Goal: Task Accomplishment & Management: Manage account settings

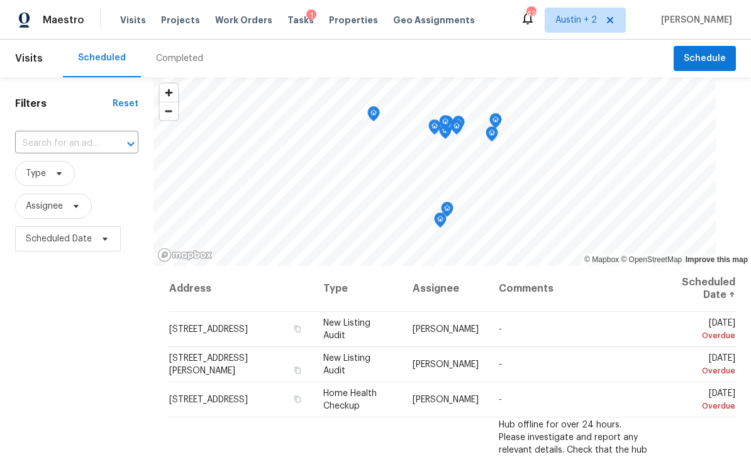
click at [130, 26] on span "Visits" at bounding box center [133, 20] width 26 height 13
click at [296, 26] on div "Tasks 1" at bounding box center [300, 20] width 26 height 13
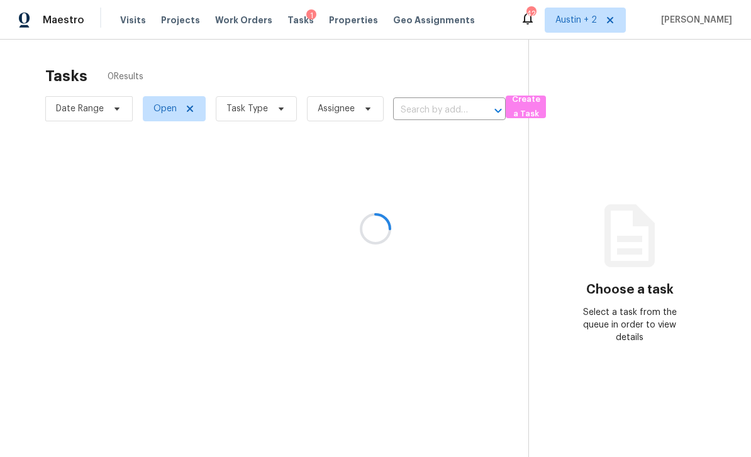
click at [306, 17] on div "1" at bounding box center [311, 15] width 10 height 13
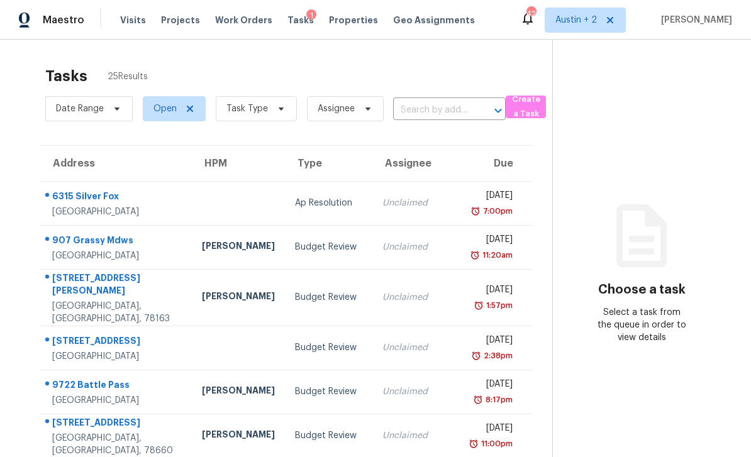
click at [295, 246] on div "Budget Review" at bounding box center [328, 247] width 67 height 13
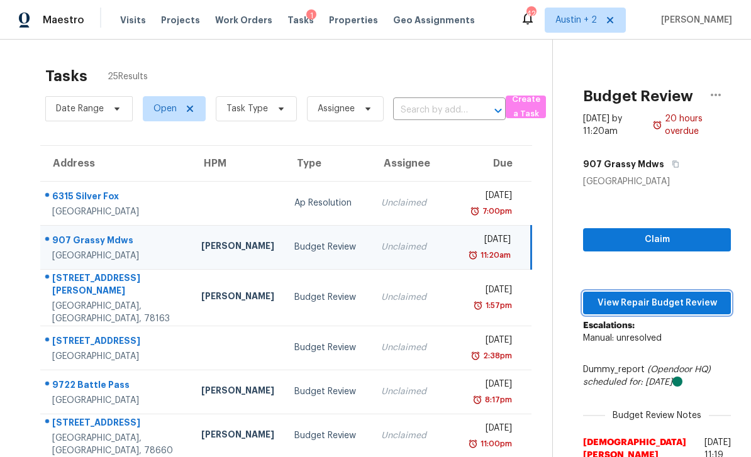
click at [658, 311] on button "View Repair Budget Review" at bounding box center [657, 303] width 148 height 23
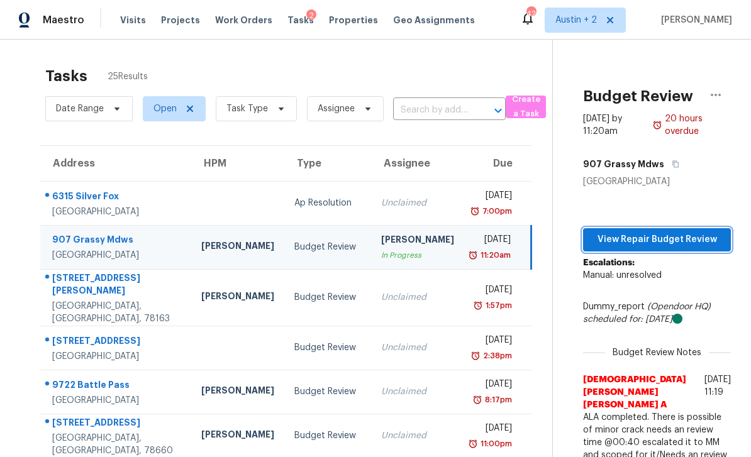
click at [686, 238] on span "View Repair Budget Review" at bounding box center [657, 240] width 128 height 16
click at [284, 299] on td "Budget Review" at bounding box center [327, 297] width 87 height 57
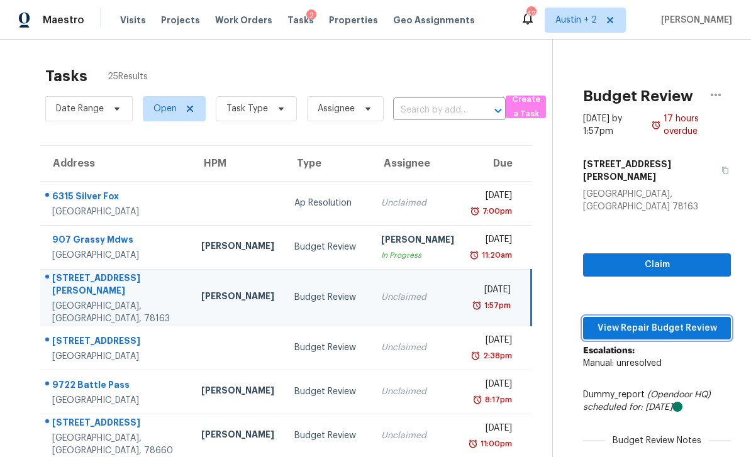
click at [677, 321] on span "View Repair Budget Review" at bounding box center [657, 329] width 128 height 16
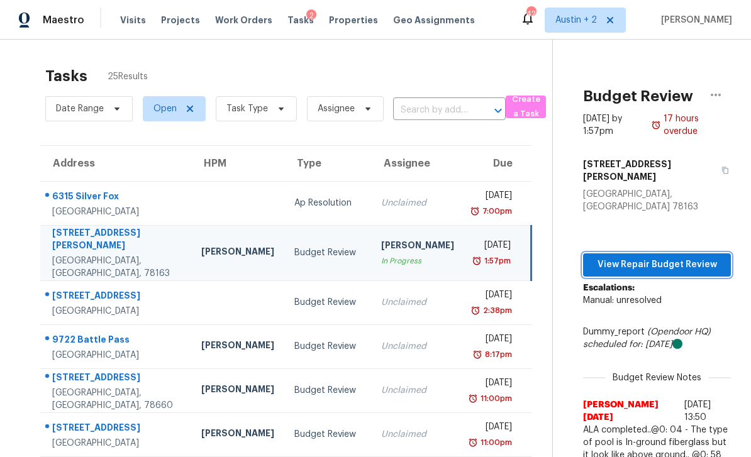
click at [660, 257] on span "View Repair Budget Review" at bounding box center [657, 265] width 128 height 16
click at [294, 296] on div "Budget Review" at bounding box center [327, 302] width 67 height 13
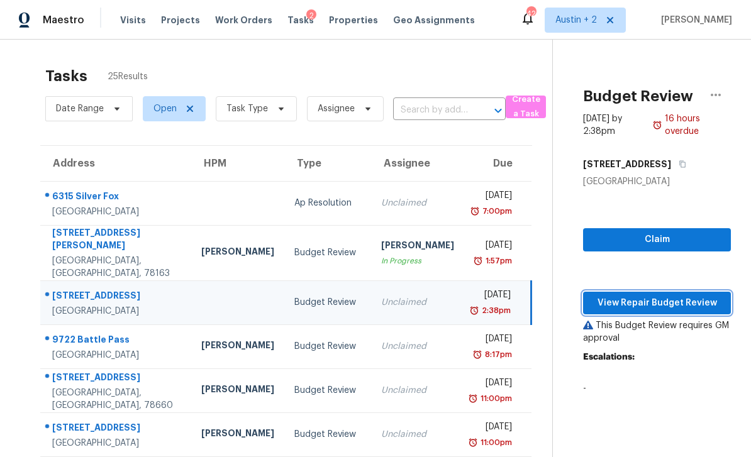
click at [658, 306] on span "View Repair Budget Review" at bounding box center [657, 304] width 128 height 16
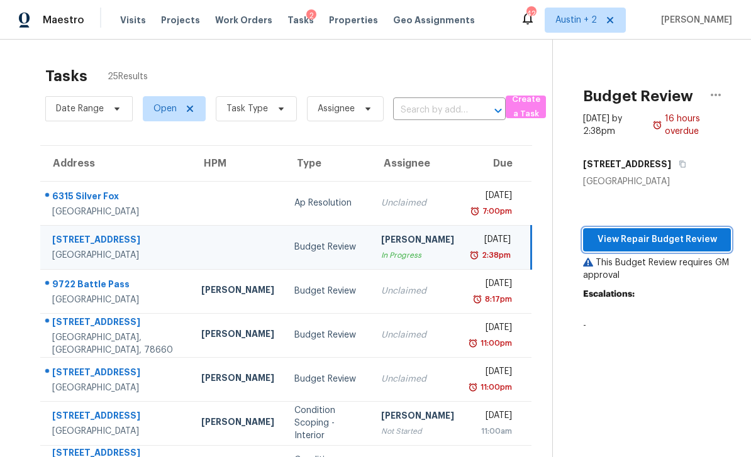
click at [682, 242] on span "View Repair Budget Review" at bounding box center [657, 240] width 128 height 16
click at [99, 233] on div "21500 Bluejay Blvd # 21500" at bounding box center [116, 241] width 129 height 16
click at [645, 240] on span "View Repair Budget Review" at bounding box center [657, 240] width 128 height 16
click at [235, 26] on span "Work Orders" at bounding box center [243, 20] width 57 height 13
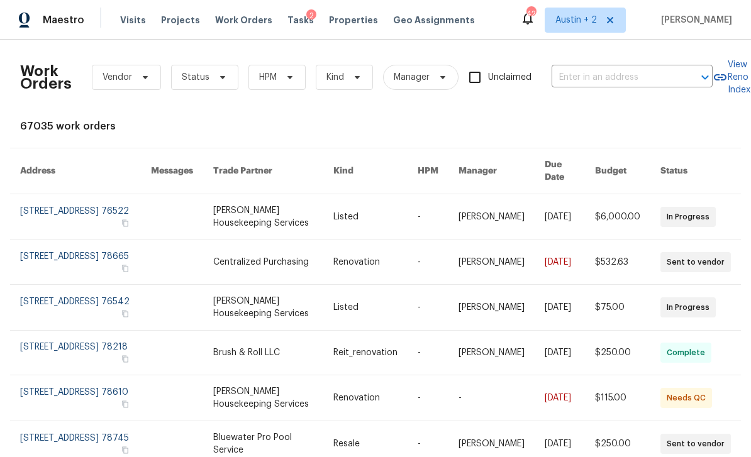
click at [80, 202] on link at bounding box center [85, 216] width 131 height 45
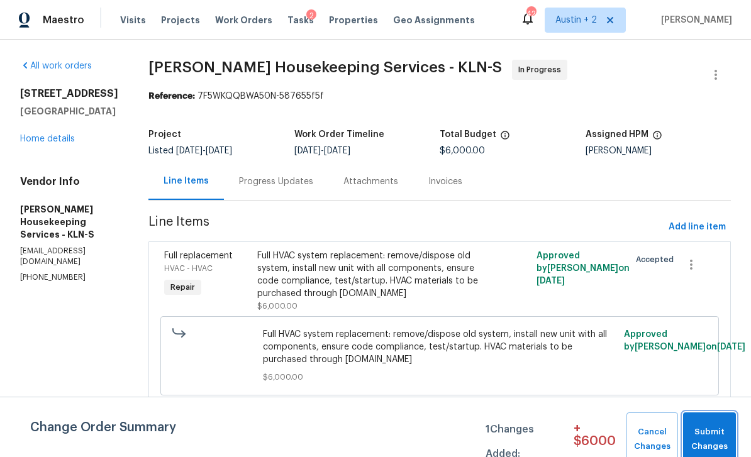
click at [705, 434] on span "Submit Changes" at bounding box center [709, 439] width 40 height 29
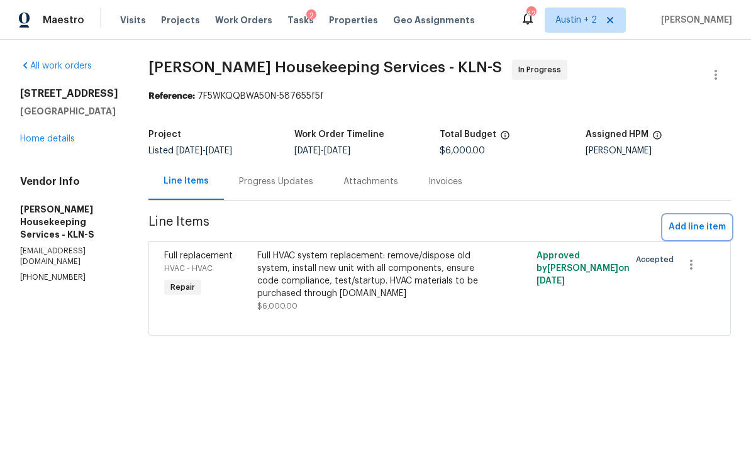
click at [708, 227] on span "Add line item" at bounding box center [696, 227] width 57 height 16
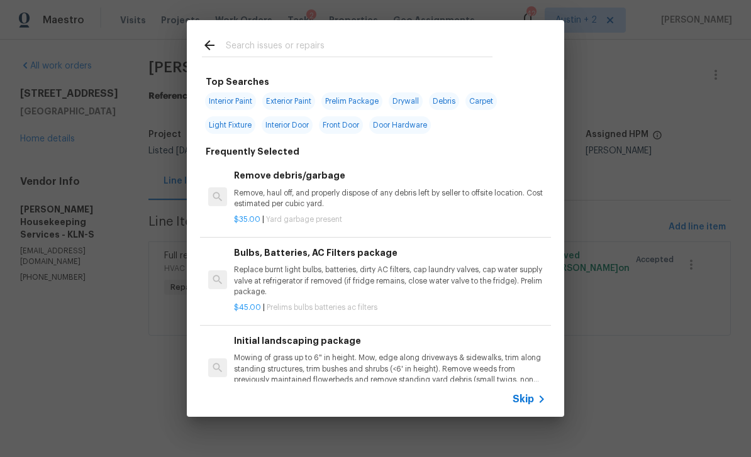
click at [397, 40] on input "text" at bounding box center [359, 47] width 267 height 19
type input "Roof"
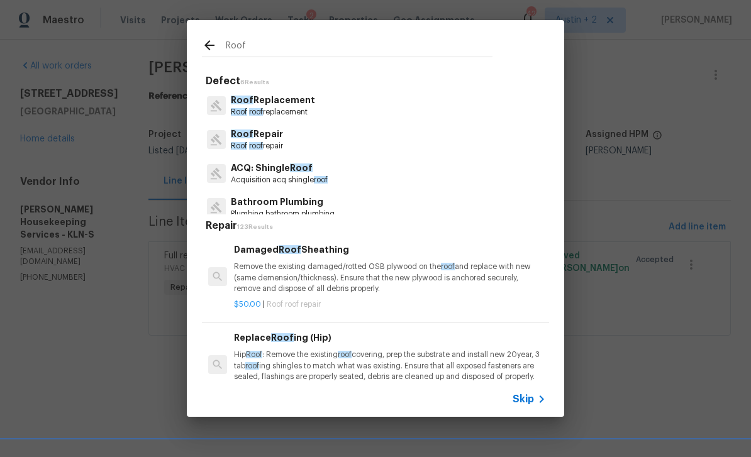
click at [291, 174] on p "ACQ: Shingle Roof" at bounding box center [279, 168] width 97 height 13
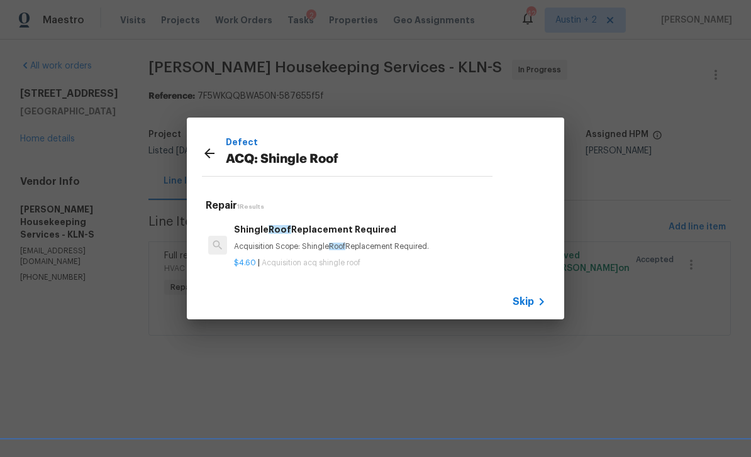
click at [392, 243] on p "Acquisition Scope: Shingle Roof Replacement Required." at bounding box center [390, 246] width 312 height 11
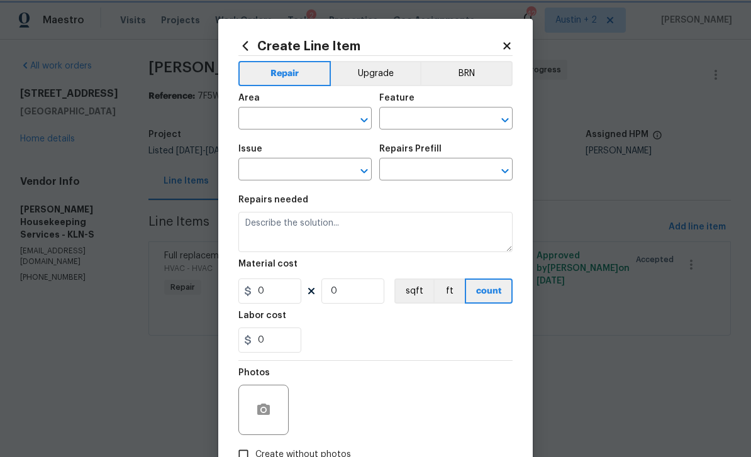
type input "Acquisition"
type input "ACQ: Shingle Roof"
type input "Shingle Roof Replacement Required $4.60"
type textarea "Acquisition Scope: Shingle Roof Replacement Required."
type input "4.6"
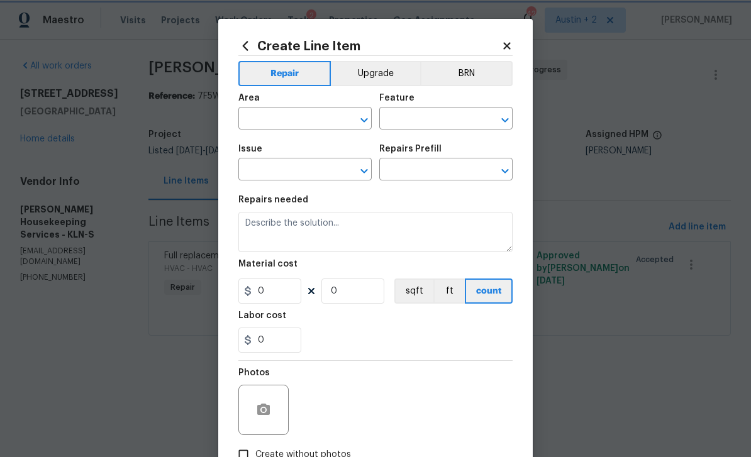
type input "1"
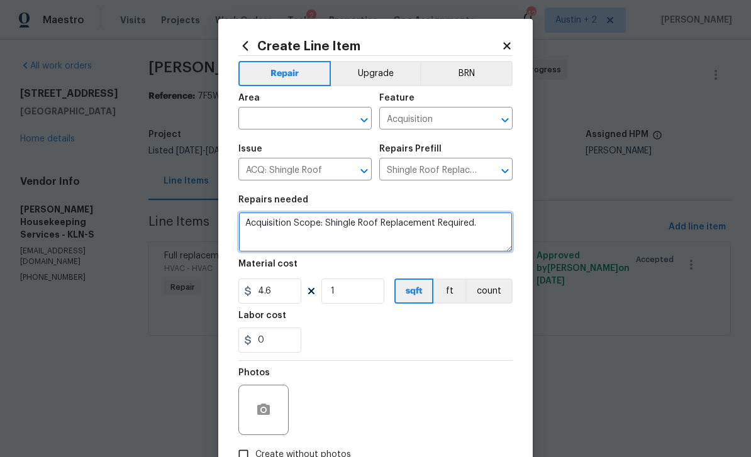
click at [490, 228] on textarea "Acquisition Scope: Shingle Roof Replacement Required." at bounding box center [375, 232] width 274 height 40
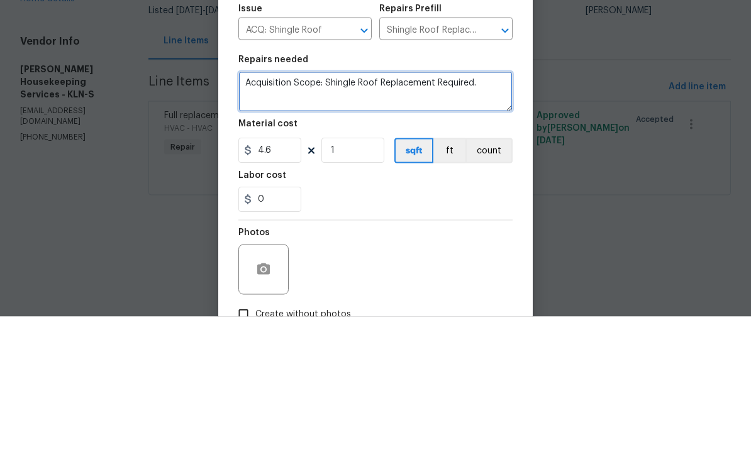
click at [489, 212] on textarea "Acquisition Scope: Shingle Roof Replacement Required." at bounding box center [375, 232] width 274 height 40
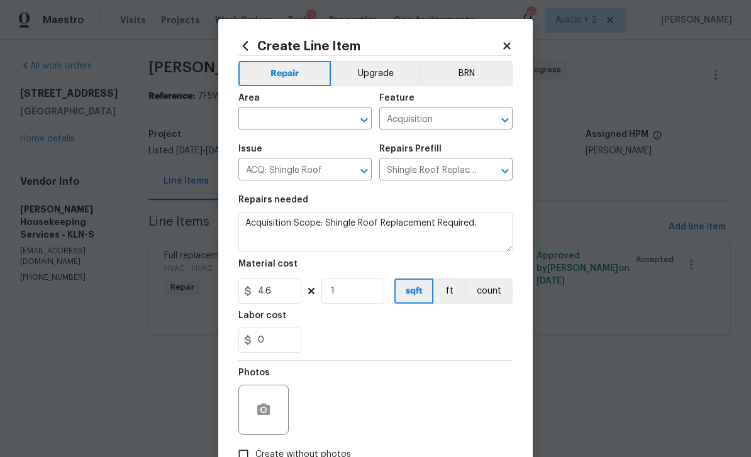
click at [304, 126] on input "text" at bounding box center [287, 119] width 98 height 19
type input "f"
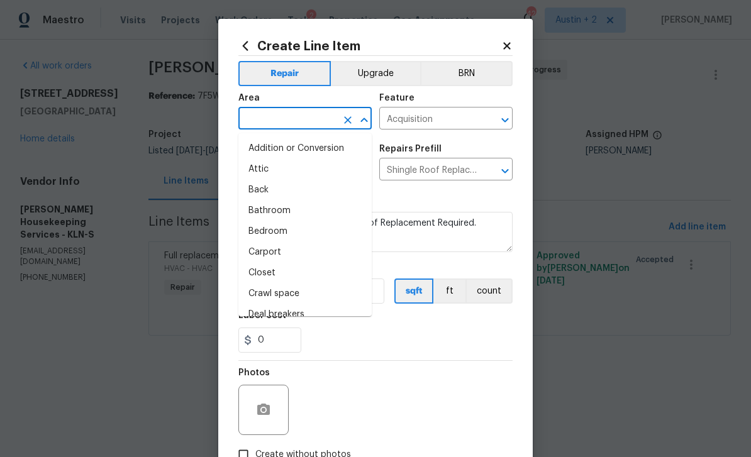
click at [484, 84] on button "BRN" at bounding box center [466, 73] width 92 height 25
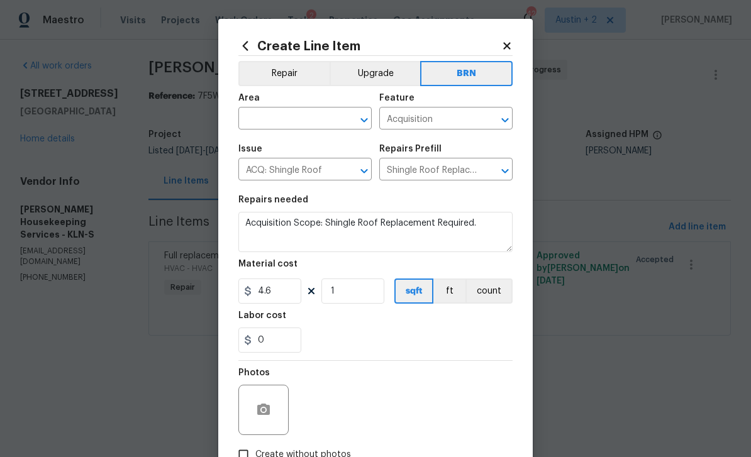
click at [330, 173] on input "ACQ: Shingle Roof" at bounding box center [287, 170] width 98 height 19
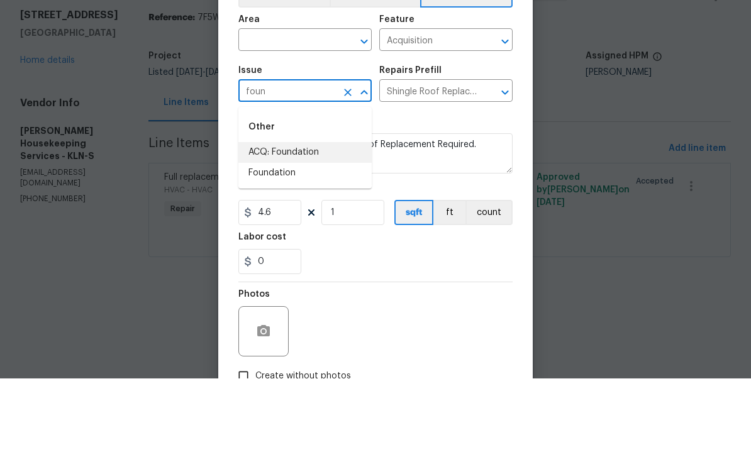
click at [304, 221] on li "ACQ: Foundation" at bounding box center [304, 231] width 133 height 21
type input "ACQ: Foundation"
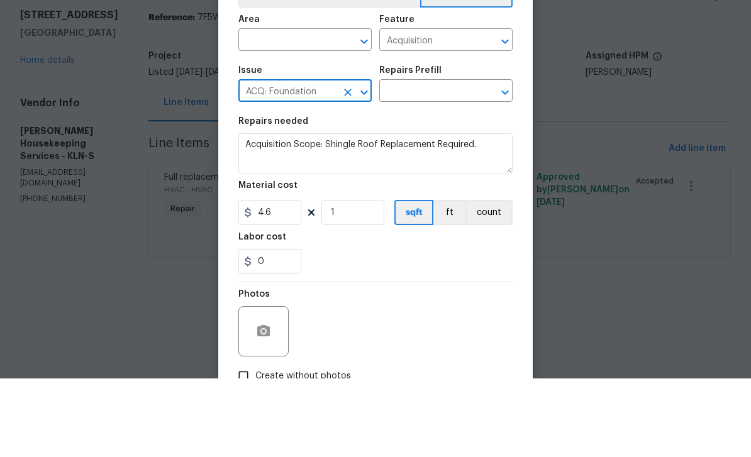
click at [427, 161] on input "text" at bounding box center [428, 170] width 98 height 19
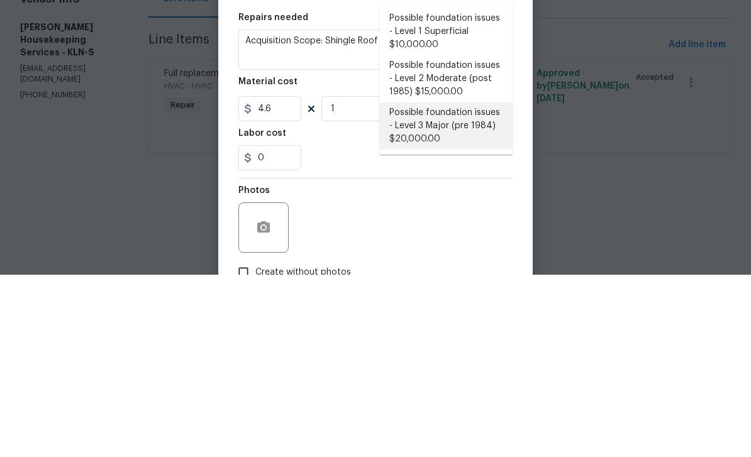
click at [436, 285] on li "Possible foundation issues - Level 3 Major (pre 1984) $20,000.00" at bounding box center [445, 308] width 133 height 47
type input "Possible foundation issues - Level 3 Major (pre 1984) $20,000.00"
type textarea "Possible foundation issues - Level 3 Major: Disclaimer: This is NOT a technical…"
type input "Possible foundation issues - Level 3 Major (pre 1984) $20,000.00"
type input "20000"
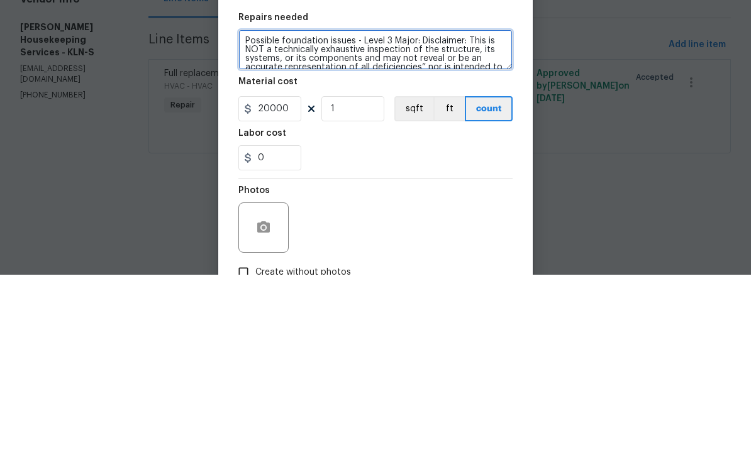
click at [251, 212] on textarea "Possible foundation issues - Level 3 Major: Disclaimer: This is NOT a technical…" at bounding box center [375, 232] width 274 height 40
click at [246, 212] on textarea "Possible foundation issues - Level 3 Major: Disclaimer: This is NOT a technical…" at bounding box center [375, 232] width 274 height 40
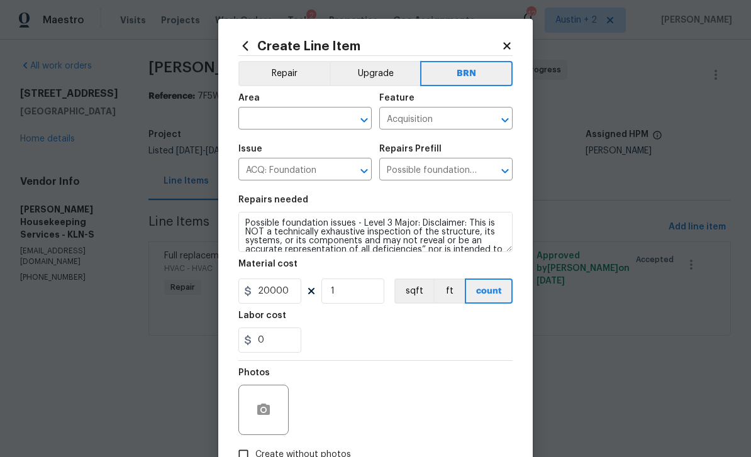
click at [507, 50] on icon at bounding box center [506, 45] width 11 height 11
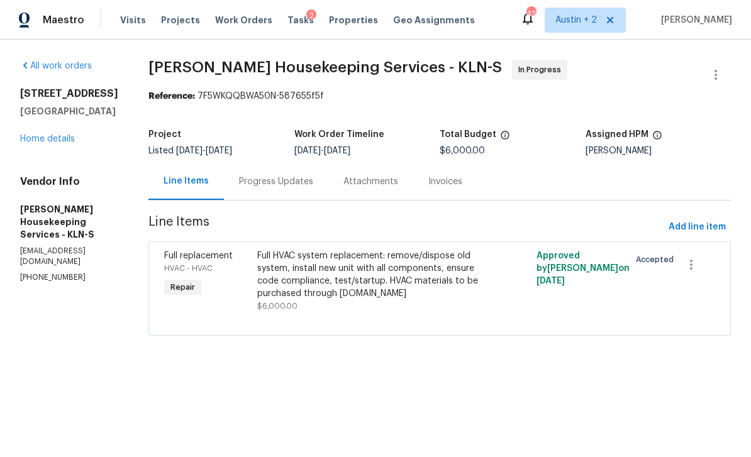
click at [288, 21] on span "Tasks" at bounding box center [300, 20] width 26 height 9
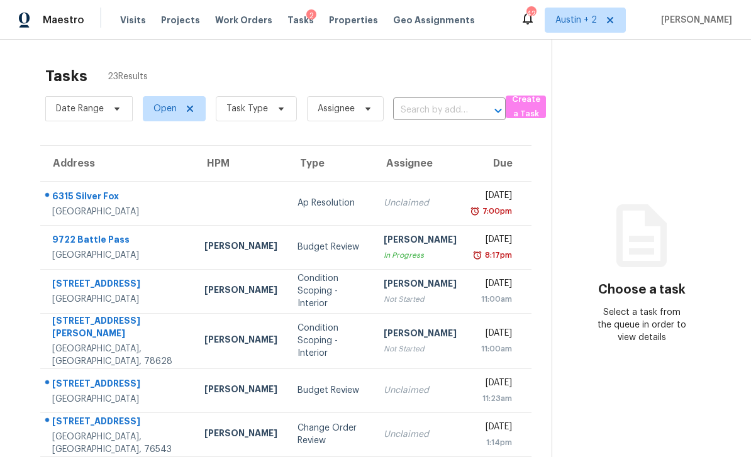
click at [297, 250] on div "Budget Review" at bounding box center [330, 247] width 66 height 13
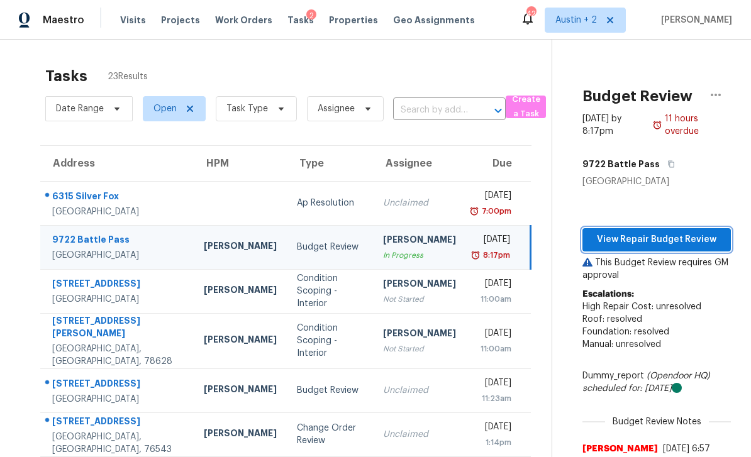
click at [668, 240] on span "View Repair Budget Review" at bounding box center [656, 240] width 128 height 16
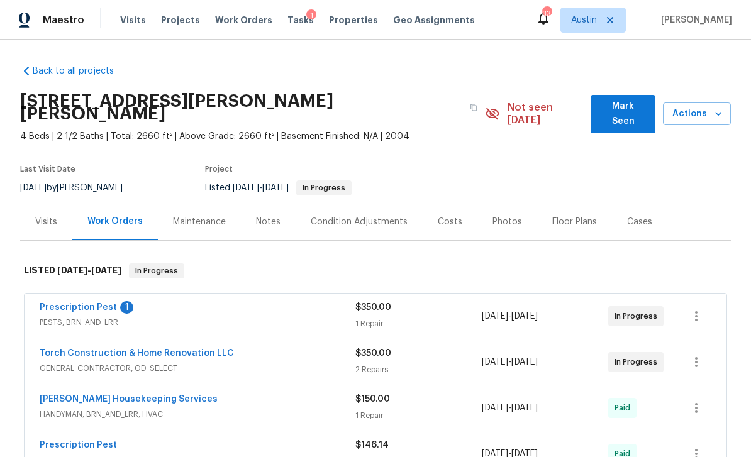
click at [287, 24] on span "Tasks" at bounding box center [300, 20] width 26 height 9
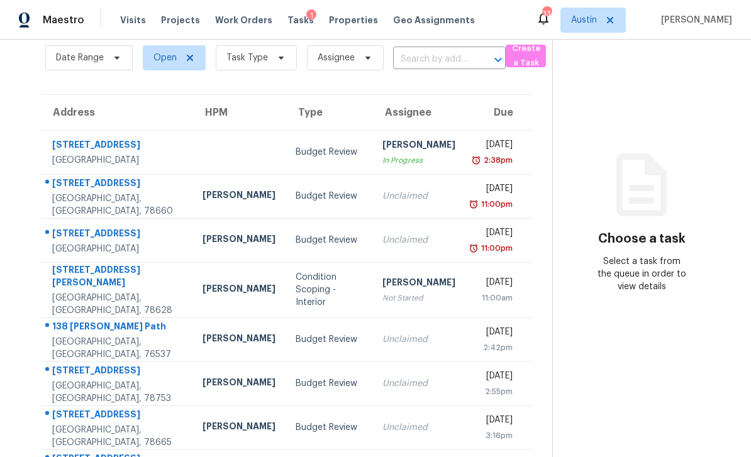
scroll to position [47, 0]
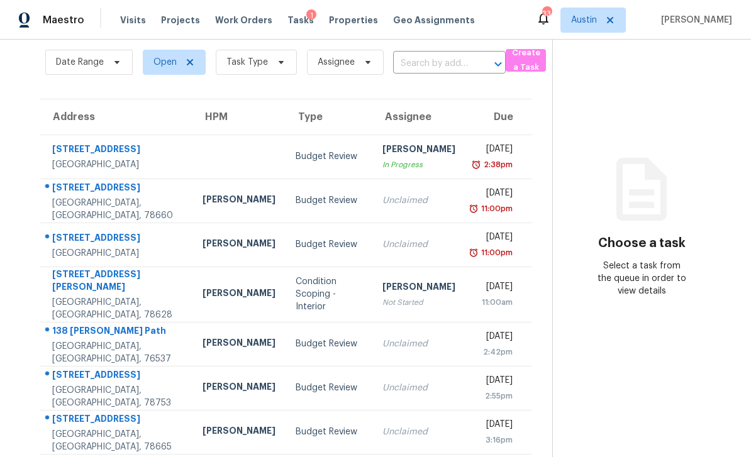
click at [51, 160] on div "21500 Bluejay Blvd # 21500 Lago Vista, TX, 78645" at bounding box center [111, 157] width 141 height 28
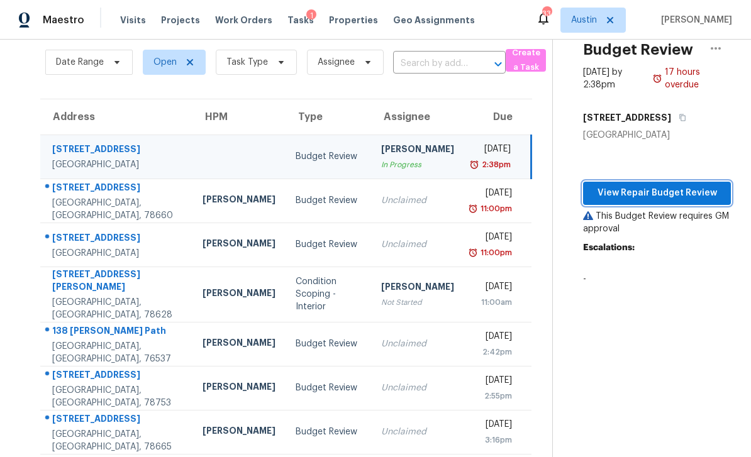
click at [690, 191] on span "View Repair Budget Review" at bounding box center [657, 193] width 128 height 16
click at [720, 48] on icon "button" at bounding box center [716, 48] width 10 height 3
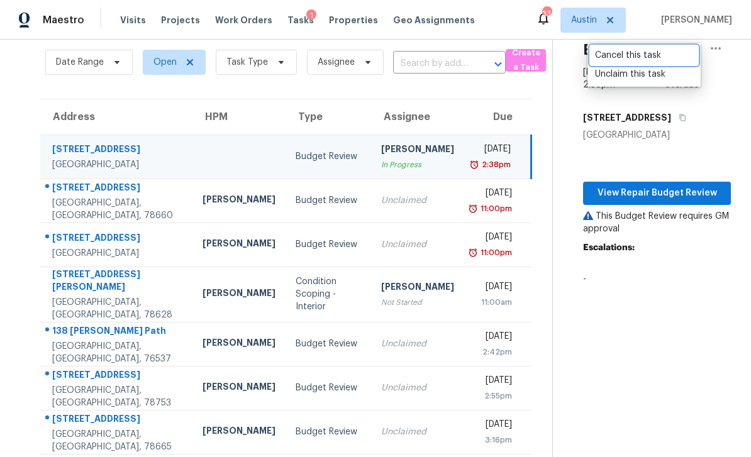
click at [629, 59] on div "Cancel this task" at bounding box center [644, 55] width 98 height 13
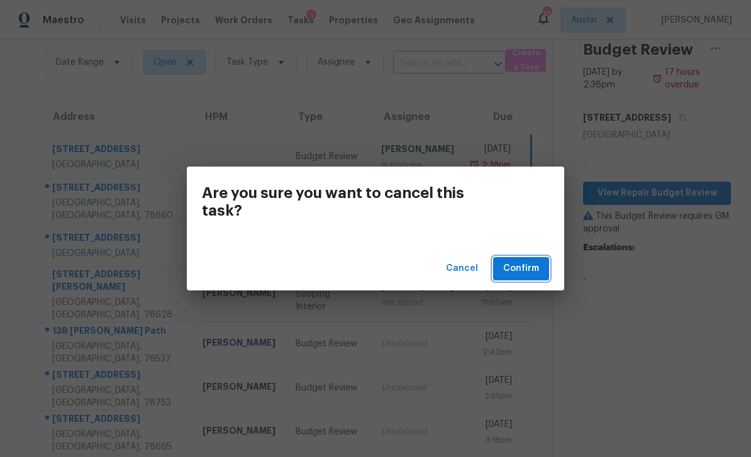
click at [531, 271] on span "Confirm" at bounding box center [521, 269] width 36 height 16
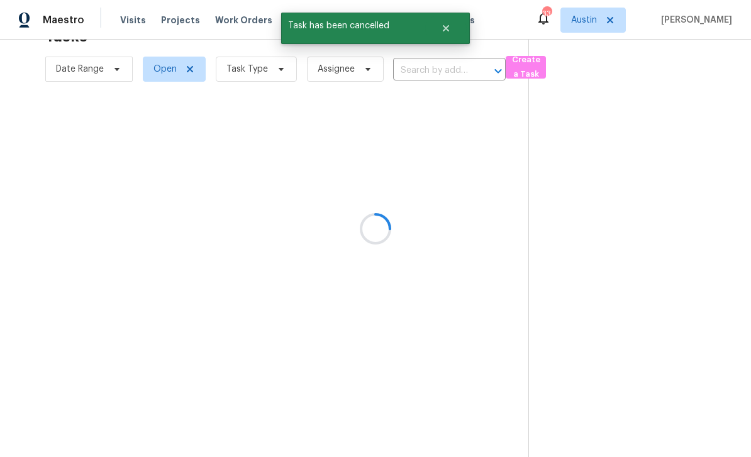
scroll to position [40, 0]
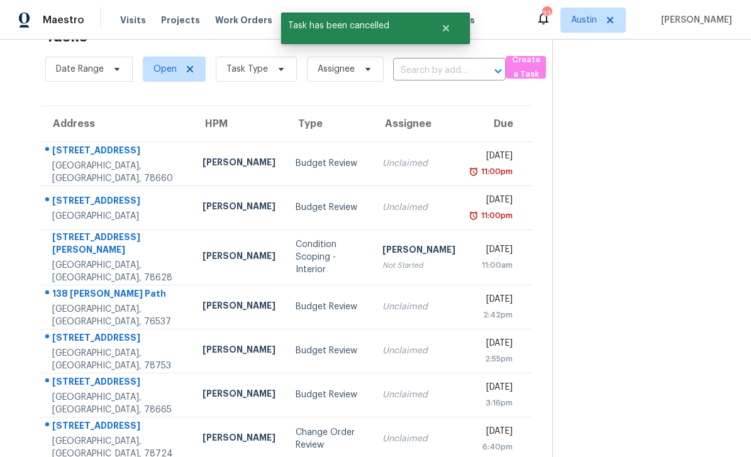
click at [299, 165] on div "Budget Review" at bounding box center [329, 163] width 66 height 13
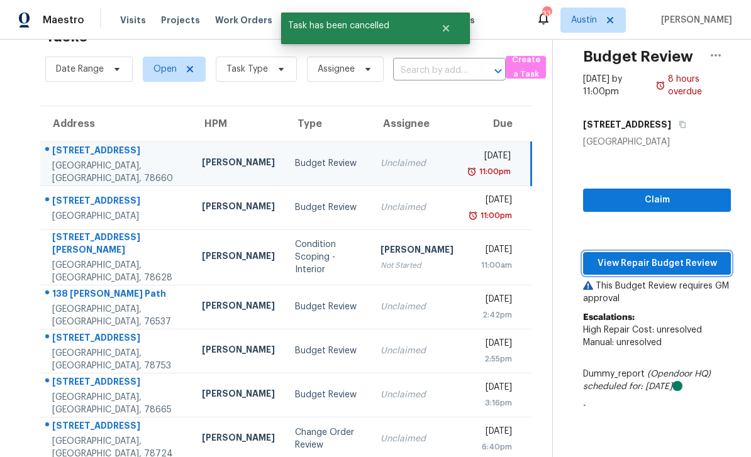
click at [668, 266] on span "View Repair Budget Review" at bounding box center [657, 264] width 128 height 16
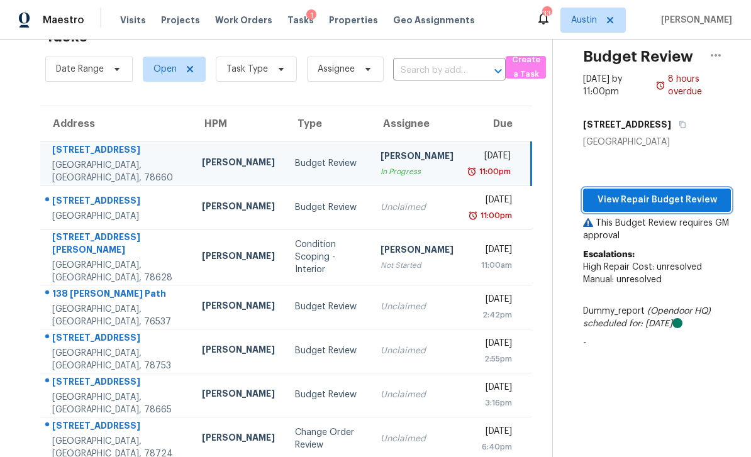
click at [652, 199] on span "View Repair Budget Review" at bounding box center [657, 200] width 128 height 16
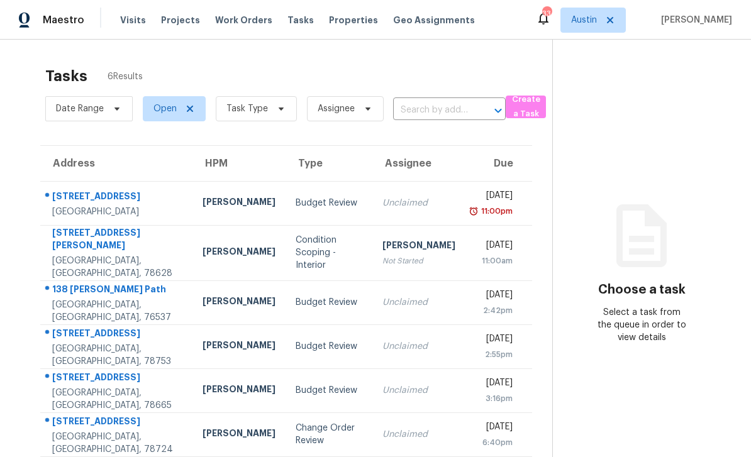
click at [296, 207] on div "Budget Review" at bounding box center [329, 203] width 66 height 13
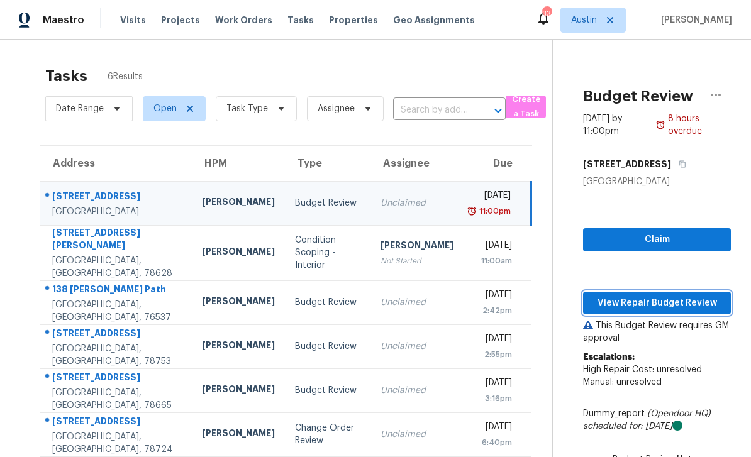
click at [666, 304] on span "View Repair Budget Review" at bounding box center [657, 304] width 128 height 16
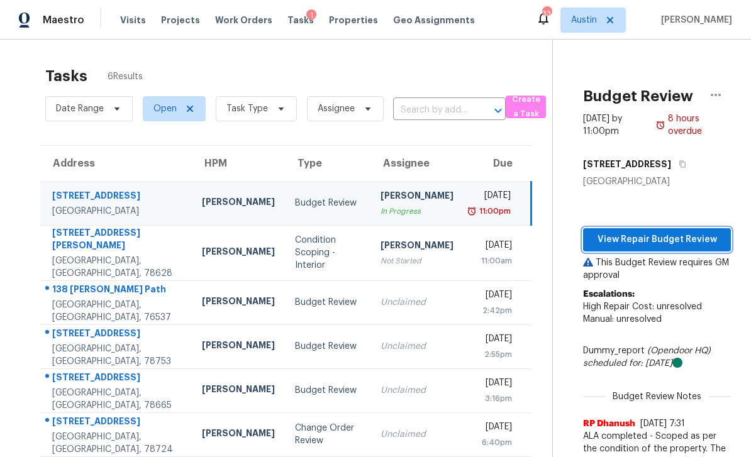
click at [675, 243] on span "View Repair Budget Review" at bounding box center [657, 240] width 128 height 16
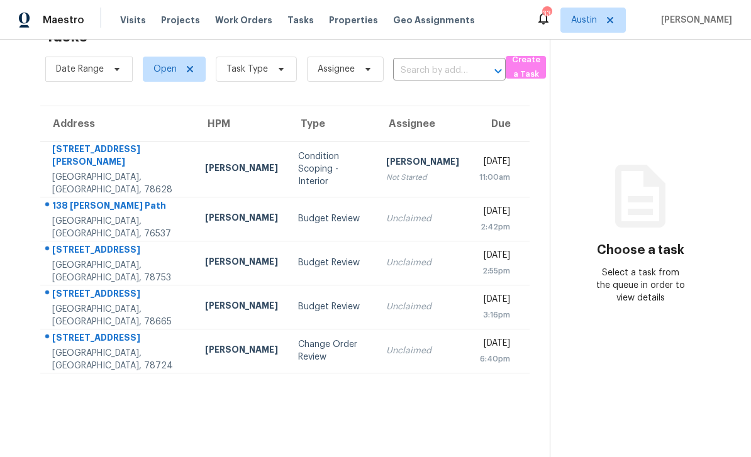
scroll to position [40, 0]
click at [99, 340] on div "[STREET_ADDRESS]" at bounding box center [118, 339] width 133 height 16
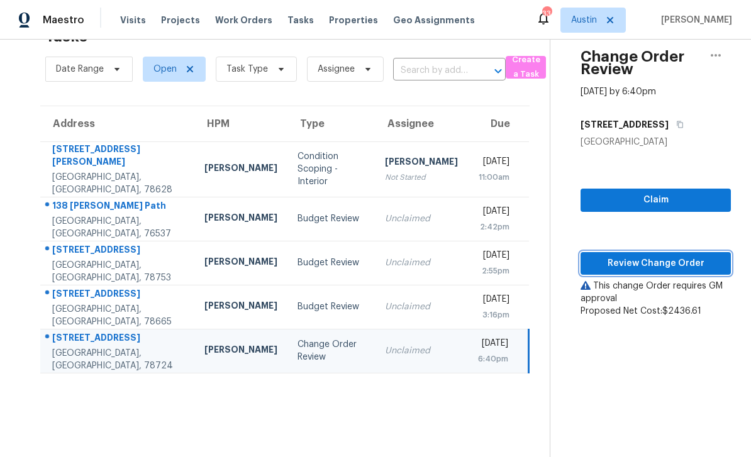
click at [684, 260] on span "Review Change Order" at bounding box center [655, 264] width 130 height 16
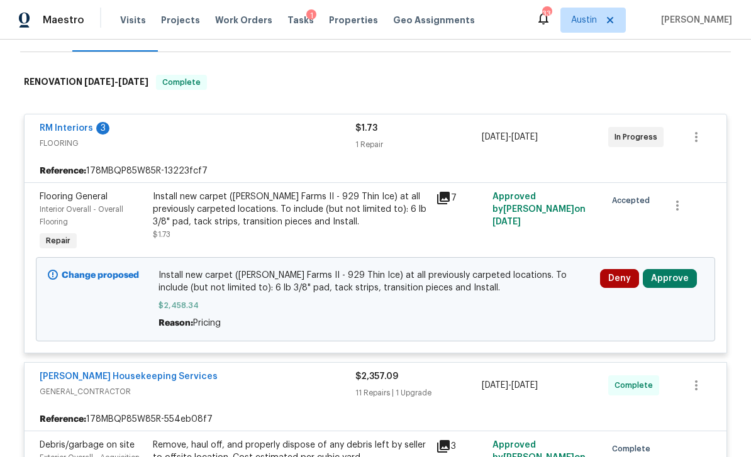
scroll to position [180, 0]
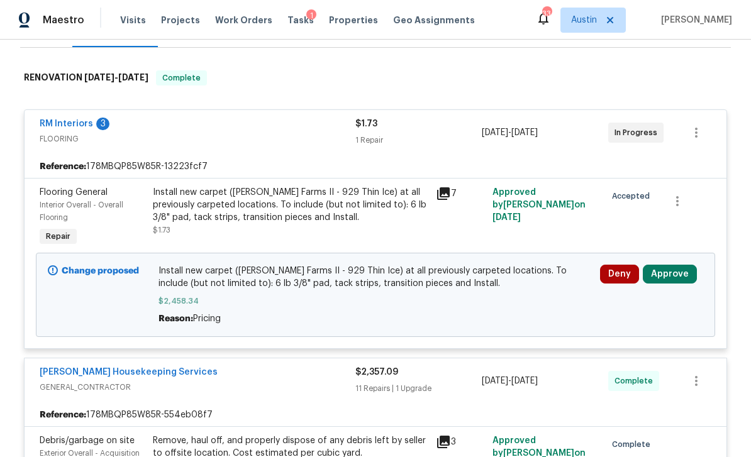
click at [682, 278] on button "Approve" at bounding box center [670, 274] width 54 height 19
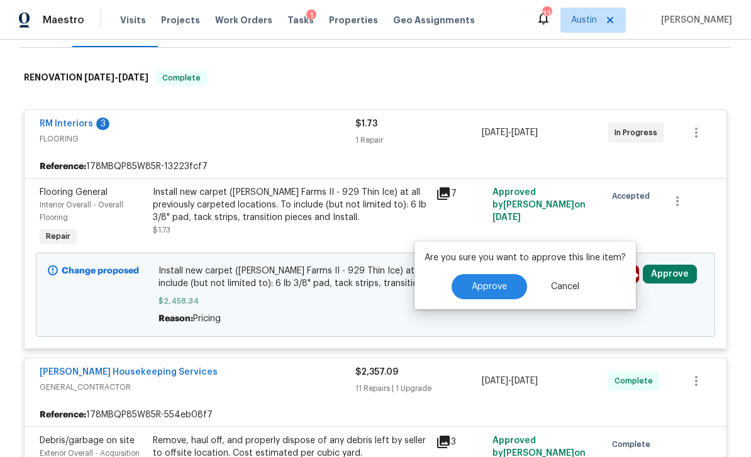
click at [502, 289] on span "Approve" at bounding box center [489, 286] width 35 height 9
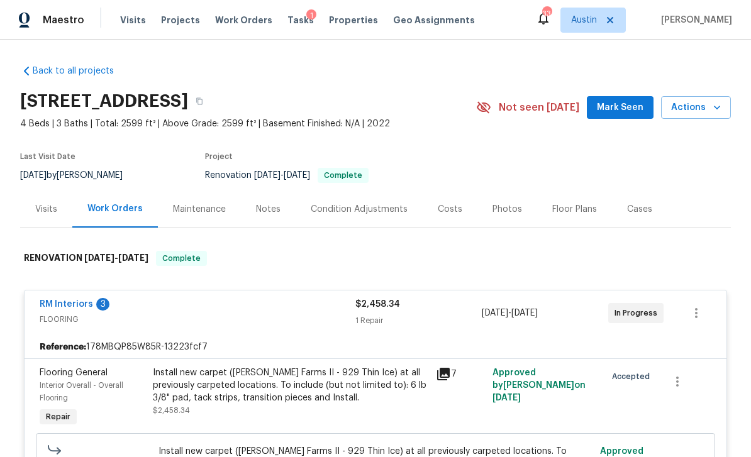
scroll to position [0, 0]
click at [66, 306] on link "RM Interiors" at bounding box center [66, 304] width 53 height 9
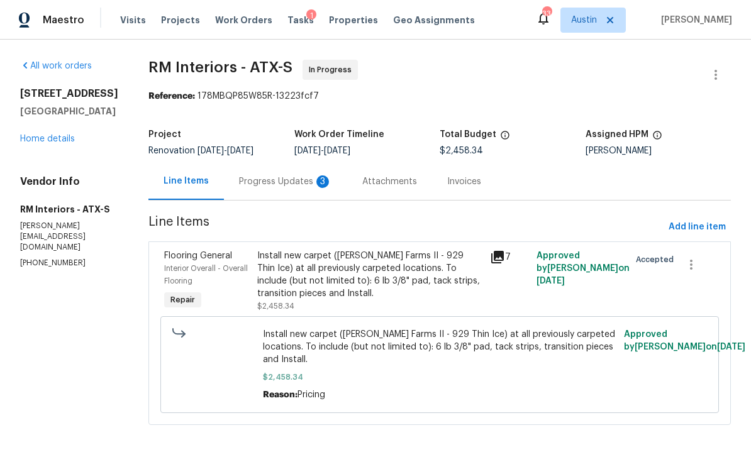
click at [31, 143] on link "Home details" at bounding box center [47, 139] width 55 height 9
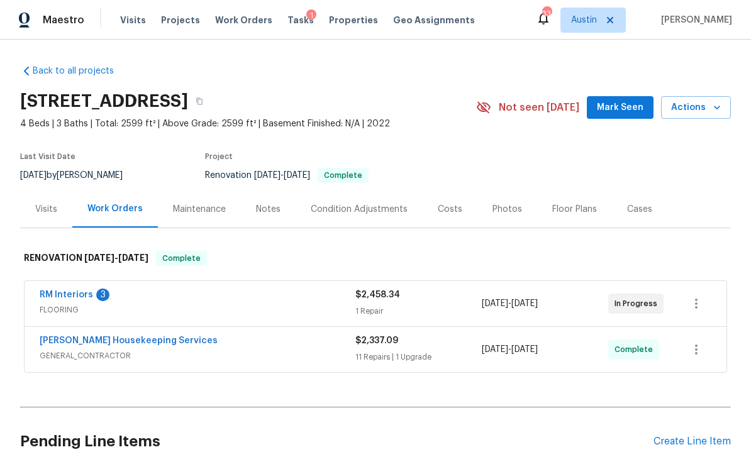
click at [595, 89] on div "[STREET_ADDRESS] 4 Beds | 3 Baths | Total: 2599 ft² | Above Grade: 2599 ft² | B…" at bounding box center [375, 107] width 711 height 45
click at [620, 104] on span "Mark Seen" at bounding box center [620, 108] width 47 height 16
click at [297, 23] on span "Tasks" at bounding box center [300, 20] width 26 height 9
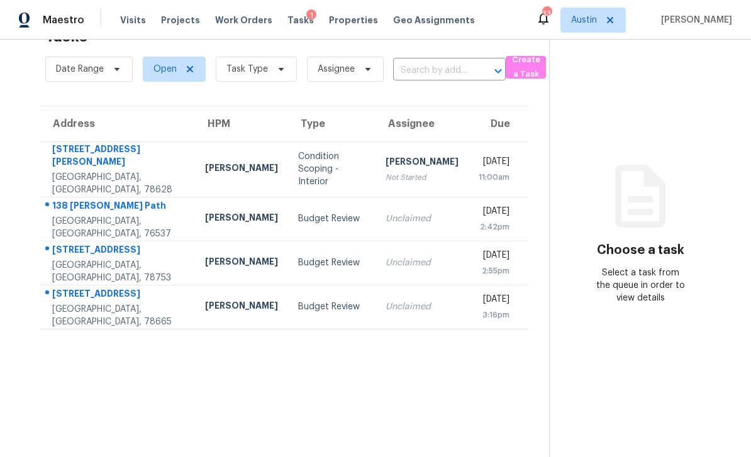
scroll to position [40, 0]
click at [131, 207] on div "138 [PERSON_NAME] Path" at bounding box center [118, 207] width 133 height 16
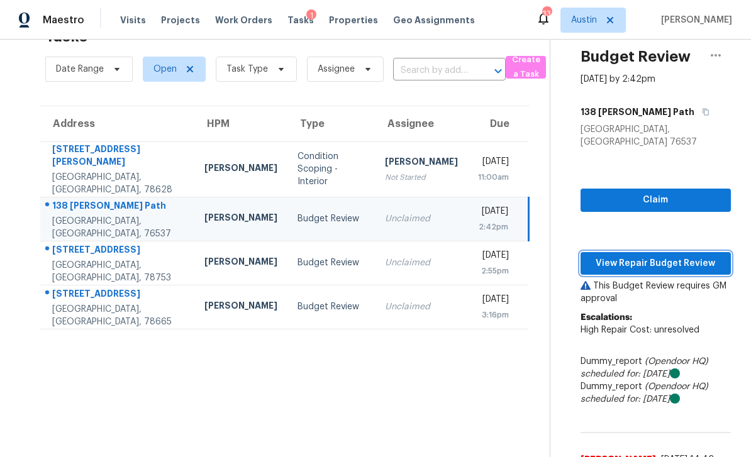
click at [681, 256] on span "View Repair Budget Review" at bounding box center [655, 264] width 130 height 16
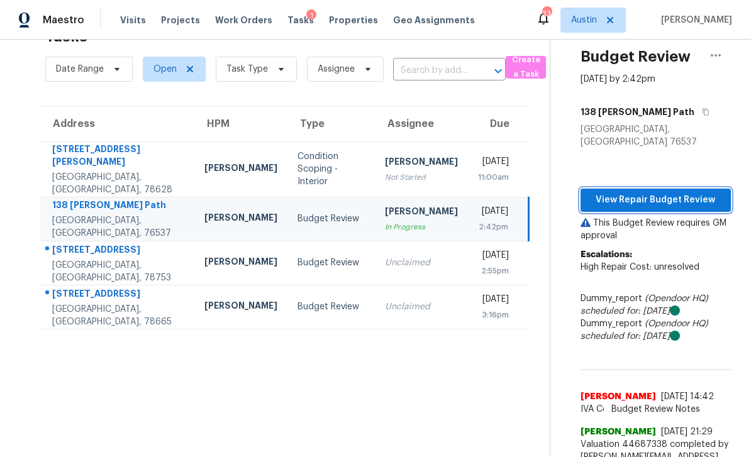
click at [681, 192] on span "View Repair Budget Review" at bounding box center [655, 200] width 130 height 16
click at [287, 269] on td "Budget Review" at bounding box center [330, 263] width 87 height 44
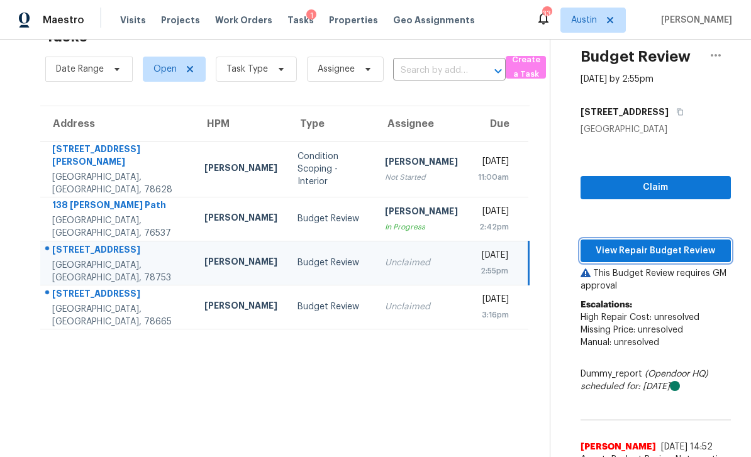
click at [660, 250] on span "View Repair Budget Review" at bounding box center [655, 251] width 130 height 16
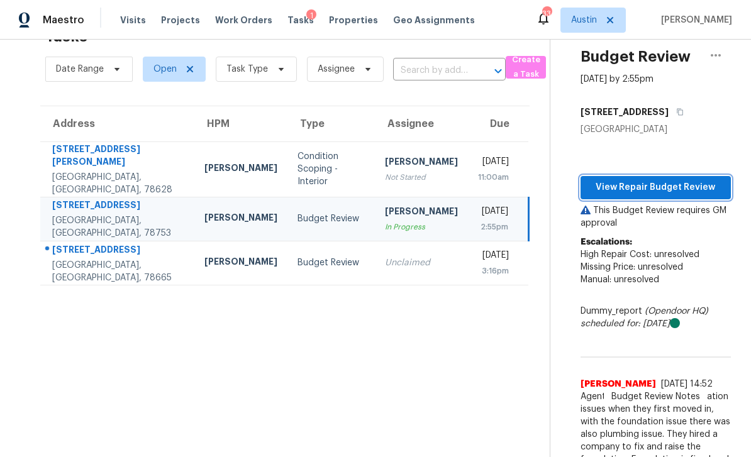
click at [665, 189] on span "View Repair Budget Review" at bounding box center [655, 188] width 130 height 16
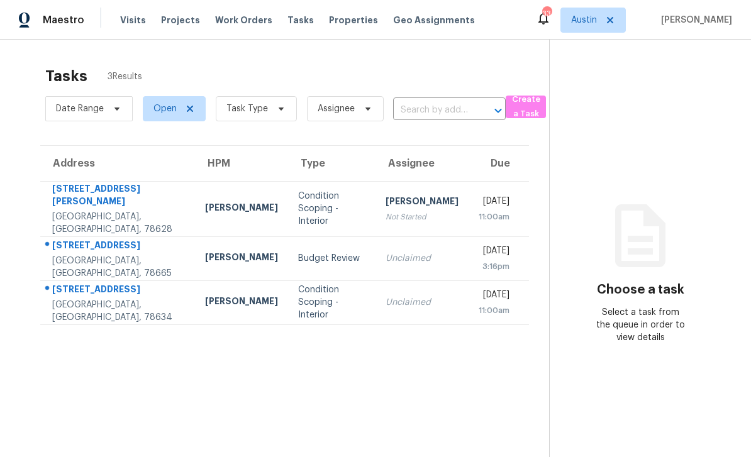
click at [299, 252] on div "Budget Review" at bounding box center [331, 258] width 67 height 13
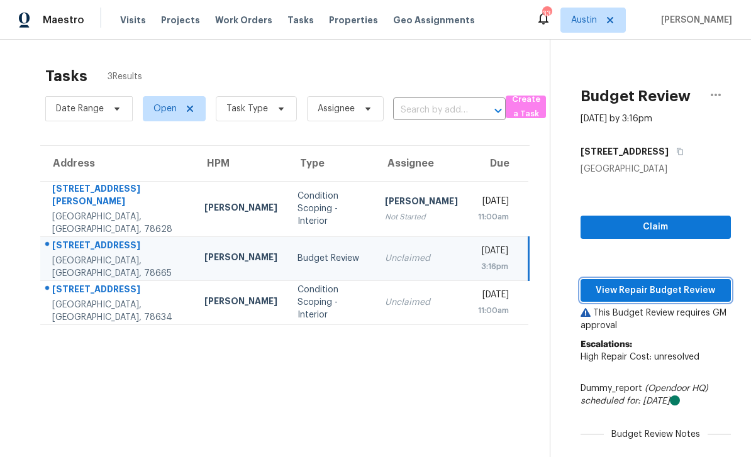
click at [643, 290] on span "View Repair Budget Review" at bounding box center [655, 291] width 130 height 16
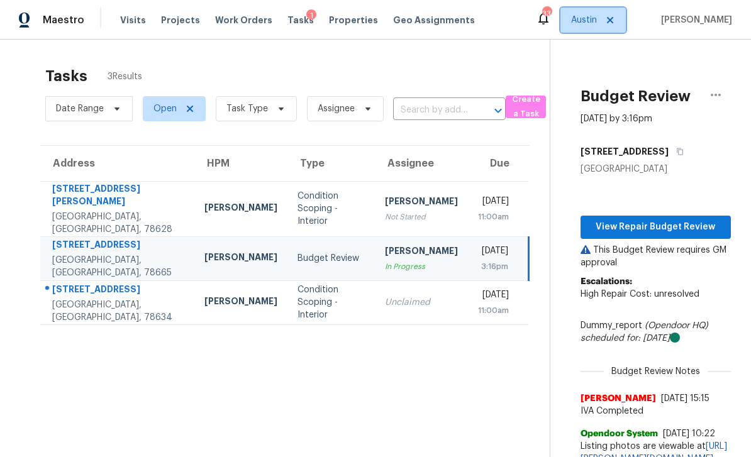
click at [582, 20] on span "Austin" at bounding box center [584, 20] width 26 height 13
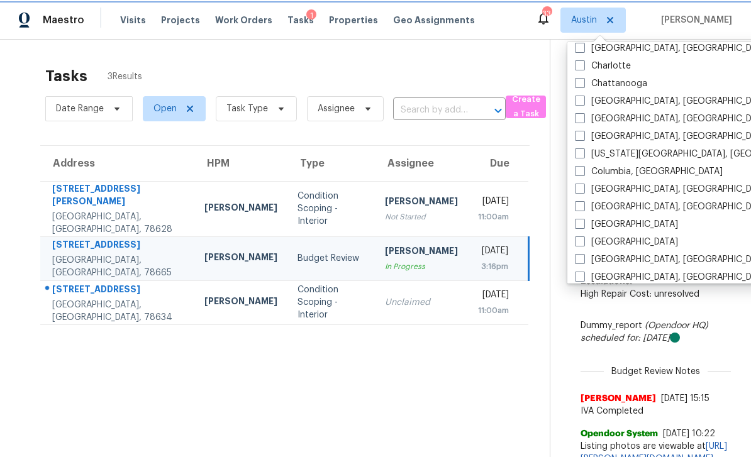
scroll to position [199, 0]
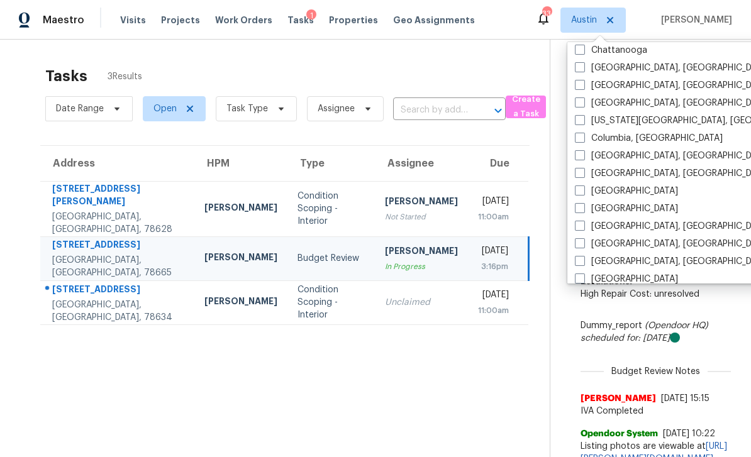
click at [550, 62] on div "Budget Review Sep 23rd 2025 by 3:16pm 5821 Mantalcino Dr Round Rock, TX 78665 V…" at bounding box center [640, 256] width 180 height 432
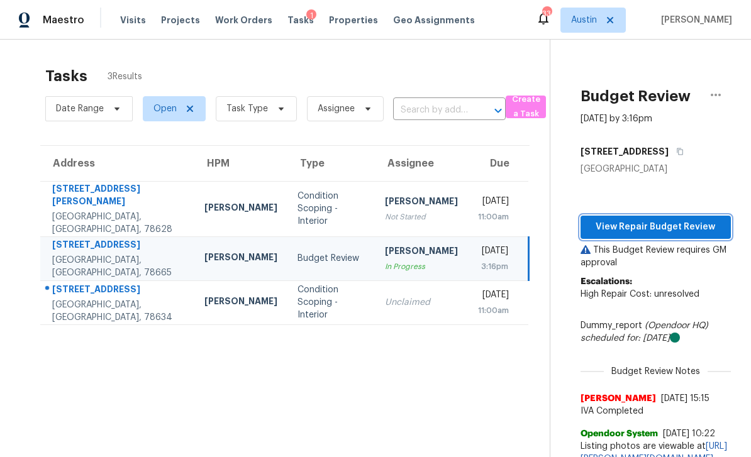
click at [611, 223] on span "View Repair Budget Review" at bounding box center [655, 227] width 130 height 16
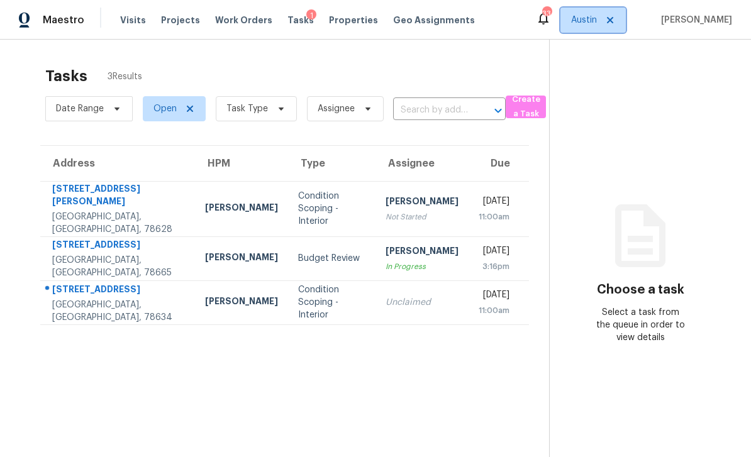
click at [580, 21] on span "Austin" at bounding box center [584, 20] width 26 height 13
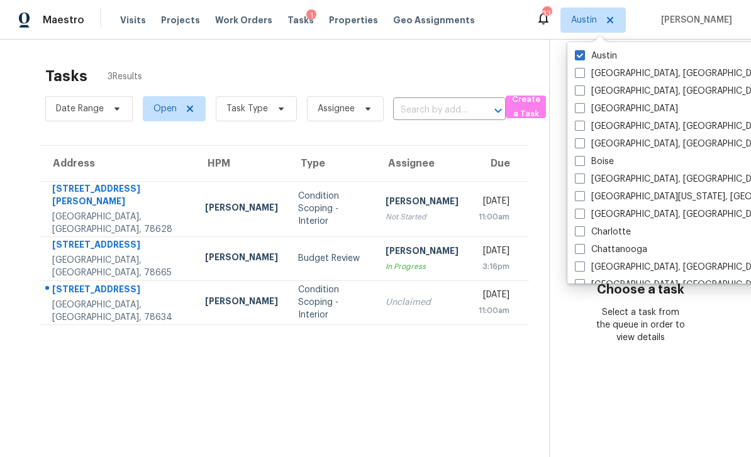
click at [362, 386] on section "Tasks 3 Results Date Range Open Task Type Assignee ​ Create a Task Address HPM …" at bounding box center [284, 278] width 529 height 437
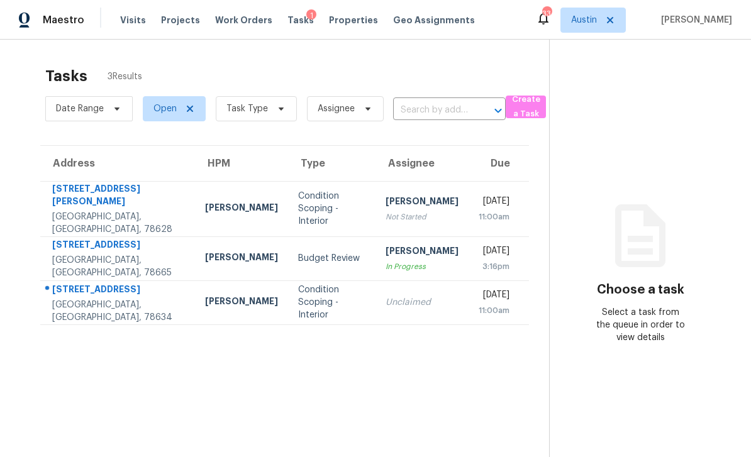
click at [298, 252] on div "Budget Review" at bounding box center [331, 258] width 67 height 13
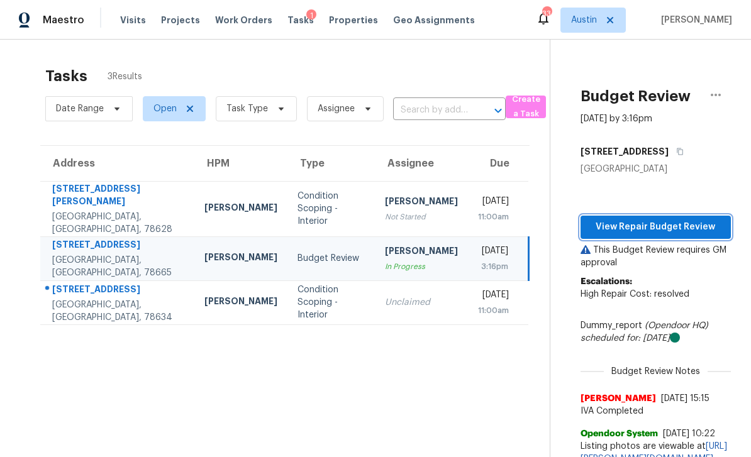
click at [655, 234] on span "View Repair Budget Review" at bounding box center [655, 227] width 130 height 16
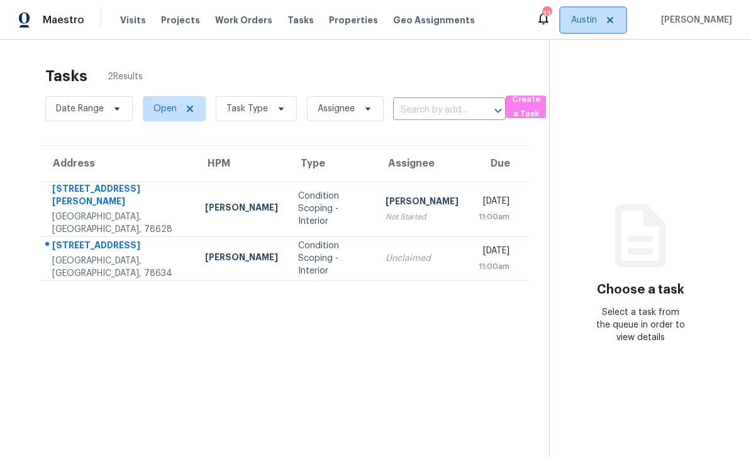
click at [584, 26] on span "Austin" at bounding box center [592, 20] width 65 height 25
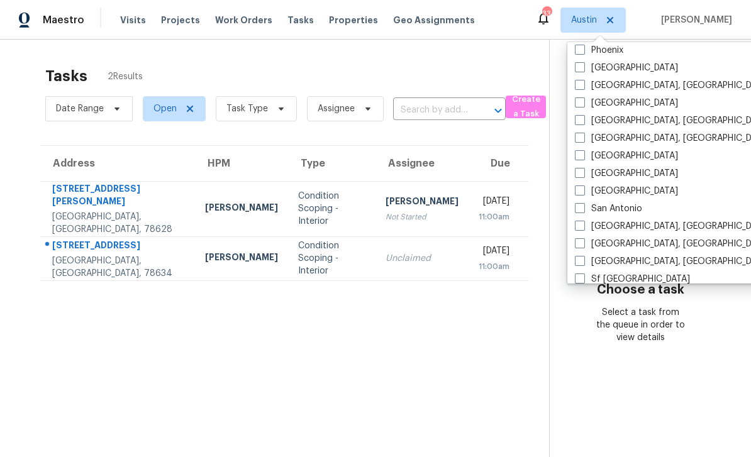
scroll to position [748, 0]
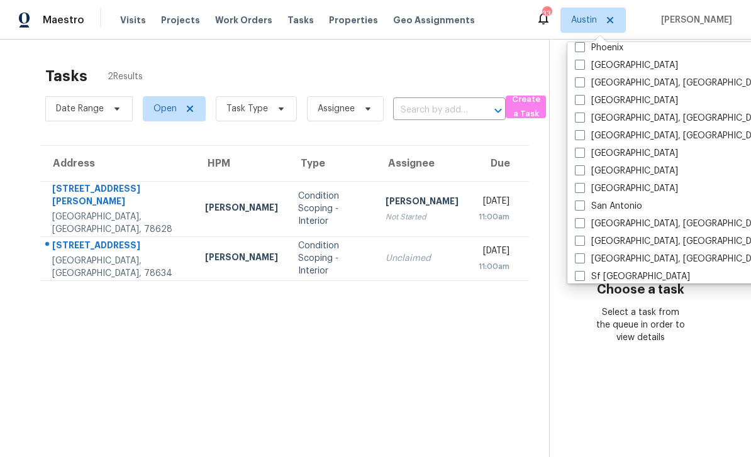
click at [626, 208] on label "San Antonio" at bounding box center [608, 206] width 67 height 13
click at [583, 208] on input "San Antonio" at bounding box center [579, 204] width 8 height 8
checkbox input "true"
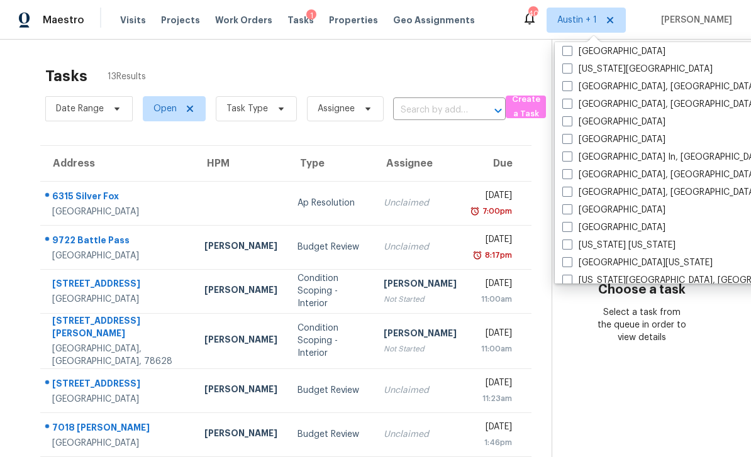
scroll to position [460, 0]
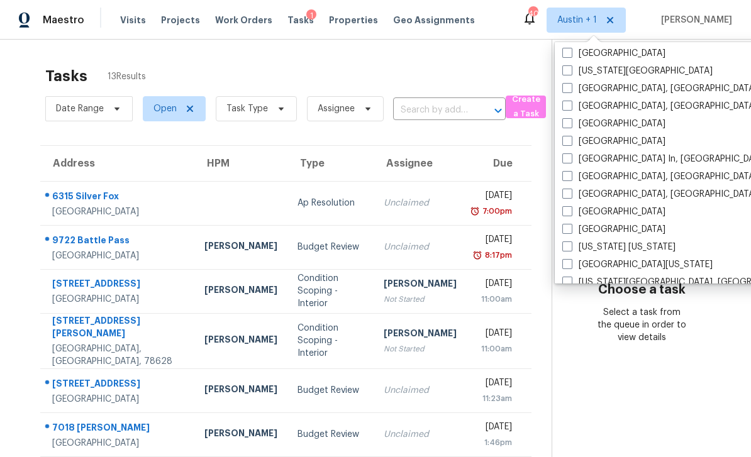
click at [611, 87] on label "[GEOGRAPHIC_DATA], [GEOGRAPHIC_DATA]" at bounding box center [659, 88] width 195 height 13
click at [570, 87] on input "[GEOGRAPHIC_DATA], [GEOGRAPHIC_DATA]" at bounding box center [566, 86] width 8 height 8
checkbox input "true"
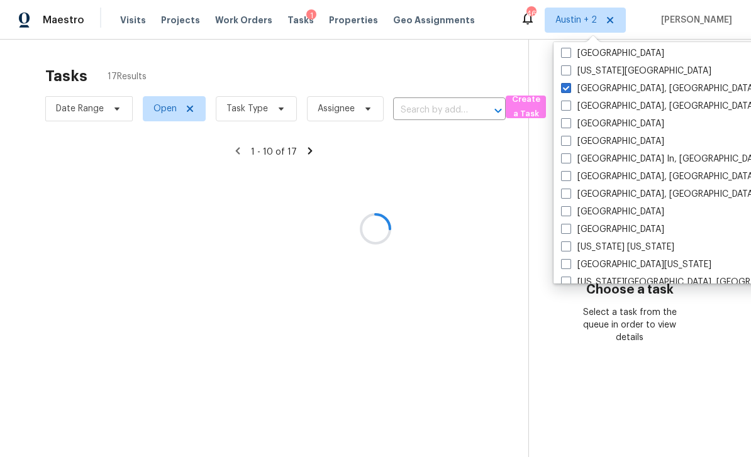
click at [489, 31] on div at bounding box center [375, 228] width 751 height 457
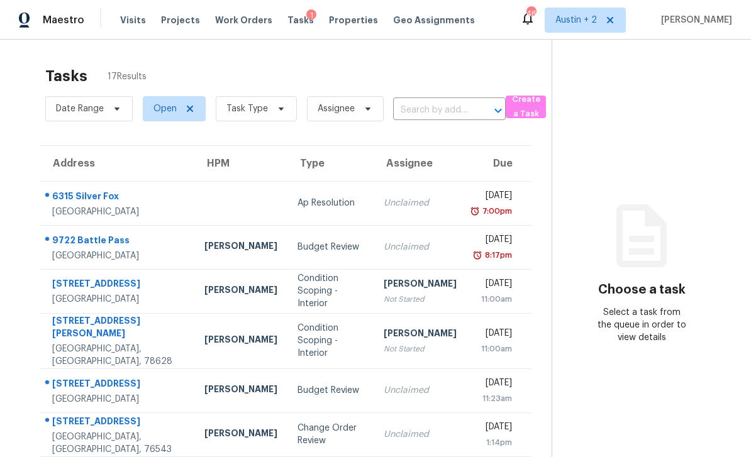
click at [397, 250] on div "Unclaimed" at bounding box center [420, 247] width 73 height 13
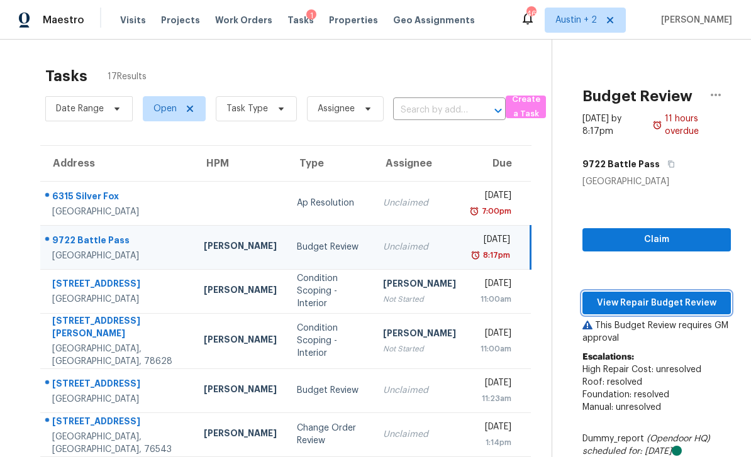
click at [665, 308] on span "View Repair Budget Review" at bounding box center [656, 304] width 128 height 16
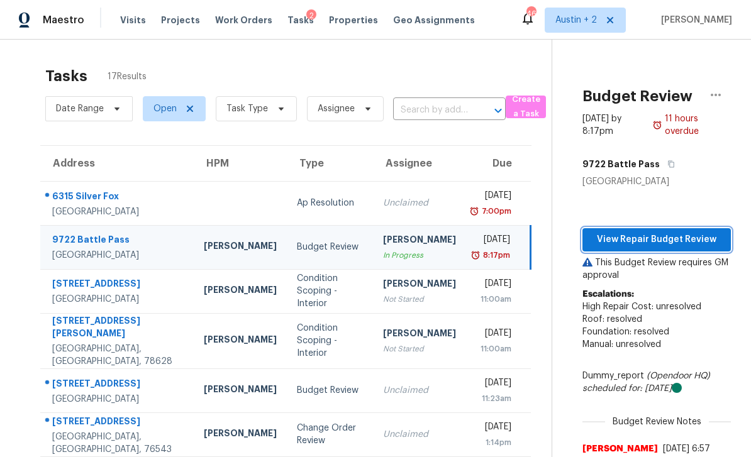
click at [678, 242] on span "View Repair Budget Review" at bounding box center [656, 240] width 128 height 16
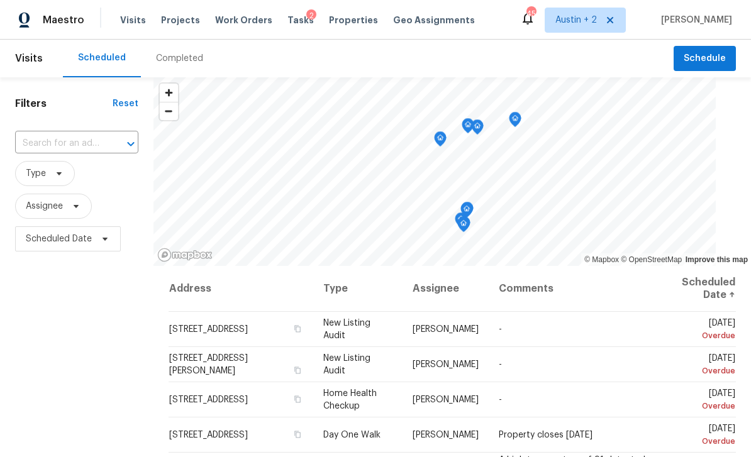
click at [240, 25] on span "Work Orders" at bounding box center [243, 20] width 57 height 13
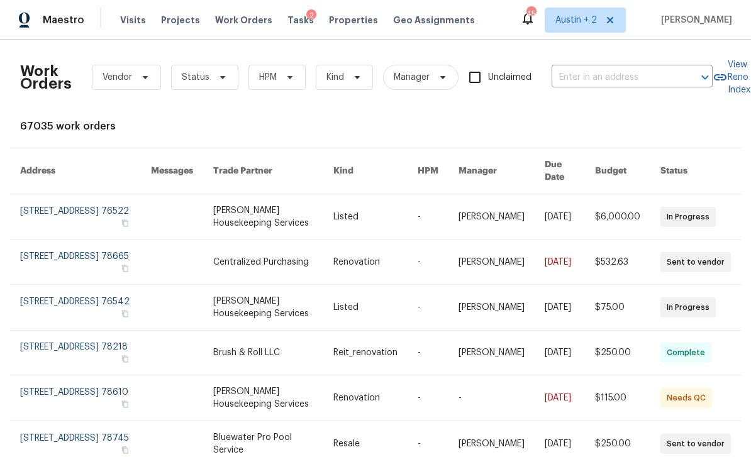
click at [331, 202] on link at bounding box center [273, 216] width 121 height 45
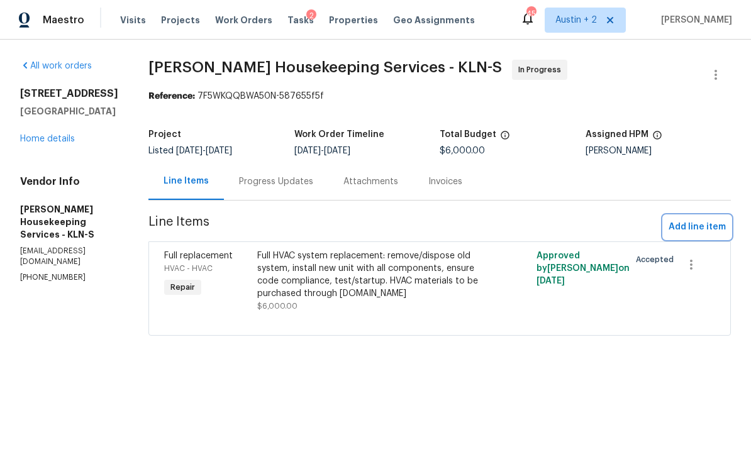
click at [701, 225] on span "Add line item" at bounding box center [696, 227] width 57 height 16
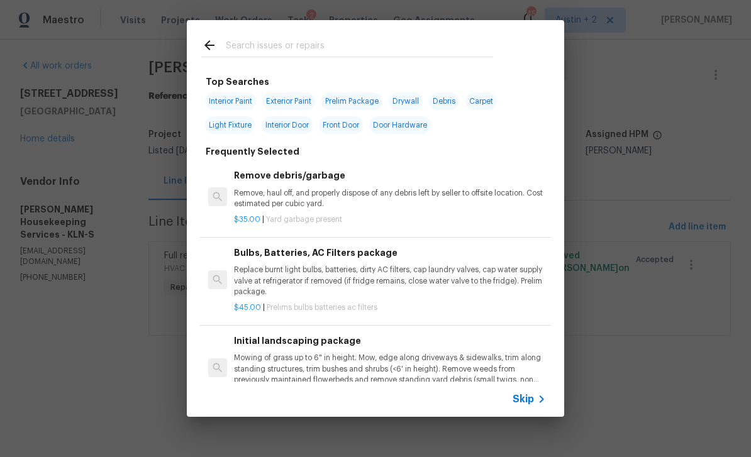
click at [399, 44] on input "text" at bounding box center [359, 47] width 267 height 19
type input "Roof"
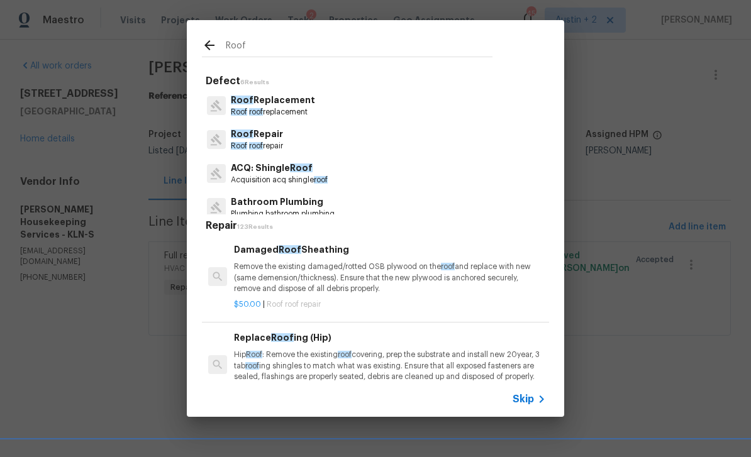
click at [305, 169] on span "Roof" at bounding box center [301, 167] width 23 height 9
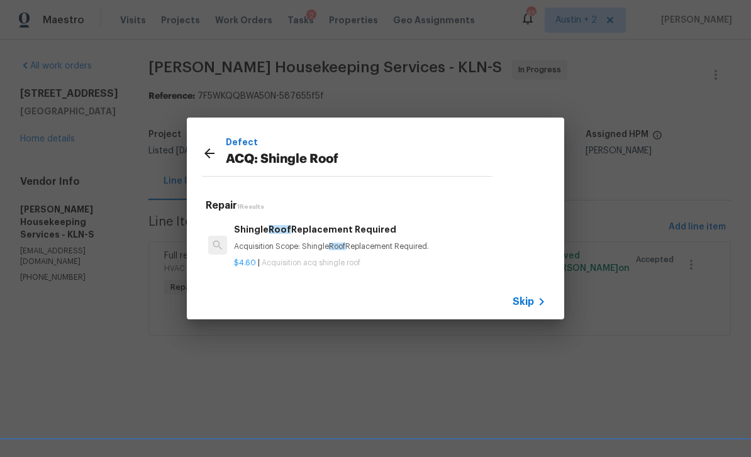
click at [436, 248] on p "Acquisition Scope: Shingle Roof Replacement Required." at bounding box center [390, 246] width 312 height 11
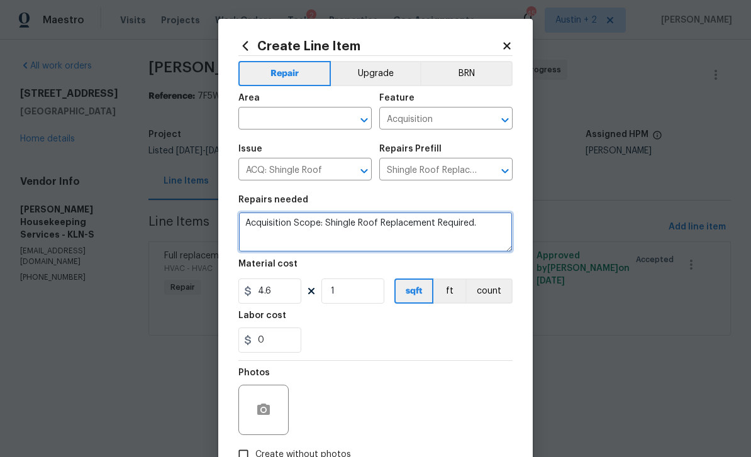
click at [494, 233] on textarea "Acquisition Scope: Shingle Roof Replacement Required." at bounding box center [375, 232] width 274 height 40
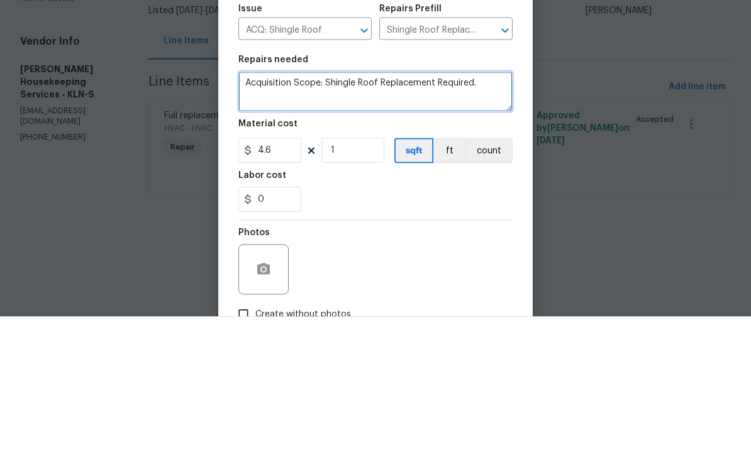
click at [494, 212] on textarea "Acquisition Scope: Shingle Roof Replacement Required." at bounding box center [375, 232] width 274 height 40
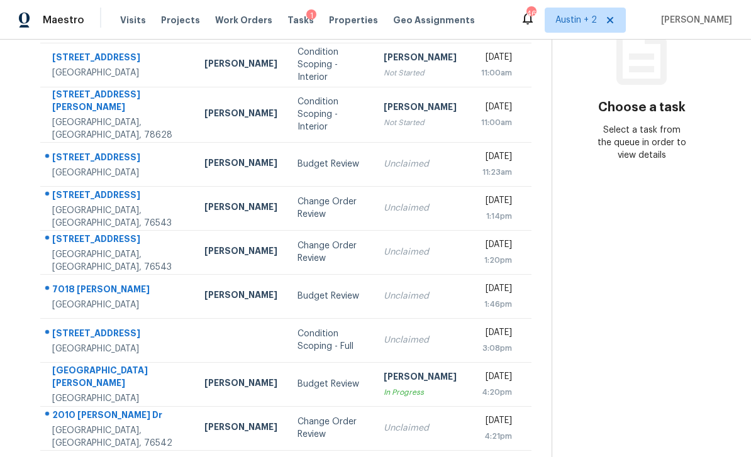
scroll to position [182, 0]
click at [103, 230] on div "[GEOGRAPHIC_DATA], [GEOGRAPHIC_DATA], 76543" at bounding box center [118, 217] width 132 height 25
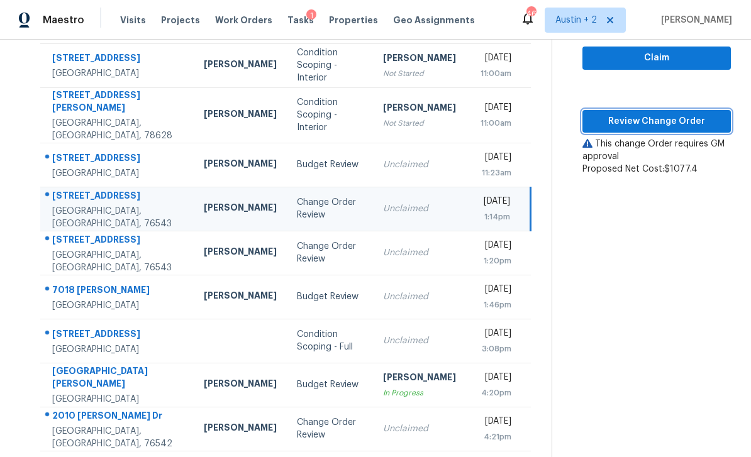
click at [679, 125] on span "Review Change Order" at bounding box center [656, 122] width 128 height 16
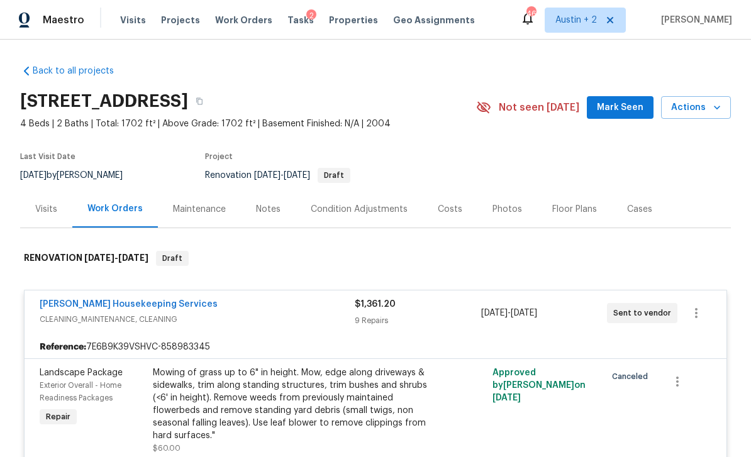
click at [626, 114] on span "Mark Seen" at bounding box center [620, 108] width 47 height 16
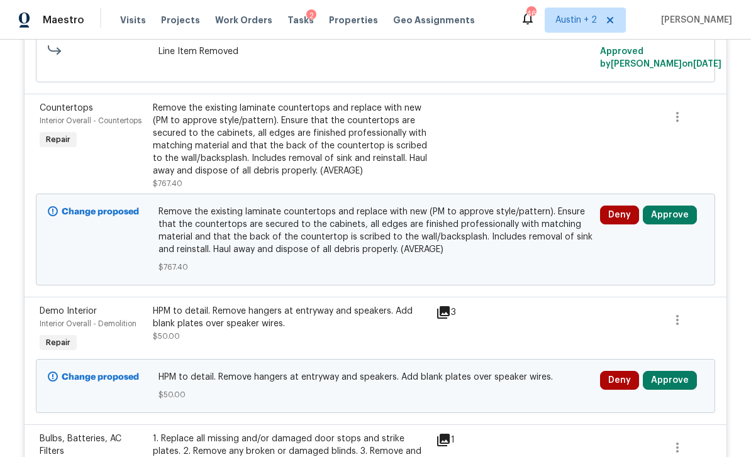
scroll to position [426, 0]
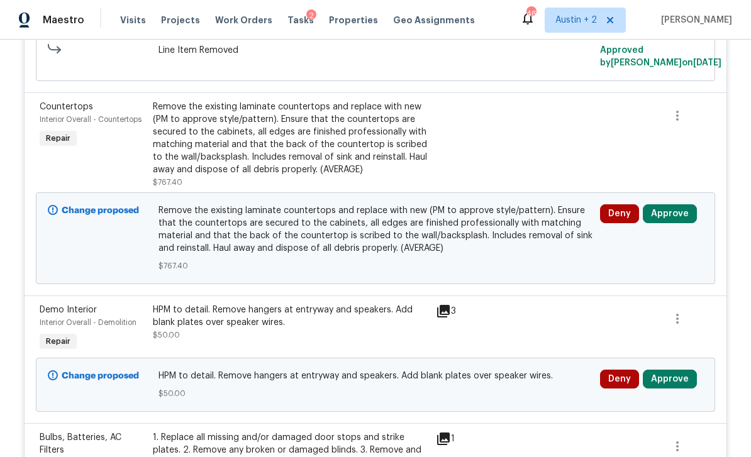
click at [684, 216] on button "Approve" at bounding box center [670, 213] width 54 height 19
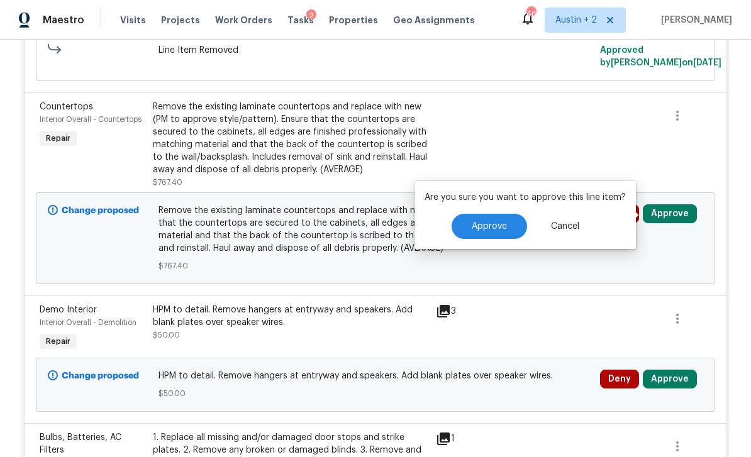
click at [512, 229] on button "Approve" at bounding box center [488, 226] width 75 height 25
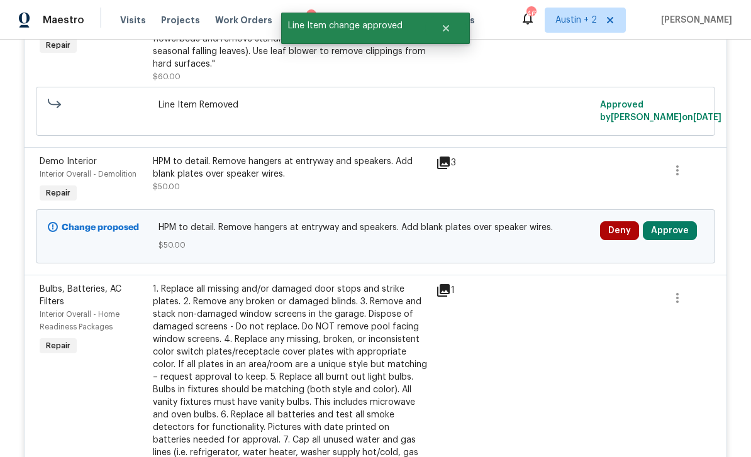
scroll to position [368, 0]
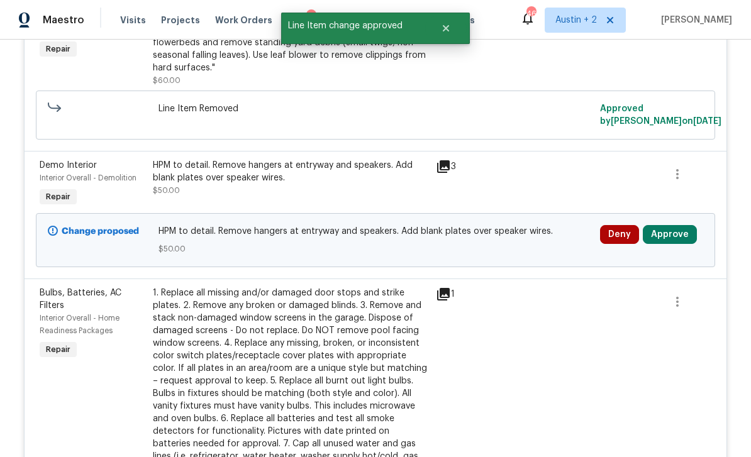
click at [687, 235] on button "Approve" at bounding box center [670, 234] width 54 height 19
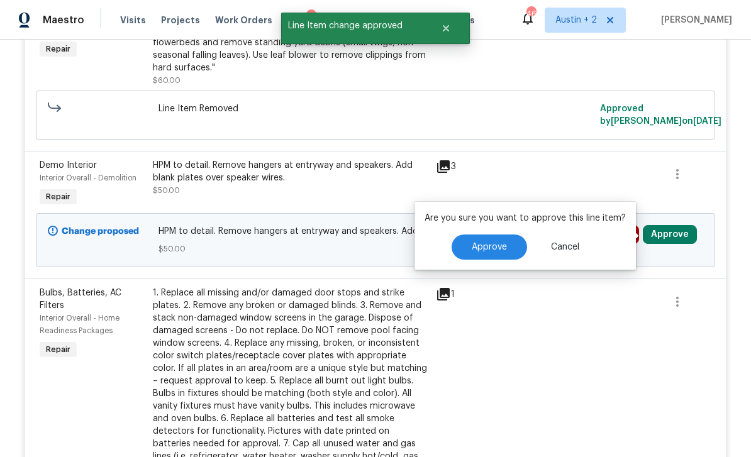
click at [507, 246] on button "Approve" at bounding box center [488, 247] width 75 height 25
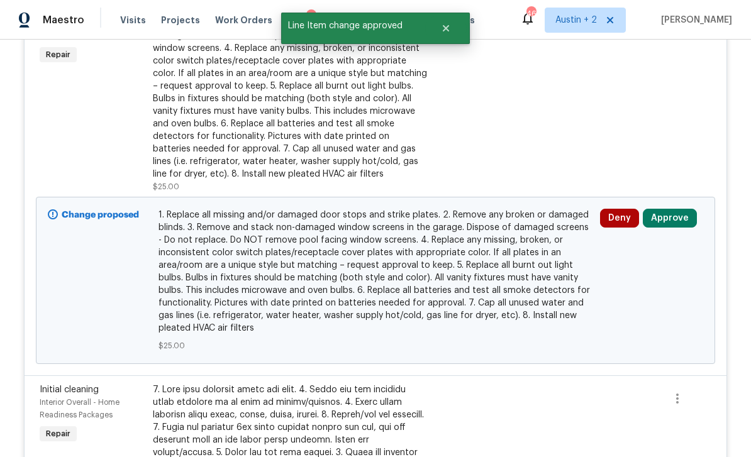
scroll to position [543, 0]
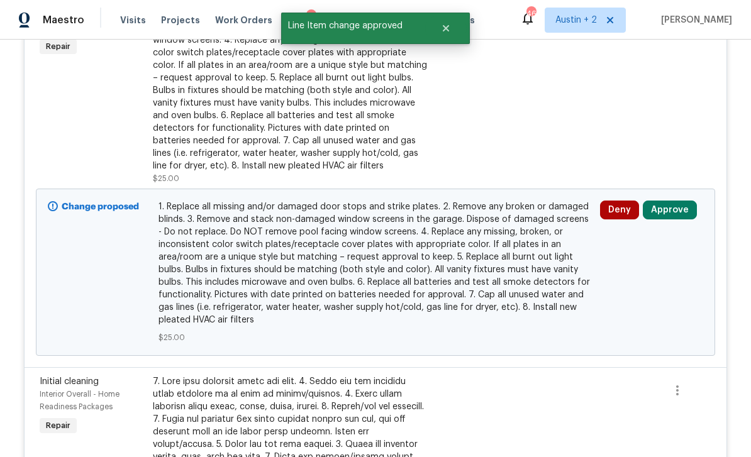
click at [687, 218] on button "Approve" at bounding box center [670, 210] width 54 height 19
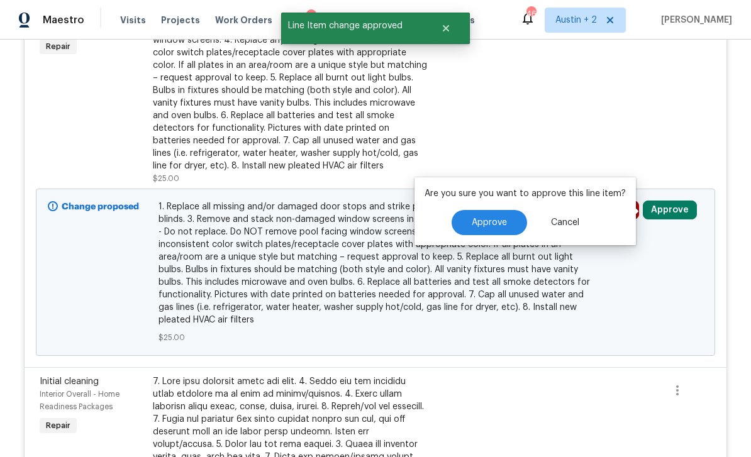
click at [521, 218] on button "Approve" at bounding box center [488, 222] width 75 height 25
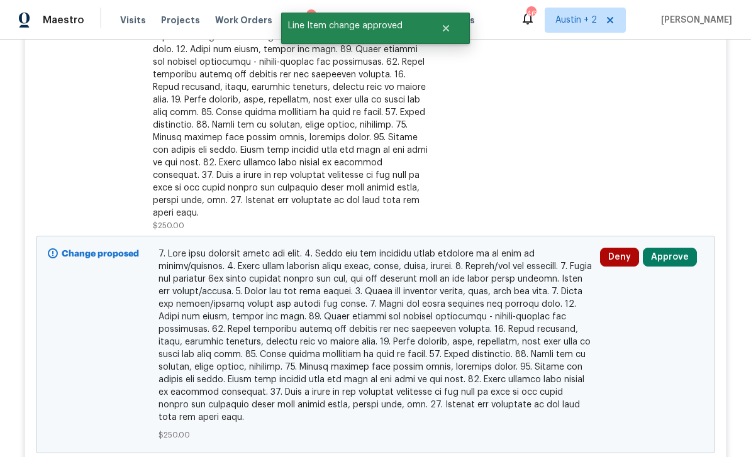
scroll to position [585, 0]
click at [683, 247] on button "Approve" at bounding box center [670, 256] width 54 height 19
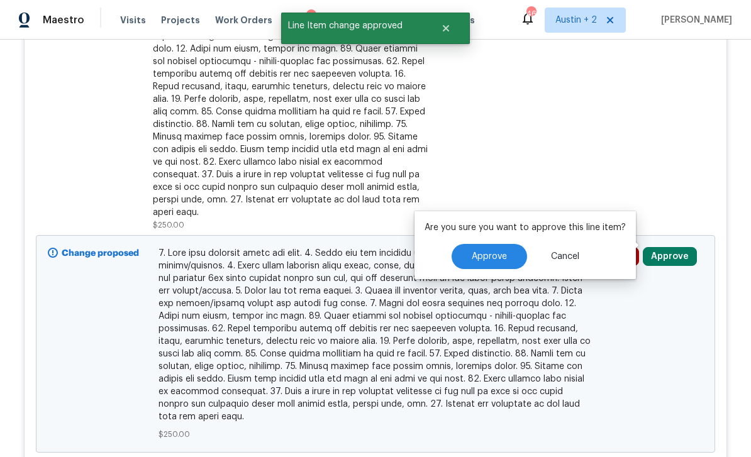
click at [502, 254] on span "Approve" at bounding box center [489, 256] width 35 height 9
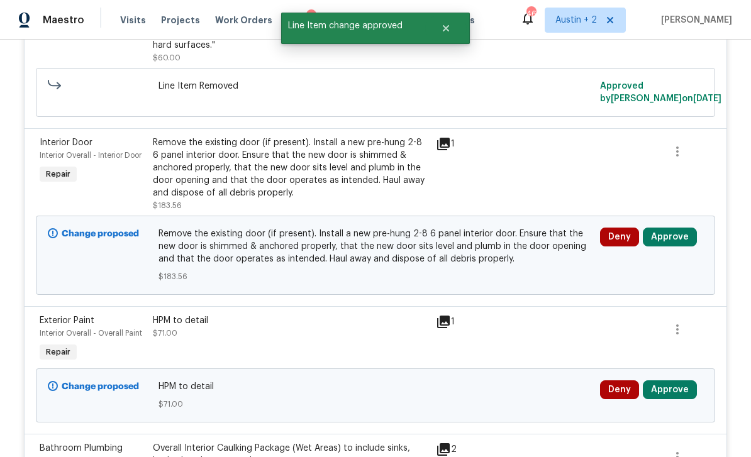
scroll to position [386, 0]
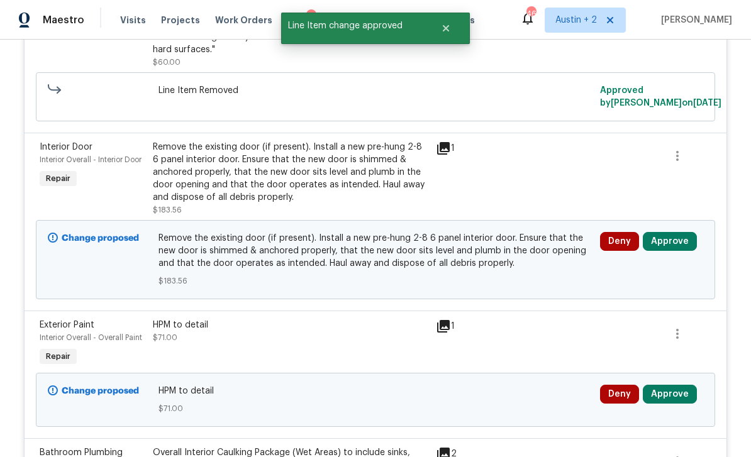
click at [689, 236] on button "Approve" at bounding box center [670, 241] width 54 height 19
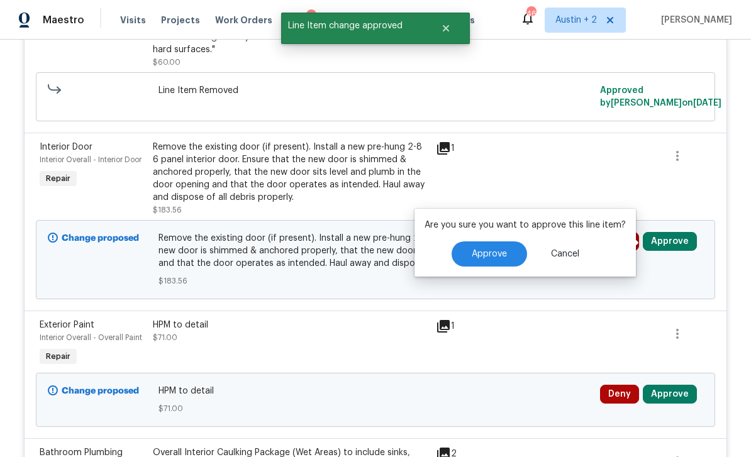
click at [514, 253] on button "Approve" at bounding box center [488, 253] width 75 height 25
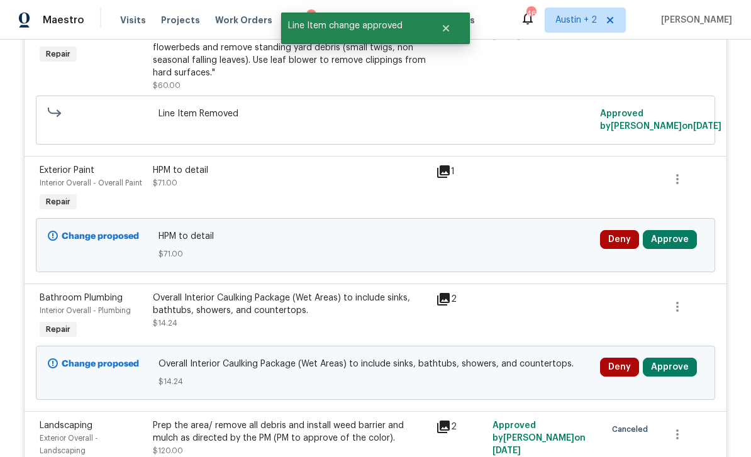
scroll to position [412, 0]
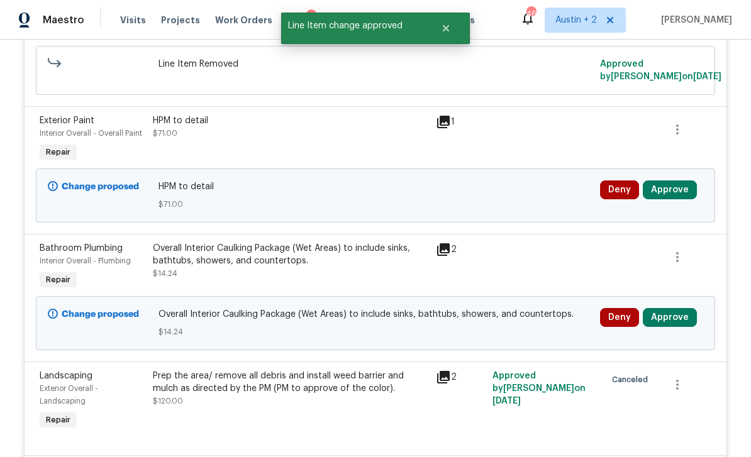
click at [678, 193] on button "Approve" at bounding box center [670, 189] width 54 height 19
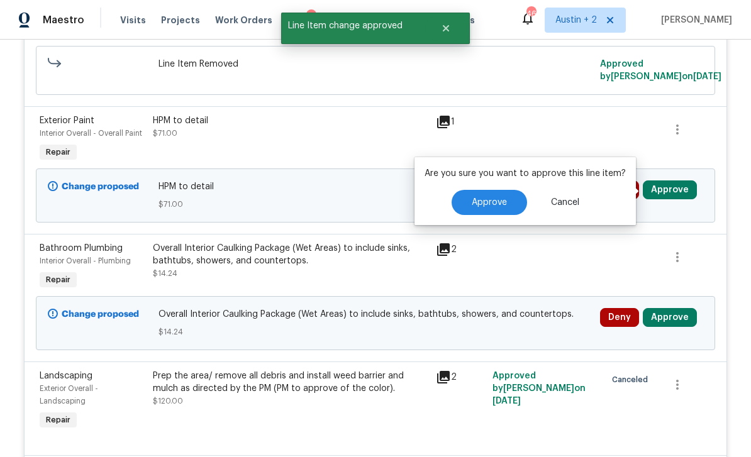
click at [509, 202] on button "Approve" at bounding box center [488, 202] width 75 height 25
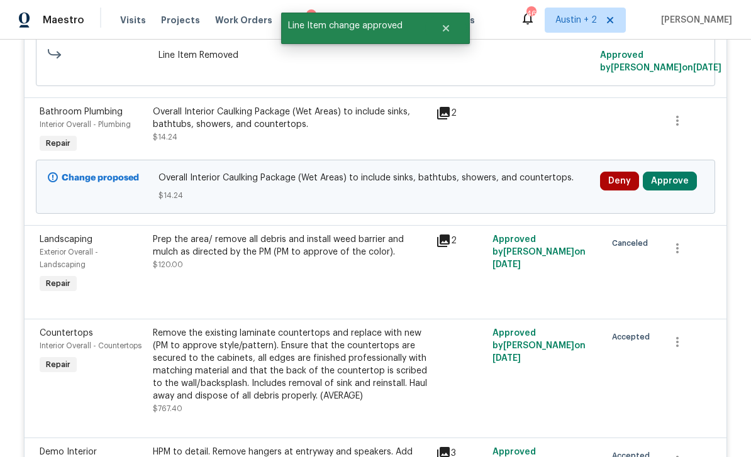
scroll to position [396, 0]
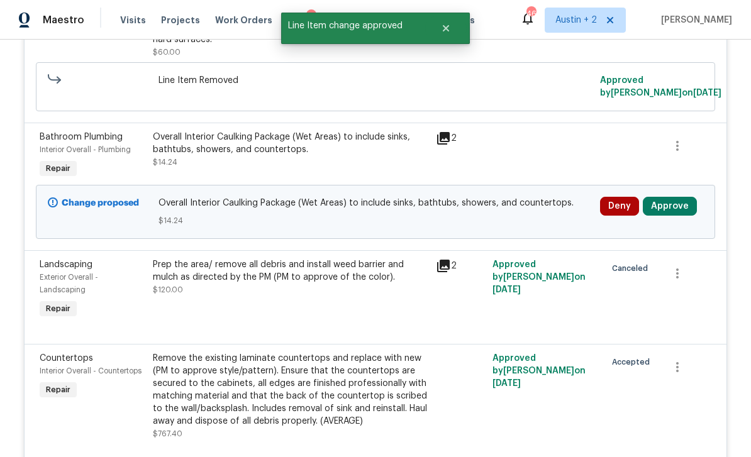
click at [692, 209] on button "Approve" at bounding box center [670, 206] width 54 height 19
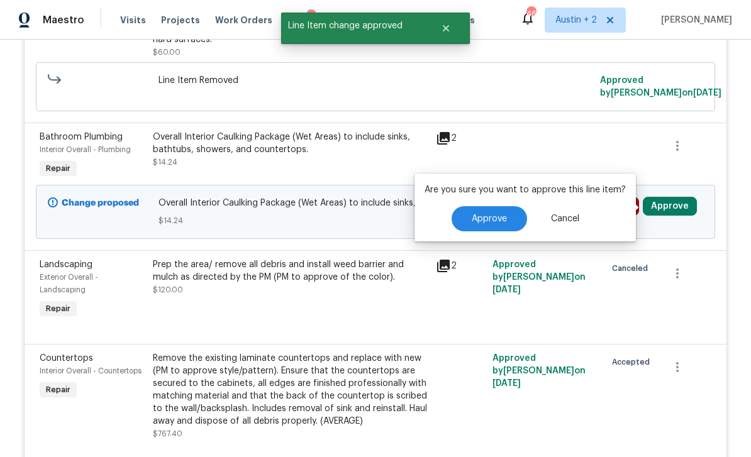
click at [489, 207] on button "Approve" at bounding box center [488, 218] width 75 height 25
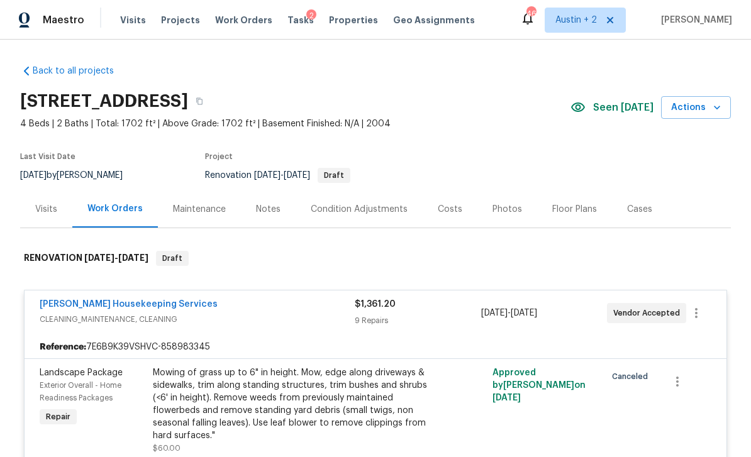
scroll to position [0, 0]
click at [458, 209] on div "Costs" at bounding box center [450, 209] width 55 height 37
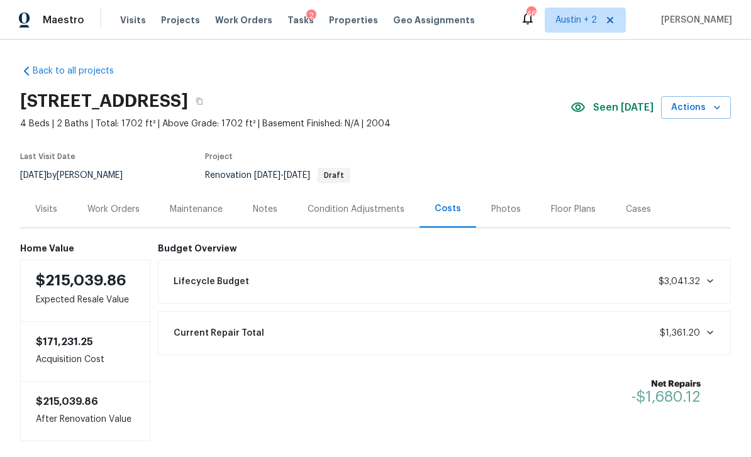
click at [131, 23] on span "Visits" at bounding box center [133, 20] width 26 height 13
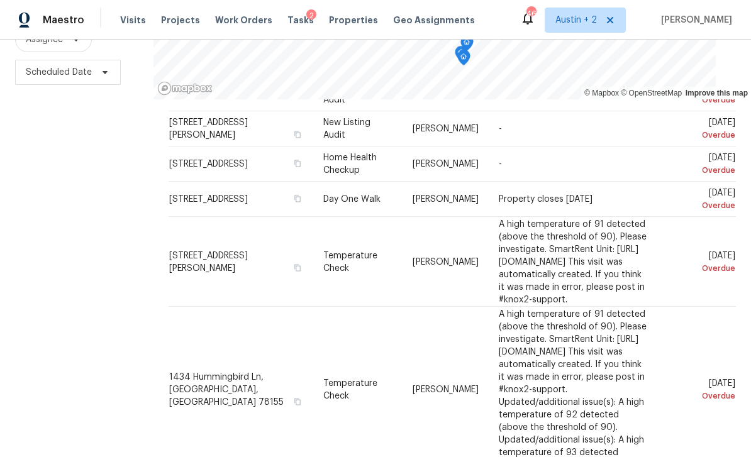
scroll to position [69, 0]
click at [0, 0] on icon at bounding box center [0, 0] width 0 height 0
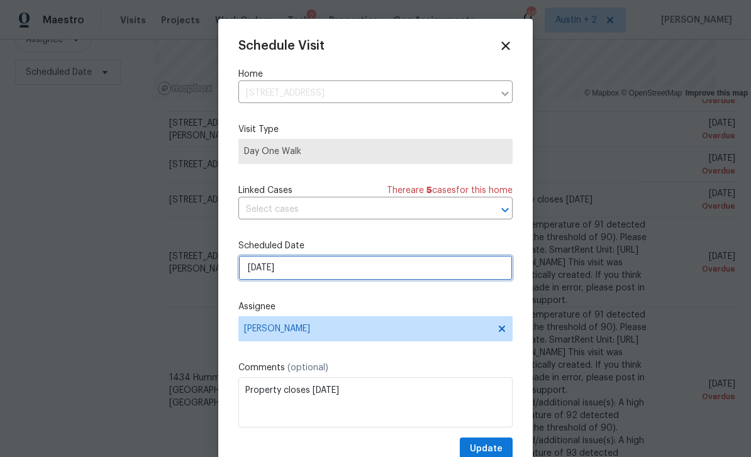
click at [329, 272] on input "9/20/2025" at bounding box center [375, 267] width 274 height 25
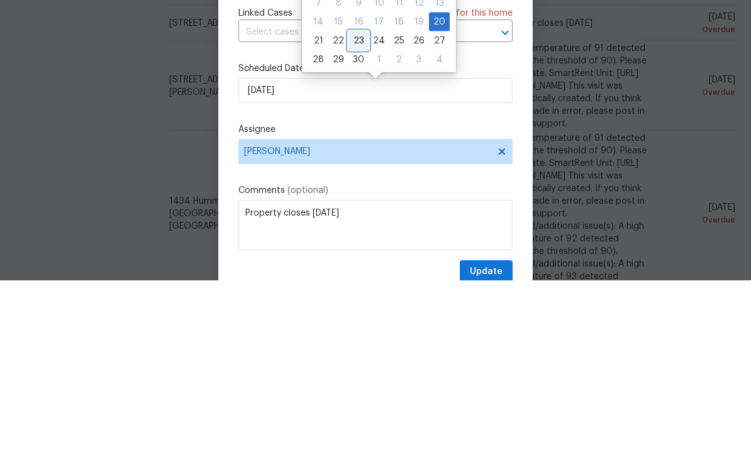
click at [357, 209] on div "23" at bounding box center [358, 218] width 20 height 18
type input "[DATE]"
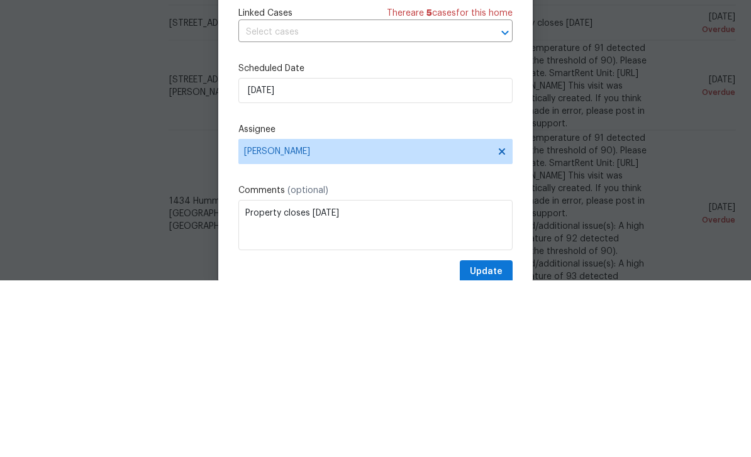
scroll to position [40, 0]
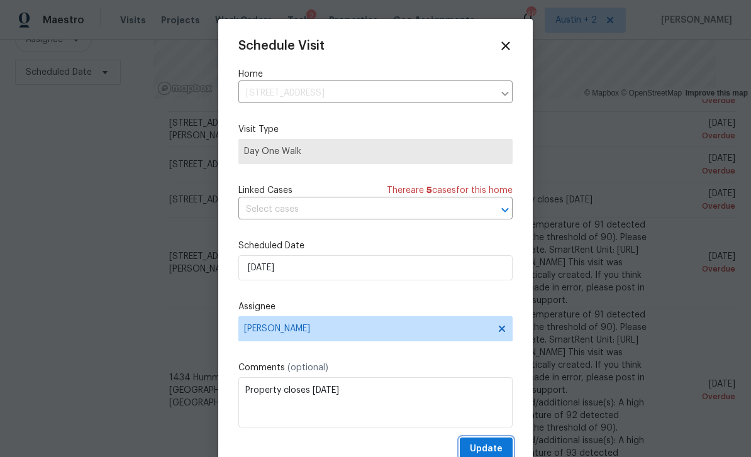
click at [492, 449] on span "Update" at bounding box center [486, 449] width 33 height 16
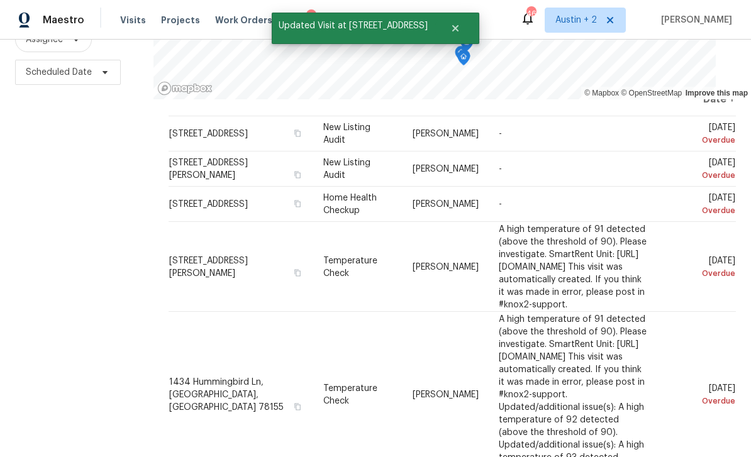
scroll to position [28, 0]
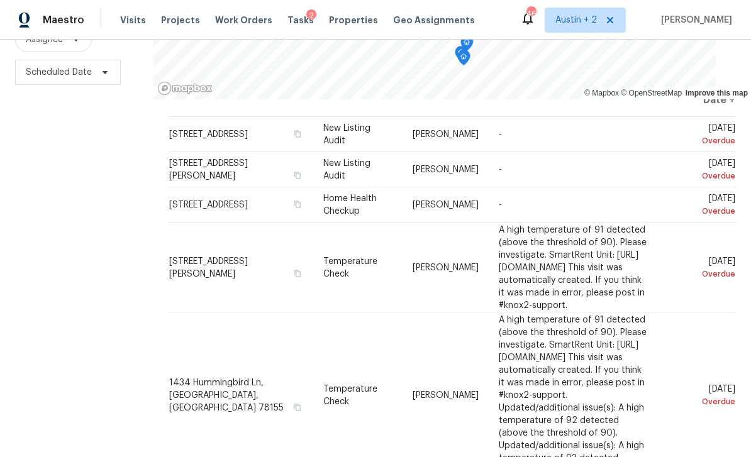
click at [0, 0] on icon at bounding box center [0, 0] width 0 height 0
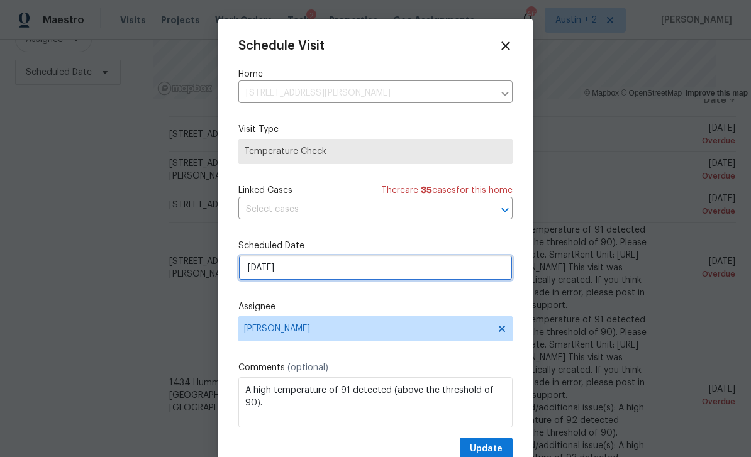
click at [322, 266] on input "9/22/2025" at bounding box center [375, 267] width 274 height 25
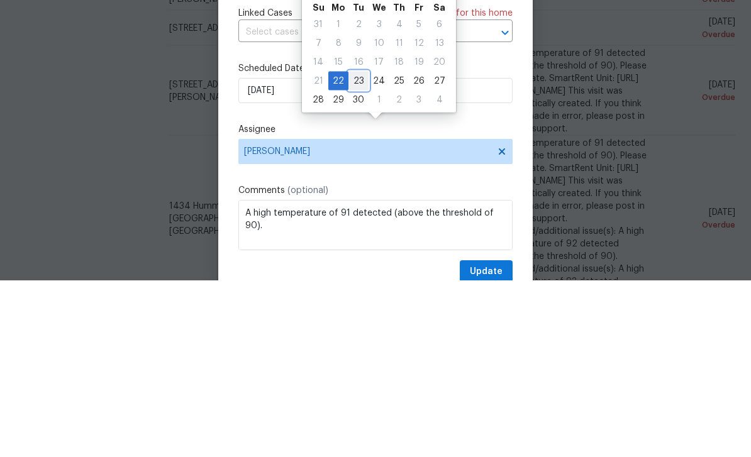
click at [360, 249] on div "23" at bounding box center [358, 258] width 20 height 18
type input "[DATE]"
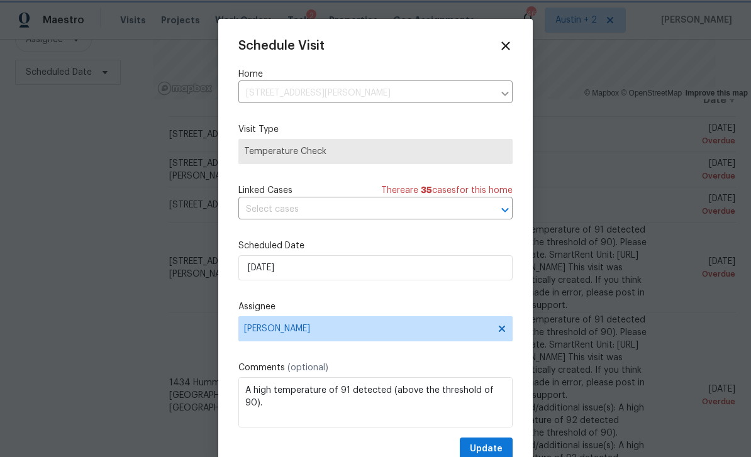
click at [489, 450] on span "Update" at bounding box center [486, 449] width 33 height 16
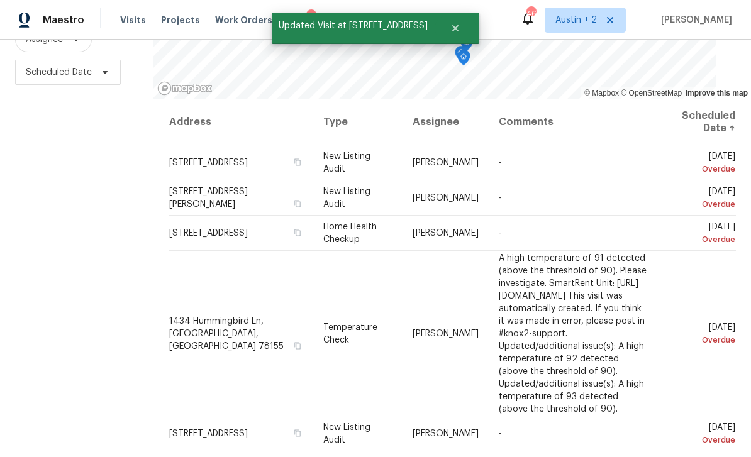
scroll to position [0, 0]
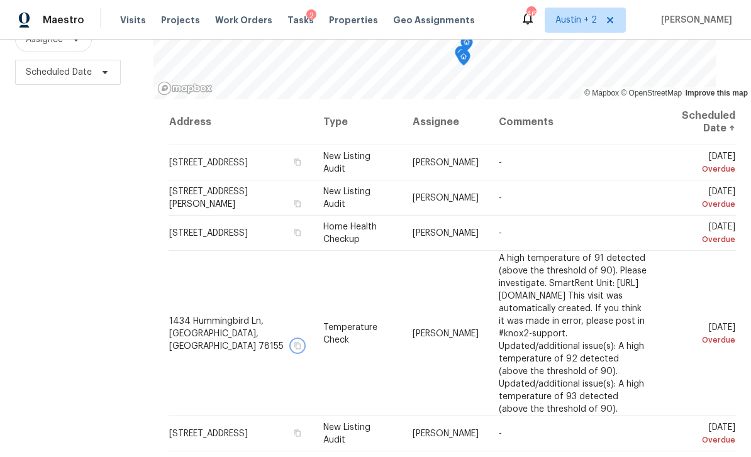
click at [294, 341] on icon "button" at bounding box center [298, 345] width 8 height 8
click at [295, 340] on button "button" at bounding box center [297, 345] width 11 height 11
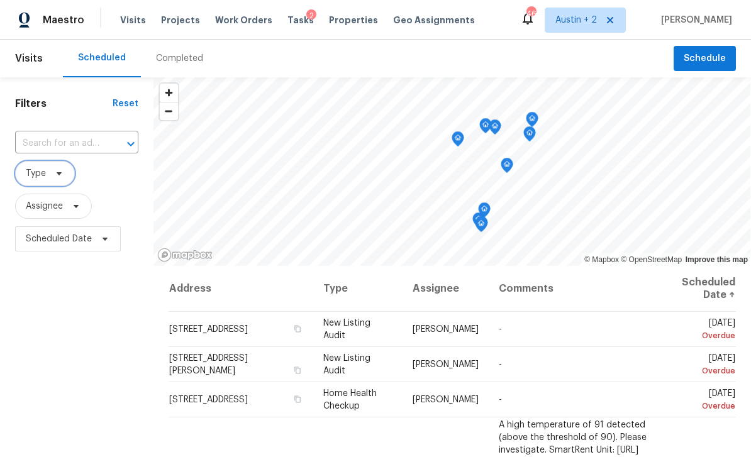
click at [66, 161] on span "Type" at bounding box center [45, 173] width 60 height 25
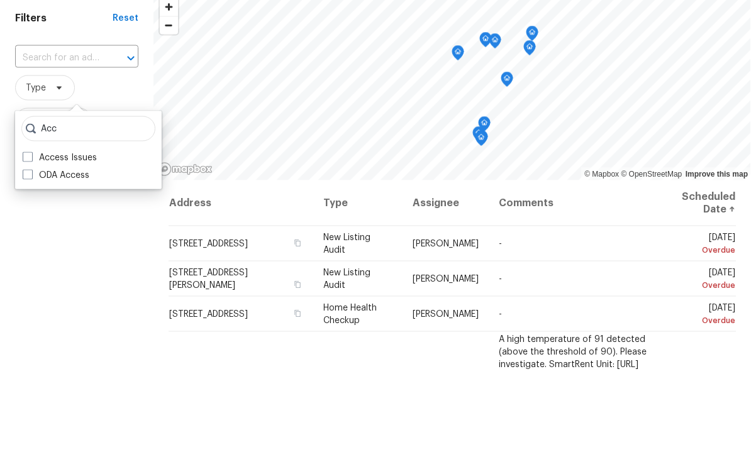
type input "Acc"
click at [95, 237] on label "Access Issues" at bounding box center [60, 243] width 74 height 13
click at [31, 237] on input "Access Issues" at bounding box center [27, 241] width 8 height 8
checkbox input "true"
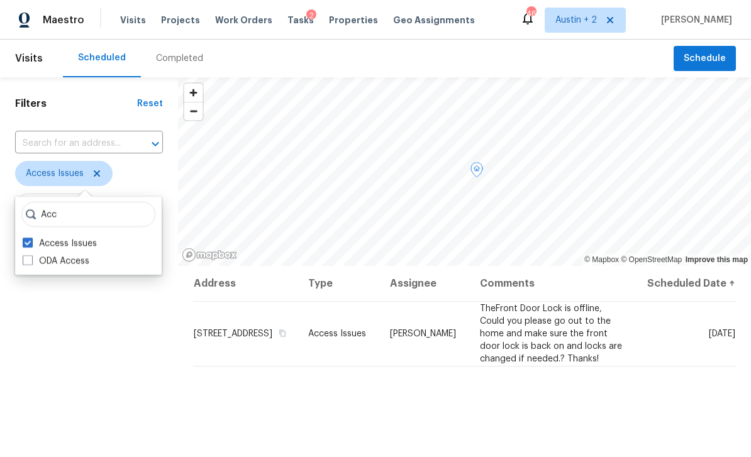
click at [0, 0] on div at bounding box center [0, 0] width 0 height 0
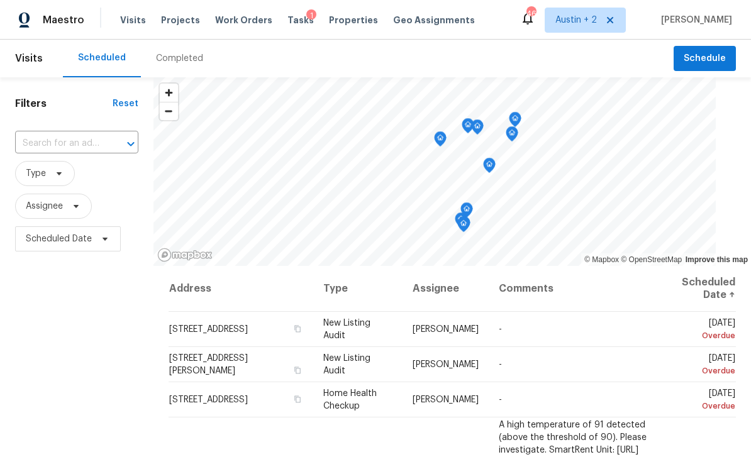
click at [174, 18] on span "Projects" at bounding box center [180, 20] width 39 height 13
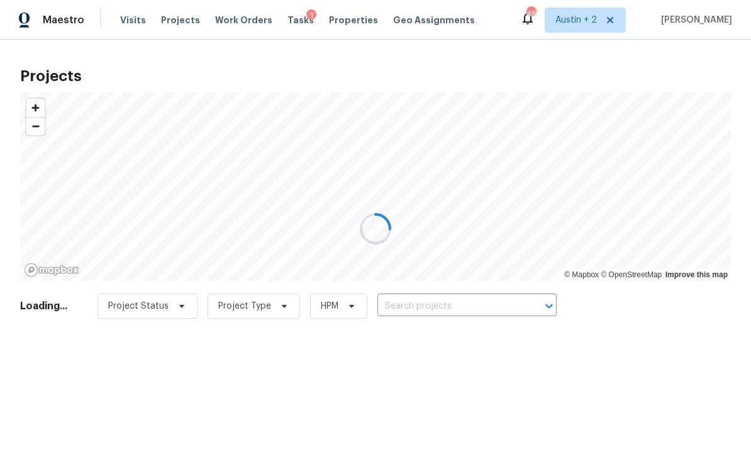
click at [468, 301] on input "text" at bounding box center [449, 306] width 144 height 19
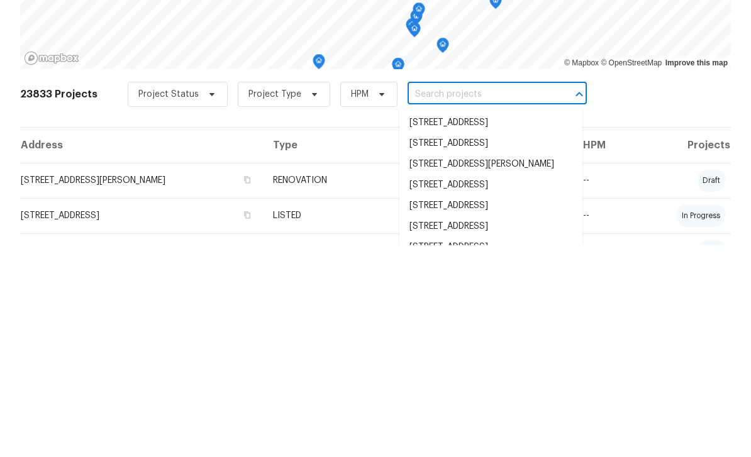
click at [440, 297] on input "text" at bounding box center [479, 306] width 144 height 19
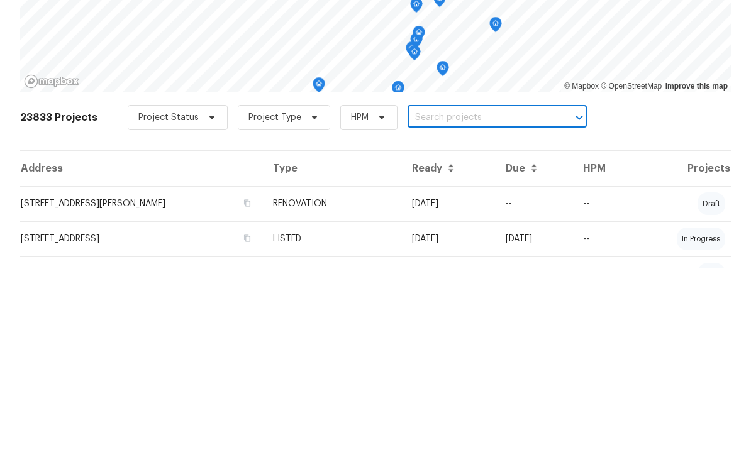
click at [424, 297] on input "text" at bounding box center [479, 306] width 144 height 19
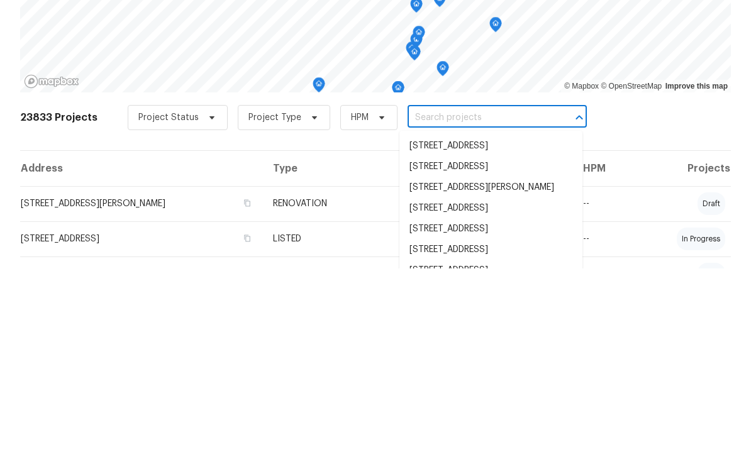
paste input "1434 Hummingbird Ln, Seguin, TX 78155"
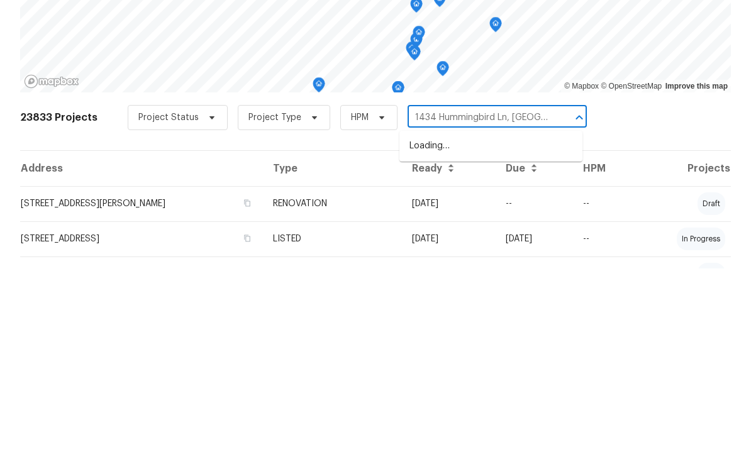
type input "1434 Hummingbird Ln, Seguin, TX 78155"
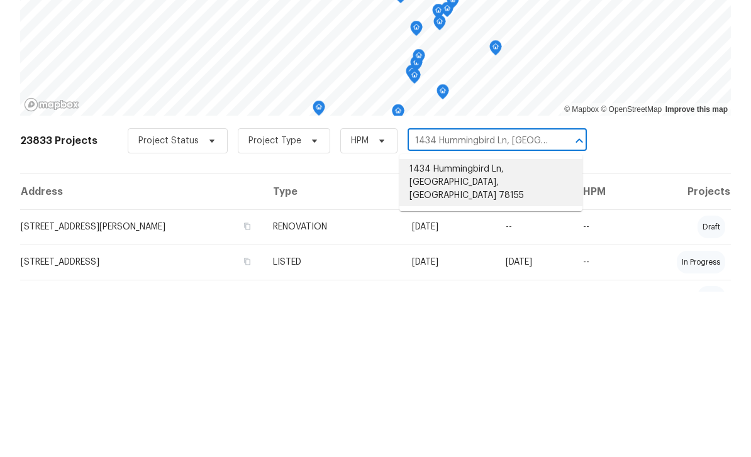
click at [495, 324] on li "1434 Hummingbird Ln, Seguin, TX 78155" at bounding box center [490, 347] width 183 height 47
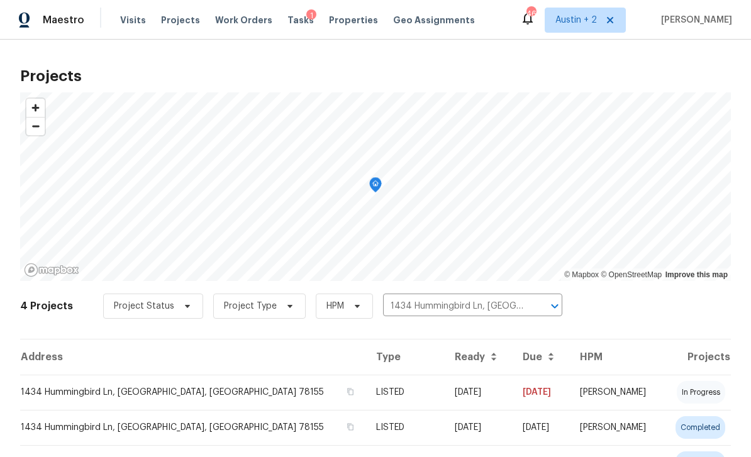
click at [58, 390] on td "1434 Hummingbird Ln, Seguin, TX 78155" at bounding box center [193, 392] width 346 height 35
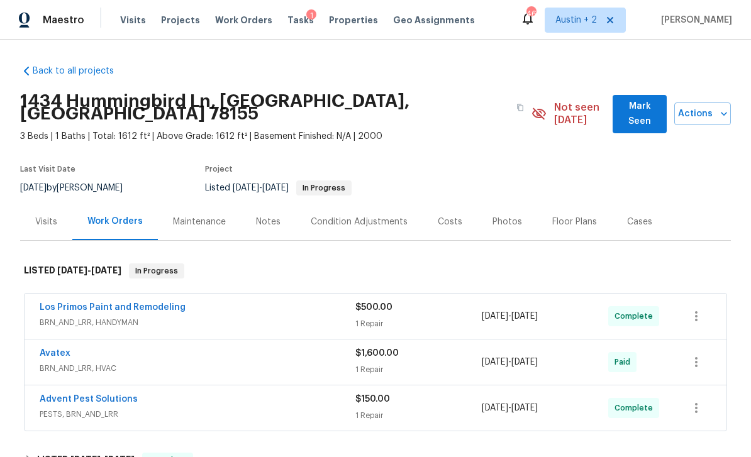
click at [628, 113] on span "Mark Seen" at bounding box center [640, 114] width 34 height 31
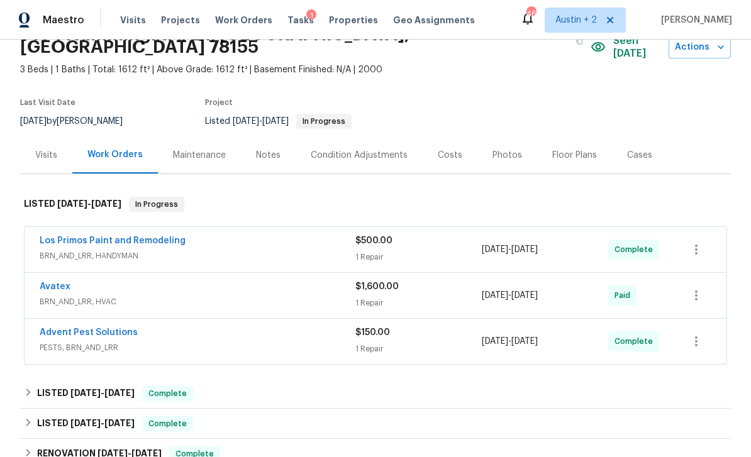
scroll to position [69, 0]
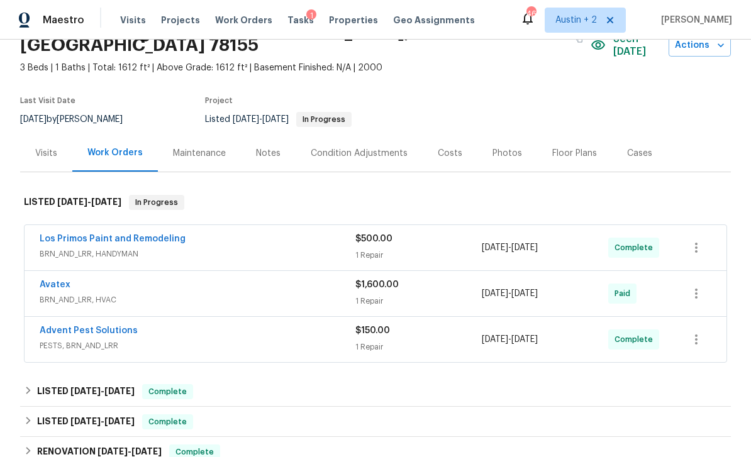
click at [538, 287] on span "6/26/2025 - 7/16/2025" at bounding box center [510, 293] width 56 height 13
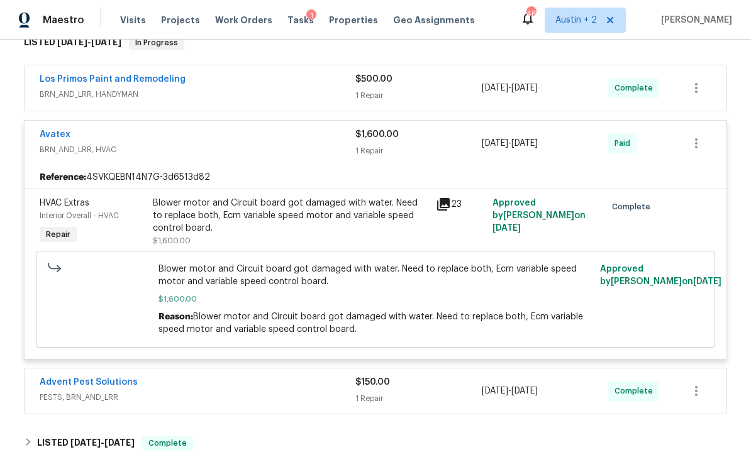
scroll to position [241, 0]
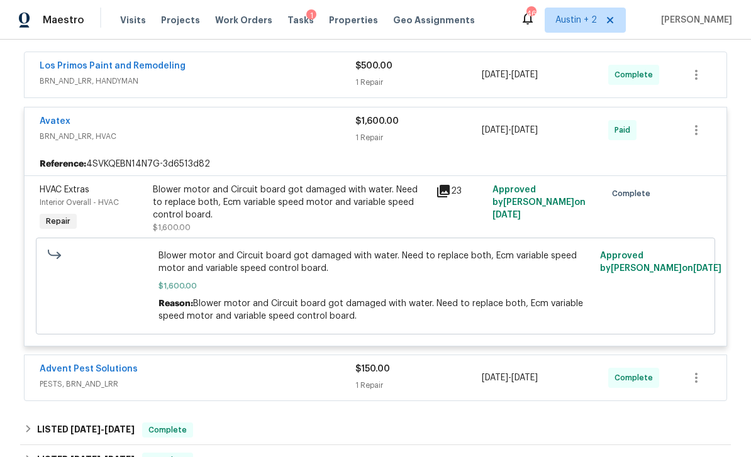
click at [445, 184] on icon at bounding box center [443, 191] width 15 height 15
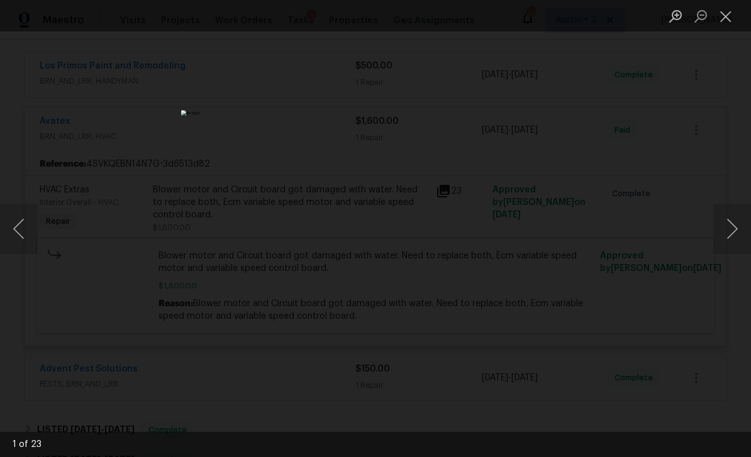
click at [726, 232] on button "Next image" at bounding box center [732, 229] width 38 height 50
click at [734, 225] on button "Next image" at bounding box center [732, 229] width 38 height 50
click at [733, 225] on button "Next image" at bounding box center [732, 229] width 38 height 50
click at [733, 224] on button "Next image" at bounding box center [732, 229] width 38 height 50
click at [732, 230] on button "Next image" at bounding box center [732, 229] width 38 height 50
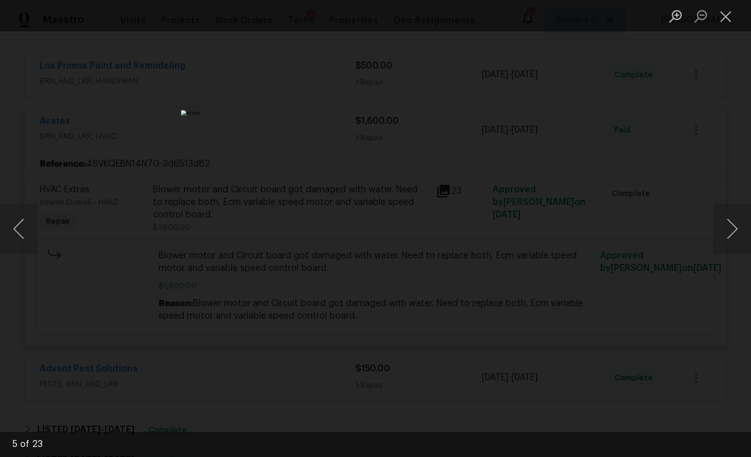
click at [732, 229] on button "Next image" at bounding box center [732, 229] width 38 height 50
click at [729, 232] on button "Next image" at bounding box center [732, 229] width 38 height 50
click at [728, 231] on button "Next image" at bounding box center [732, 229] width 38 height 50
click at [728, 229] on button "Next image" at bounding box center [732, 229] width 38 height 50
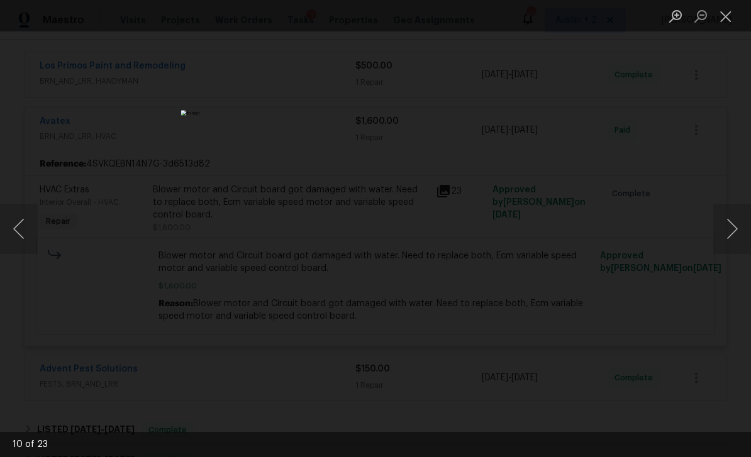
click at [727, 234] on button "Next image" at bounding box center [732, 229] width 38 height 50
click at [727, 235] on button "Next image" at bounding box center [732, 229] width 38 height 50
click at [729, 233] on button "Next image" at bounding box center [732, 229] width 38 height 50
click at [728, 21] on button "Close lightbox" at bounding box center [725, 16] width 25 height 22
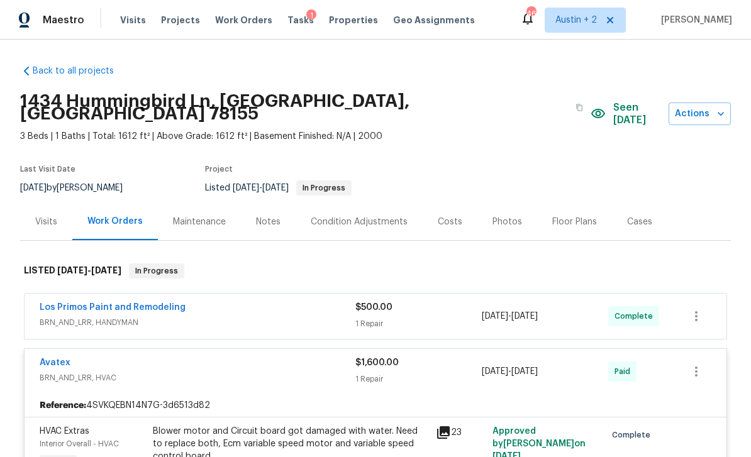
scroll to position [0, 0]
click at [267, 203] on div "Notes" at bounding box center [268, 221] width 55 height 37
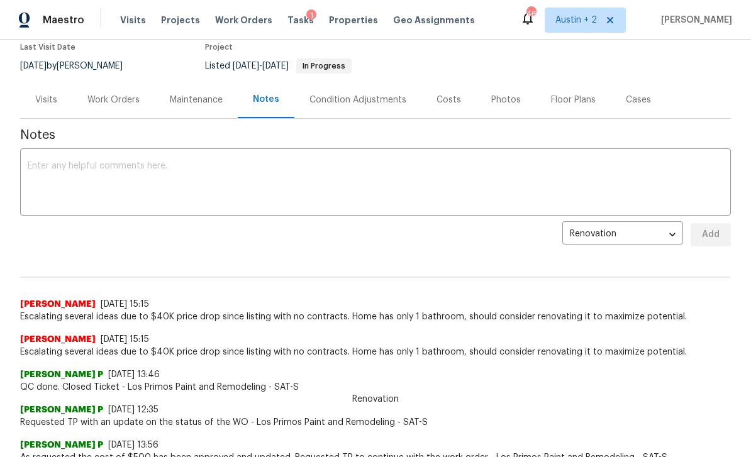
scroll to position [121, 0]
click at [515, 162] on textarea at bounding box center [375, 184] width 695 height 44
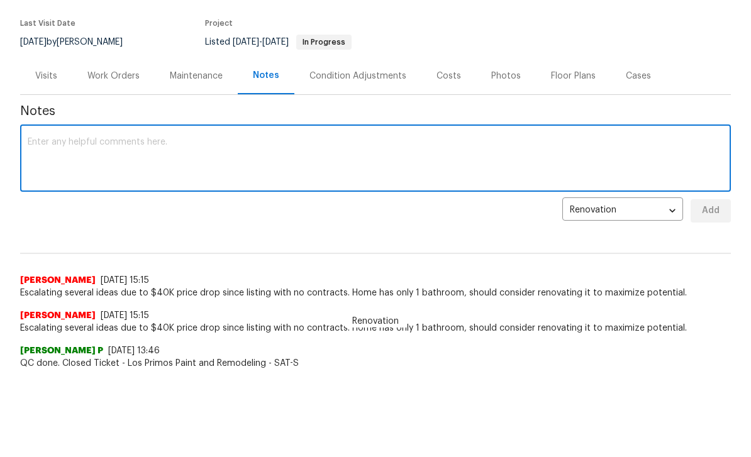
scroll to position [70, 0]
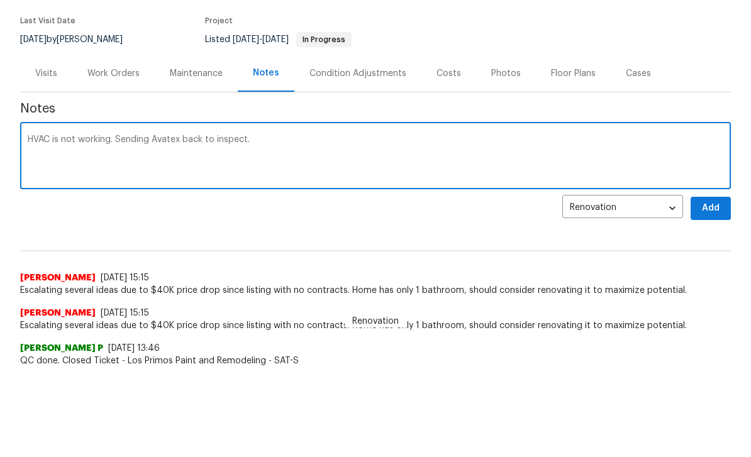
type textarea "HVAC is not working. Sending Avatex back to inspect."
click at [716, 201] on span "Add" at bounding box center [710, 209] width 20 height 16
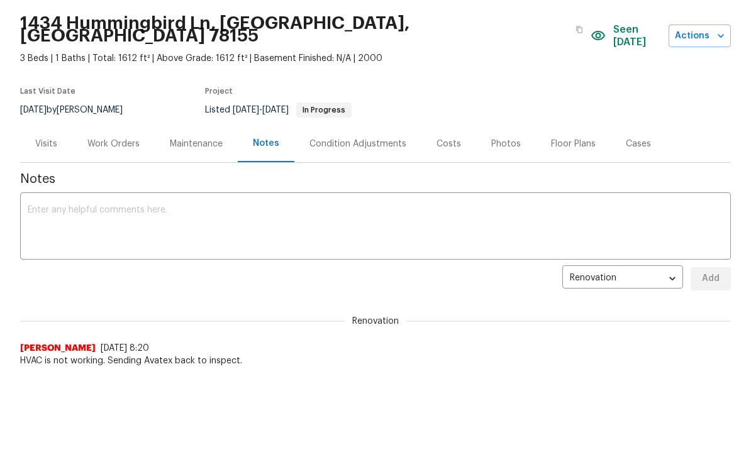
scroll to position [0, 0]
click at [122, 138] on div "Work Orders" at bounding box center [113, 144] width 52 height 13
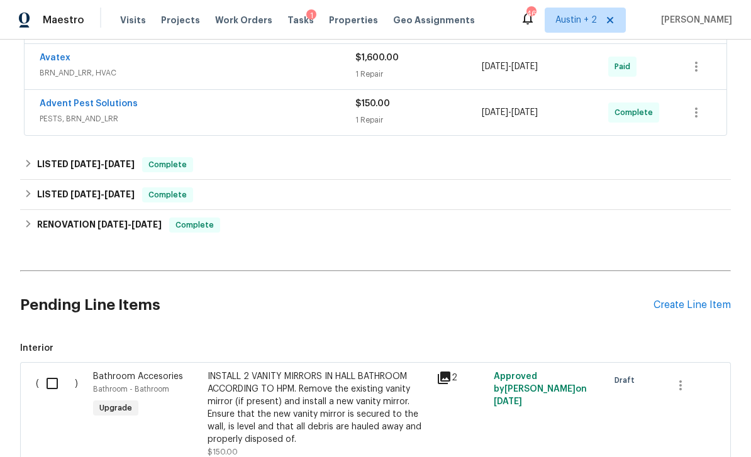
scroll to position [291, 0]
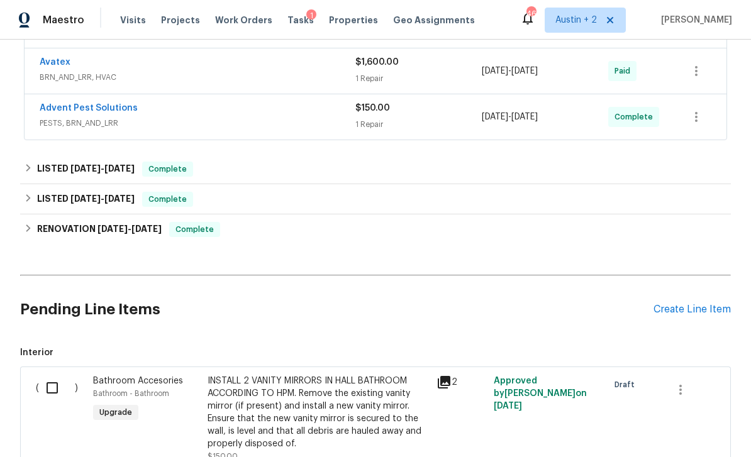
click at [699, 304] on div "Create Line Item" at bounding box center [691, 310] width 77 height 12
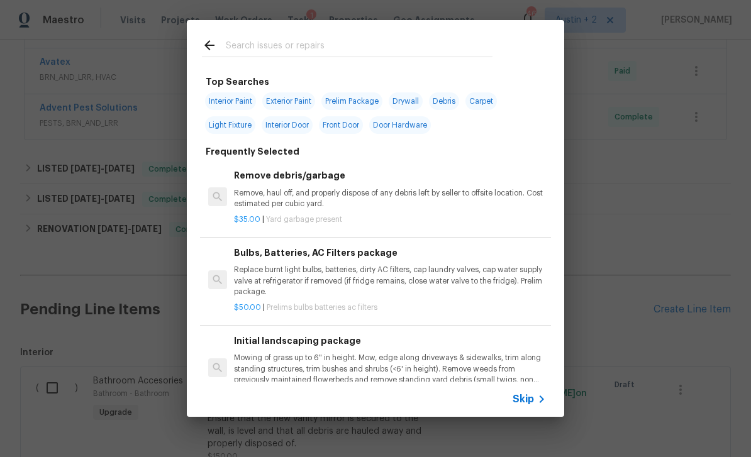
click at [362, 35] on div at bounding box center [347, 45] width 321 height 50
click at [365, 47] on input "text" at bounding box center [359, 47] width 267 height 19
type input "Hvac"
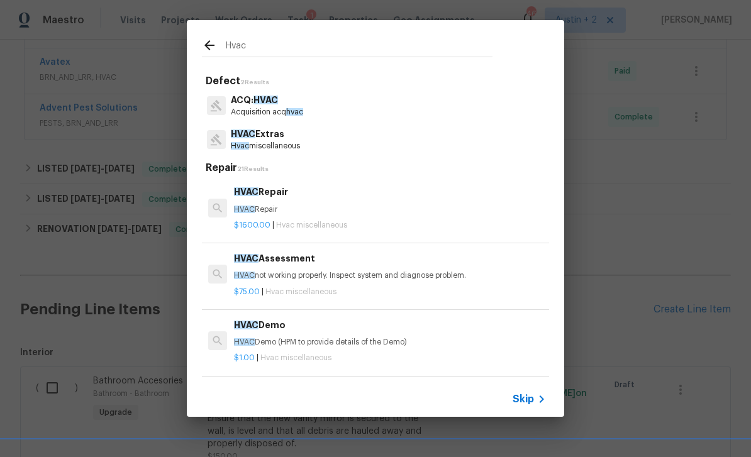
click at [295, 144] on p "Hvac miscellaneous" at bounding box center [265, 146] width 69 height 11
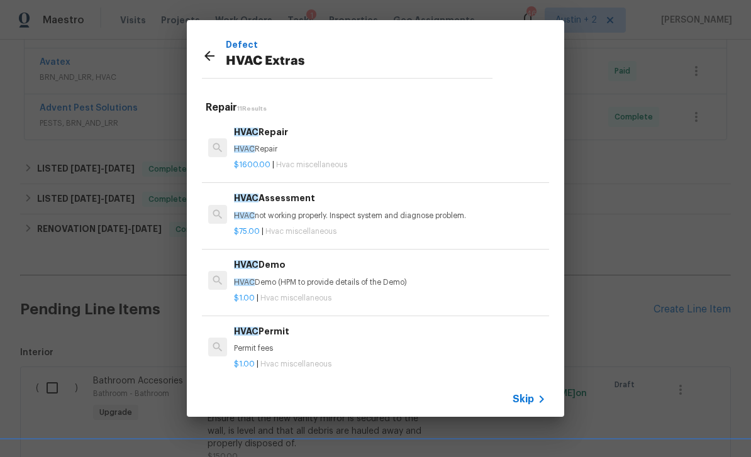
click at [412, 221] on div "$75.00 | Hvac miscellaneous" at bounding box center [390, 229] width 312 height 16
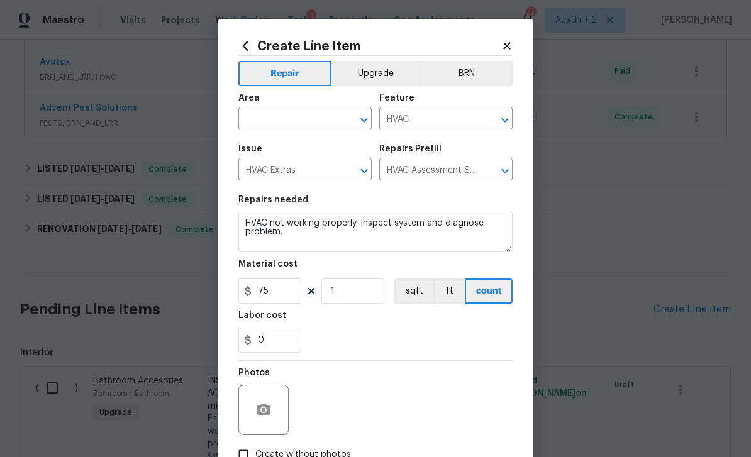
click at [297, 121] on input "text" at bounding box center [287, 119] width 98 height 19
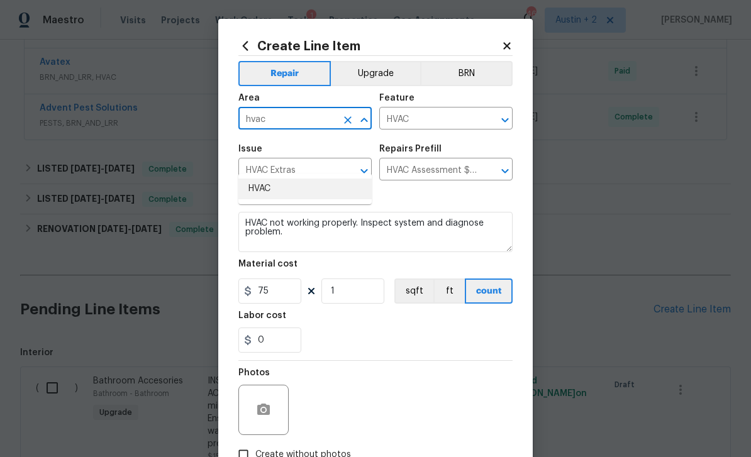
click at [272, 179] on li "HVAC" at bounding box center [304, 189] width 133 height 21
type input "HVAC"
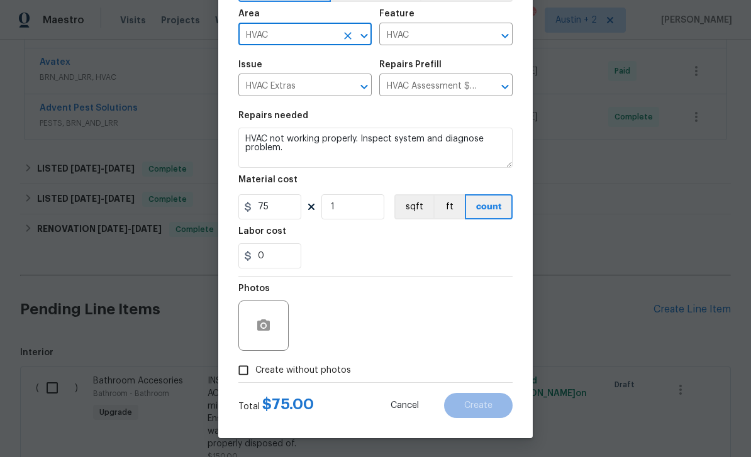
scroll to position [87, 0]
click at [311, 375] on span "Create without photos" at bounding box center [303, 370] width 96 height 13
click at [255, 375] on input "Create without photos" at bounding box center [243, 370] width 24 height 24
checkbox input "true"
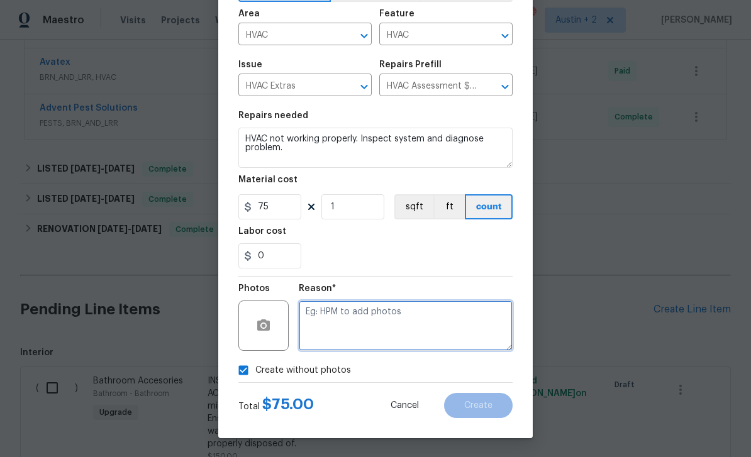
click at [414, 316] on textarea at bounding box center [406, 326] width 214 height 50
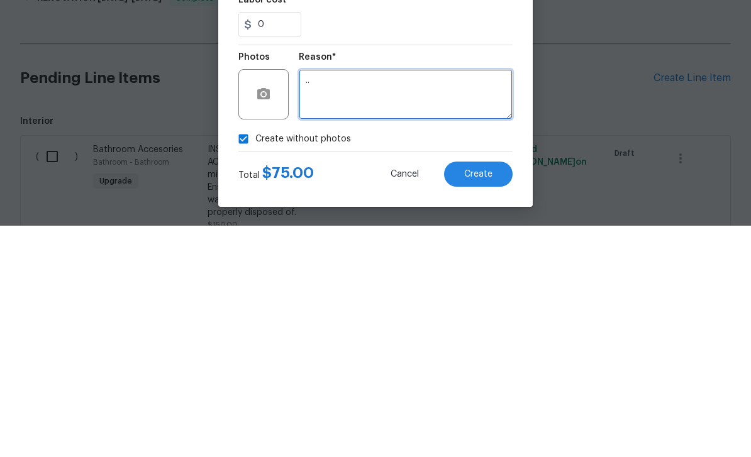
type textarea ".."
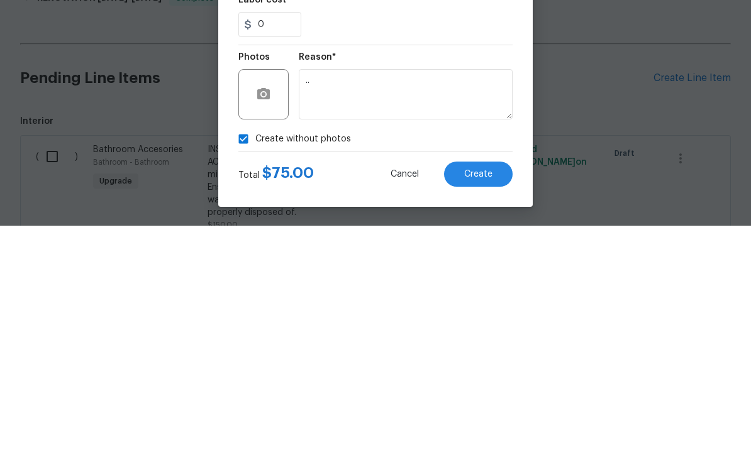
click at [489, 401] on span "Create" at bounding box center [478, 405] width 28 height 9
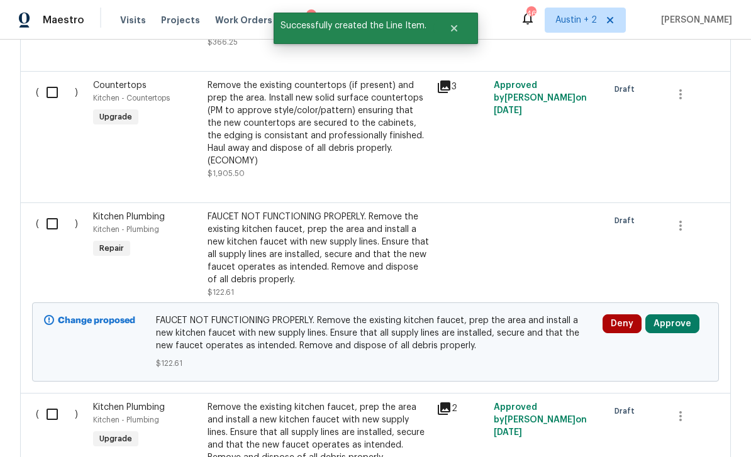
scroll to position [1744, 0]
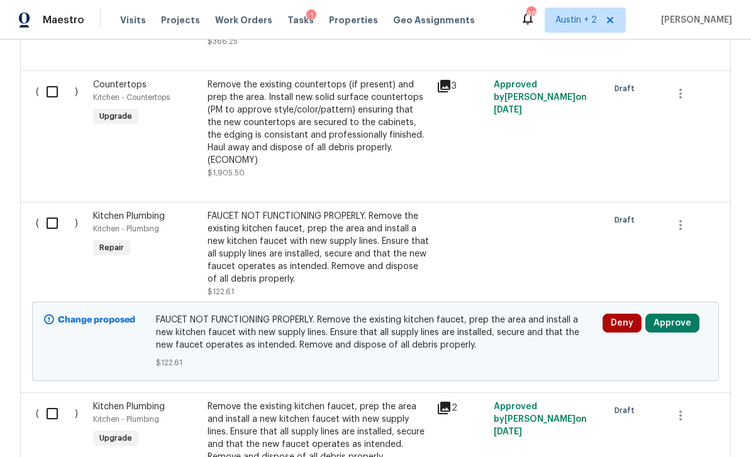
click at [673, 314] on button "Approve" at bounding box center [672, 323] width 54 height 19
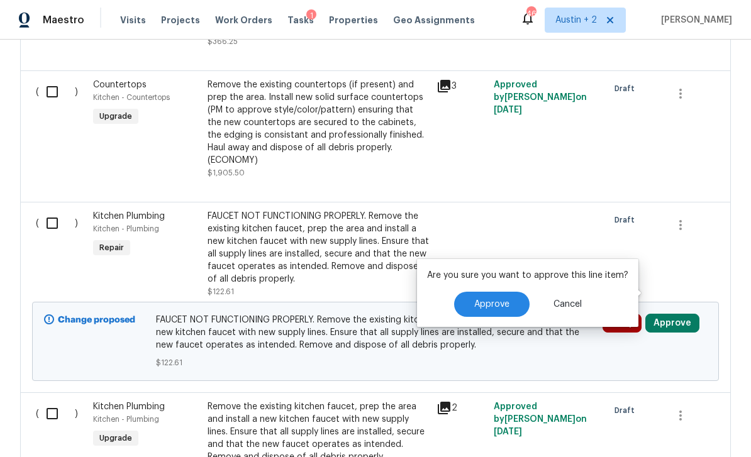
click at [512, 292] on button "Approve" at bounding box center [491, 304] width 75 height 25
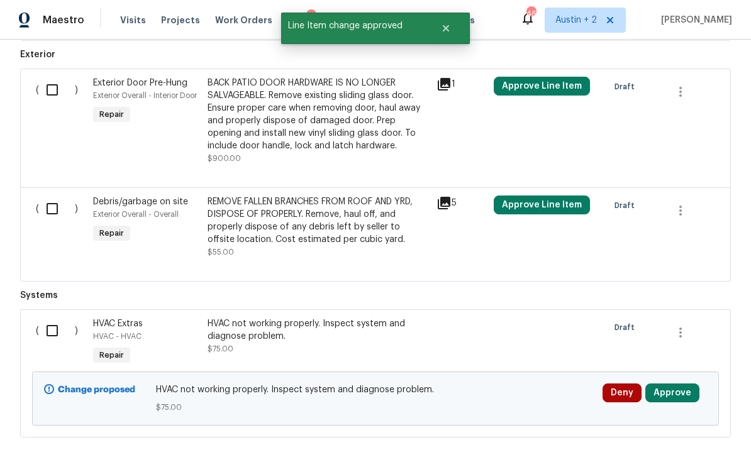
scroll to position [2320, 0]
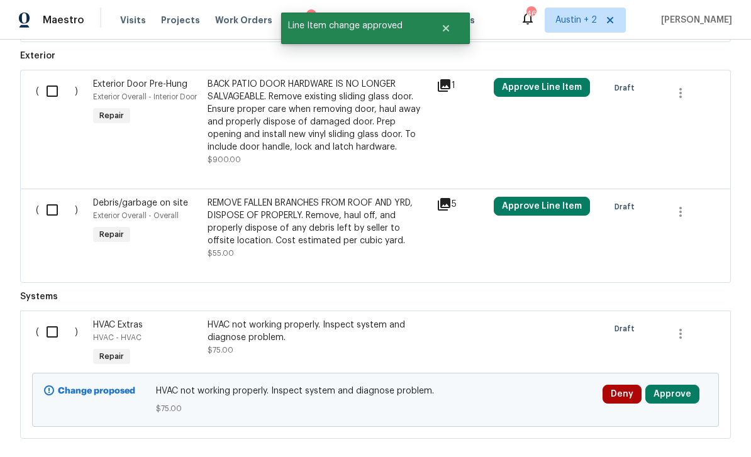
click at [673, 385] on button "Approve" at bounding box center [672, 394] width 54 height 19
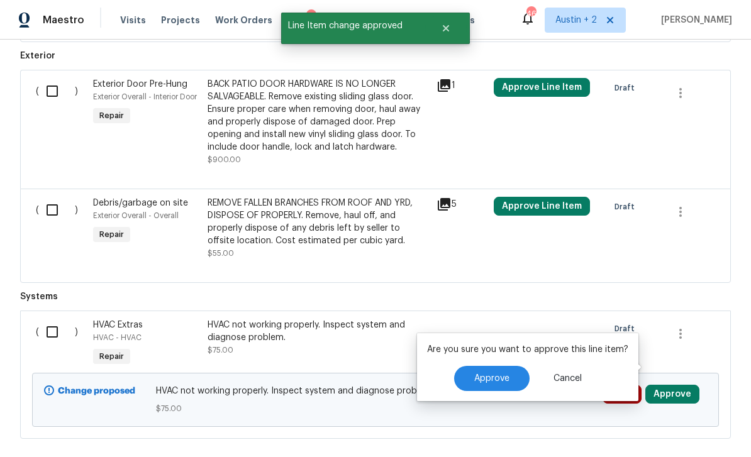
click at [504, 374] on span "Approve" at bounding box center [491, 378] width 35 height 9
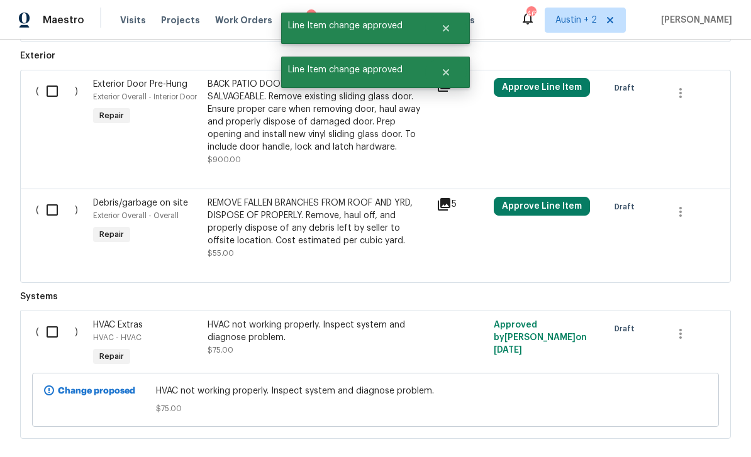
click at [55, 319] on input "checkbox" at bounding box center [57, 332] width 36 height 26
checkbox input "true"
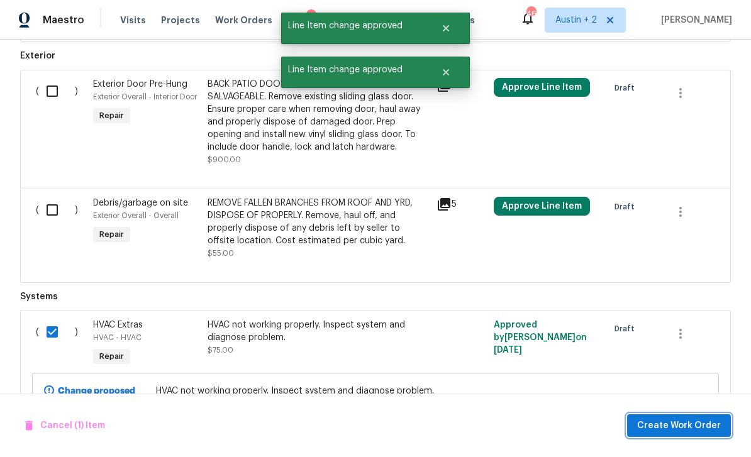
click at [677, 422] on span "Create Work Order" at bounding box center [679, 426] width 84 height 16
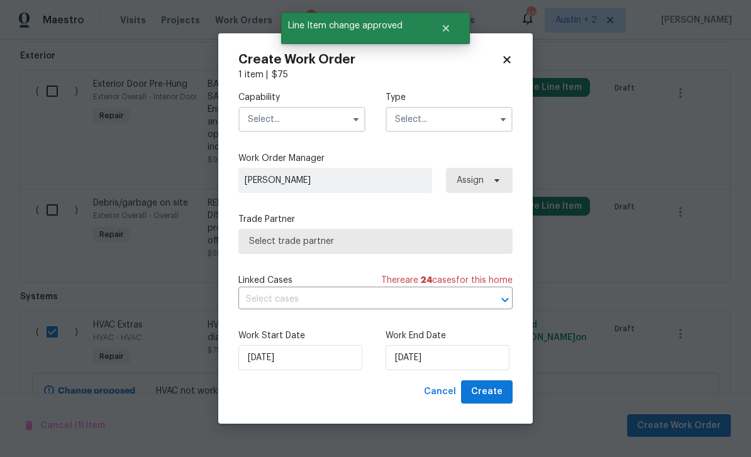
click at [313, 115] on input "text" at bounding box center [301, 119] width 127 height 25
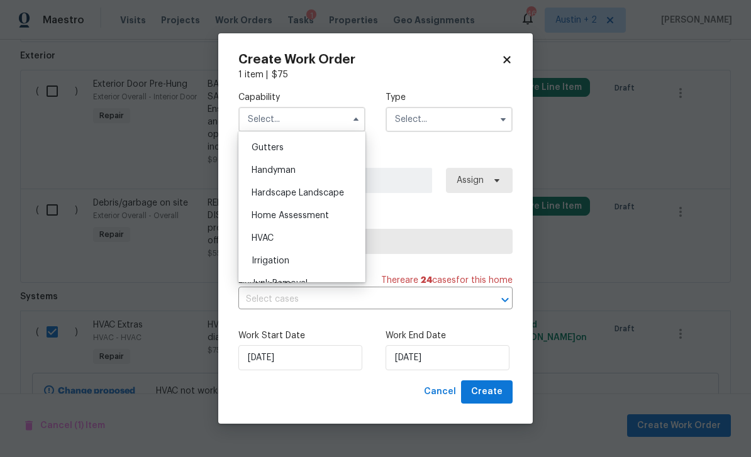
scroll to position [673, 0]
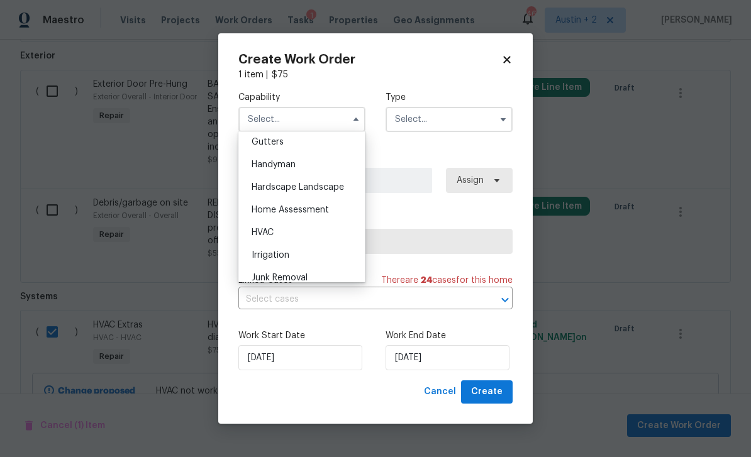
click at [279, 232] on div "HVAC" at bounding box center [301, 232] width 121 height 23
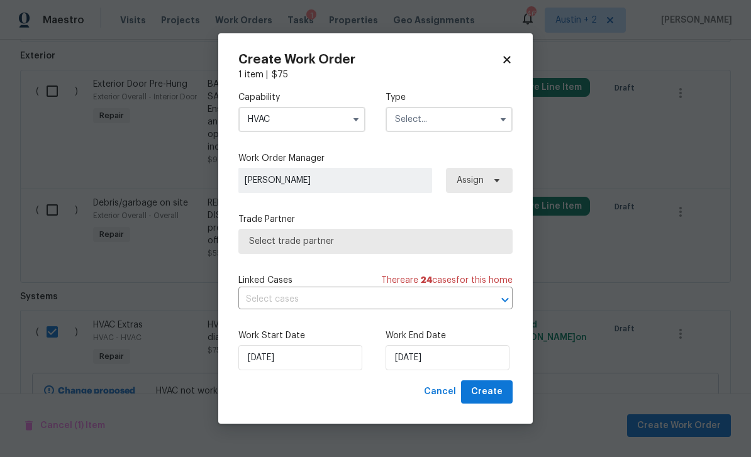
type input "HVAC"
click at [458, 121] on input "text" at bounding box center [448, 119] width 127 height 25
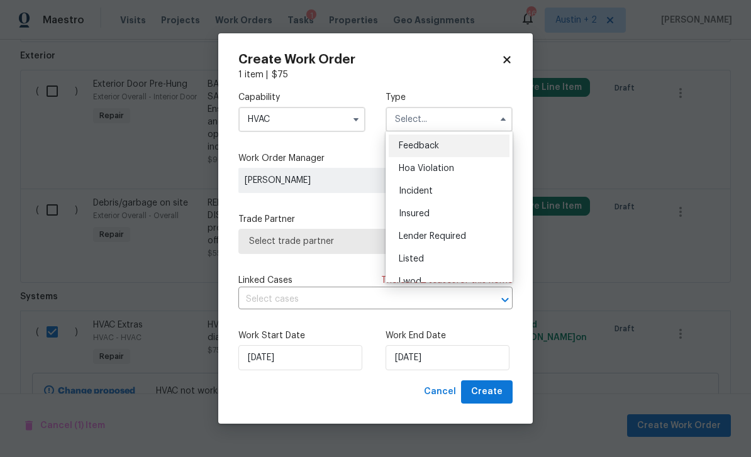
click at [423, 255] on span "Listed" at bounding box center [411, 259] width 25 height 9
type input "Listed"
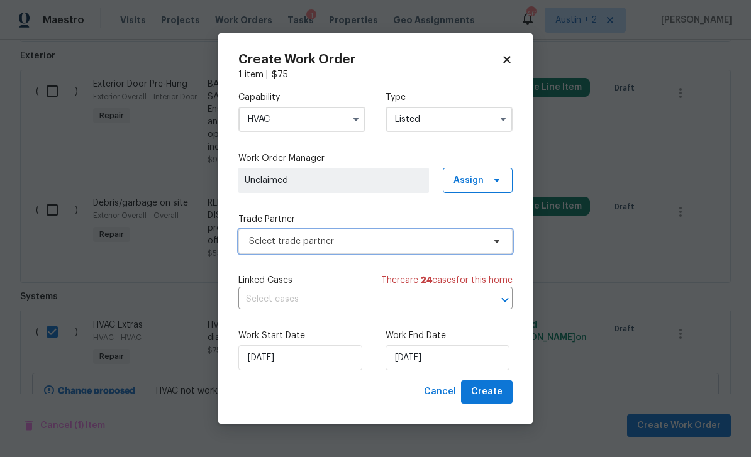
click at [416, 240] on span "Select trade partner" at bounding box center [366, 241] width 235 height 13
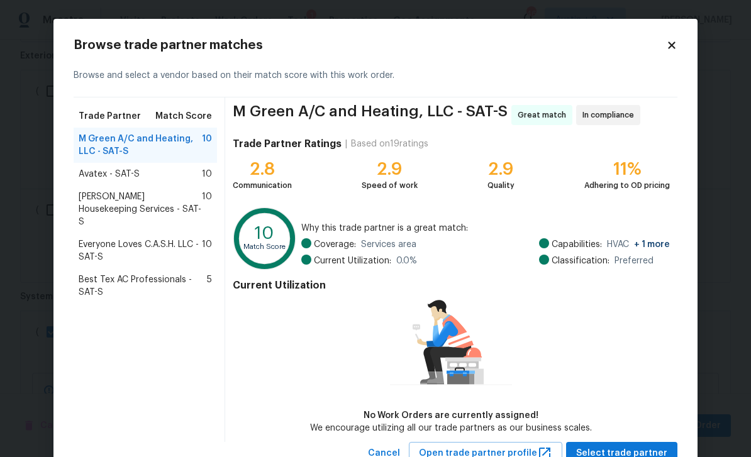
click at [167, 177] on div "Avatex - SAT-S 10" at bounding box center [145, 174] width 133 height 13
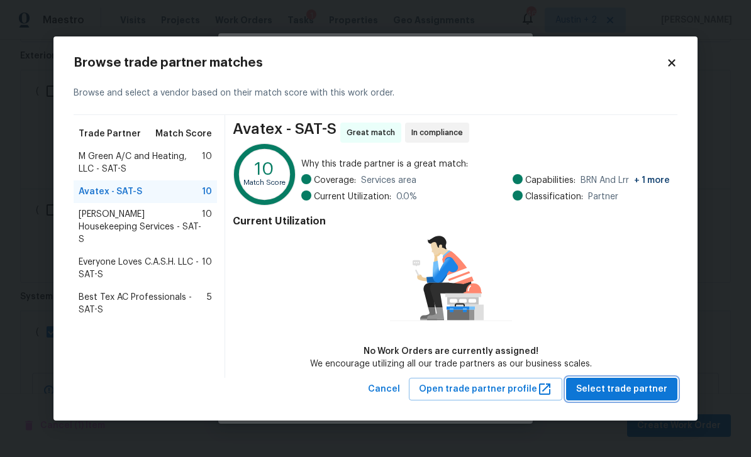
click at [642, 390] on span "Select trade partner" at bounding box center [621, 390] width 91 height 16
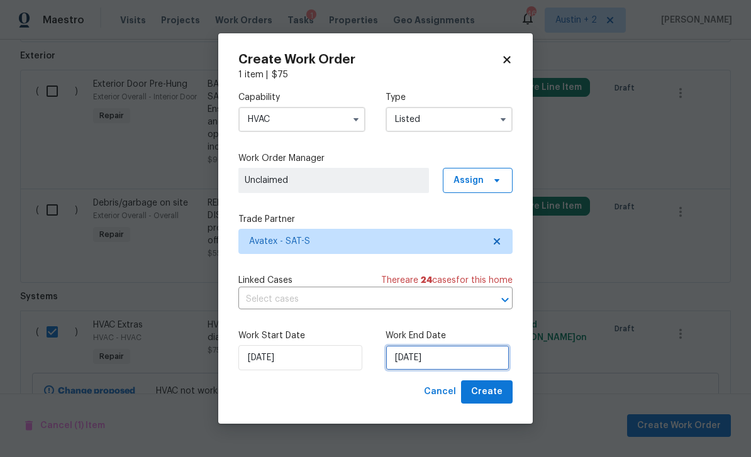
click at [470, 362] on input "[DATE]" at bounding box center [447, 357] width 124 height 25
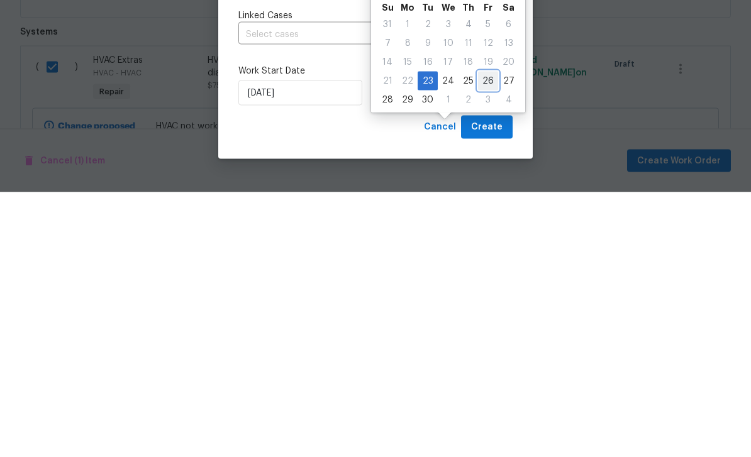
click at [478, 337] on div "26" at bounding box center [488, 346] width 20 height 18
type input "9/26/2025"
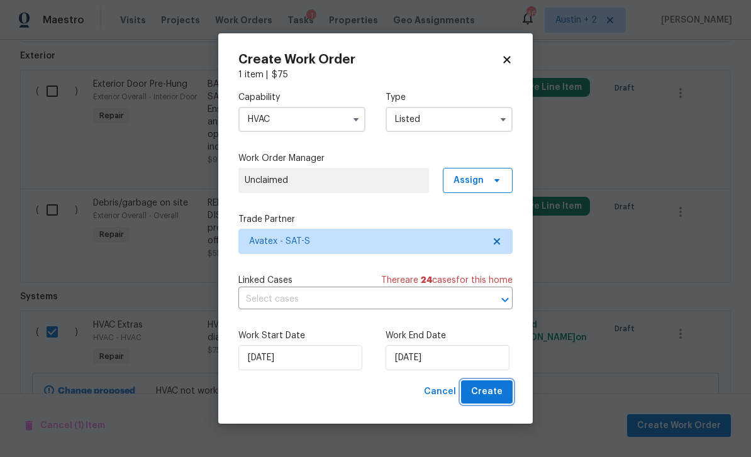
click at [489, 387] on span "Create" at bounding box center [486, 392] width 31 height 16
checkbox input "false"
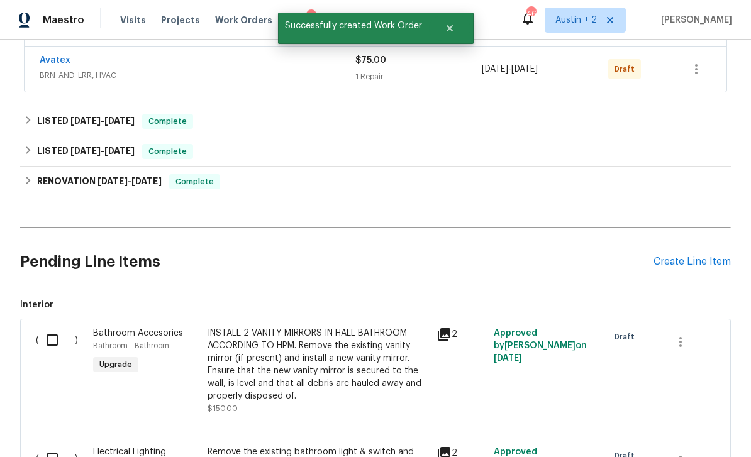
scroll to position [316, 0]
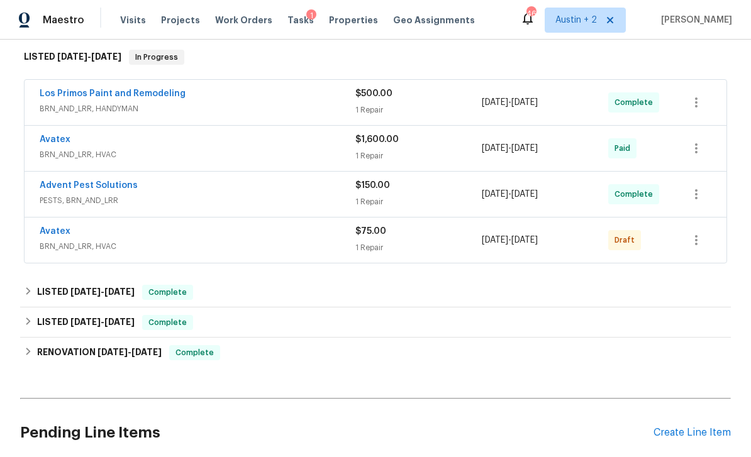
scroll to position [233, 0]
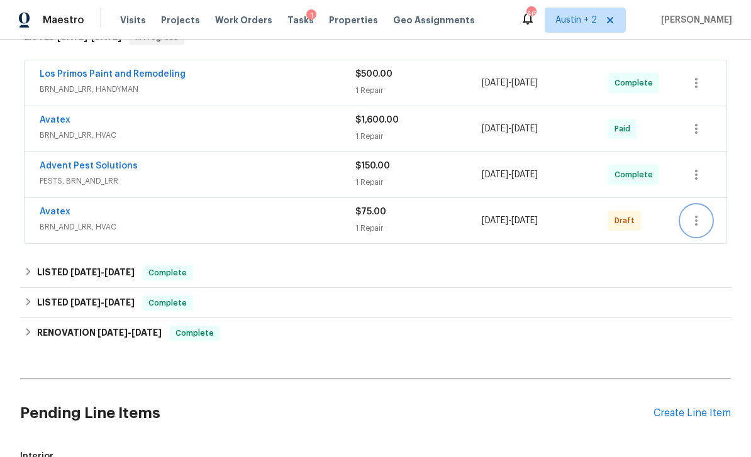
click at [702, 213] on icon "button" at bounding box center [696, 220] width 15 height 15
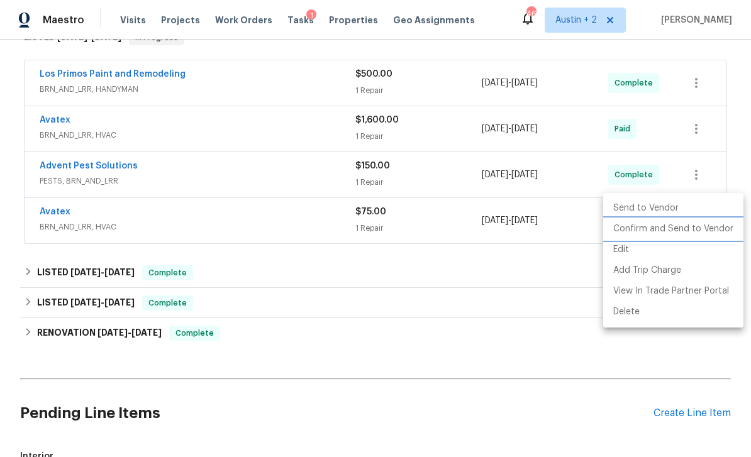
click at [672, 231] on li "Confirm and Send to Vendor" at bounding box center [673, 229] width 140 height 21
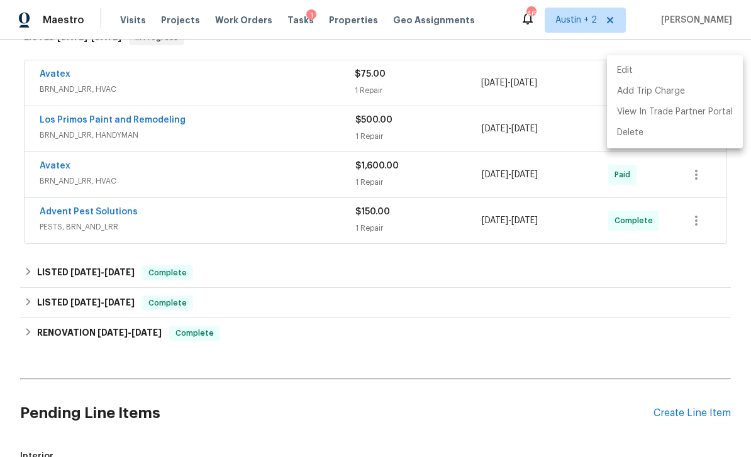
click at [128, 20] on div at bounding box center [375, 228] width 751 height 457
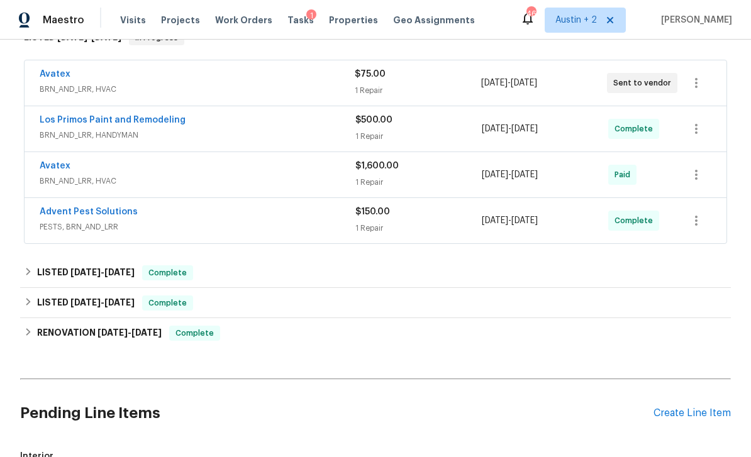
click at [129, 19] on span "Visits" at bounding box center [133, 20] width 26 height 13
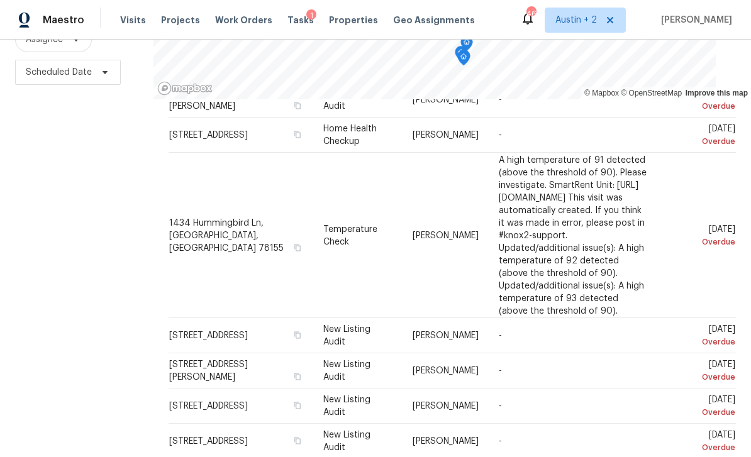
scroll to position [102, 0]
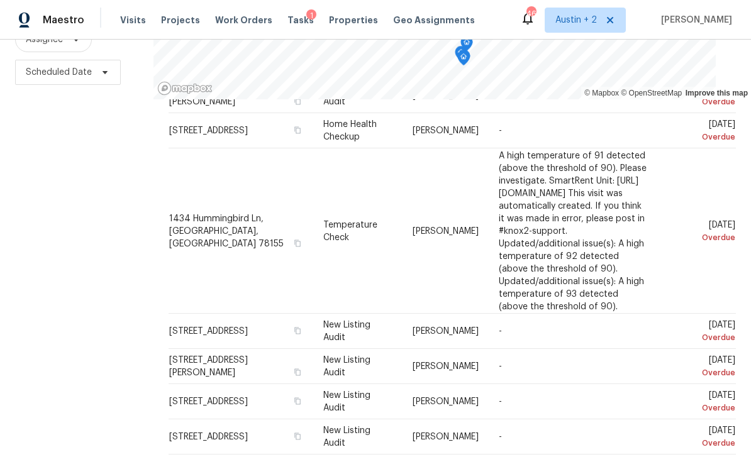
click at [0, 0] on icon at bounding box center [0, 0] width 0 height 0
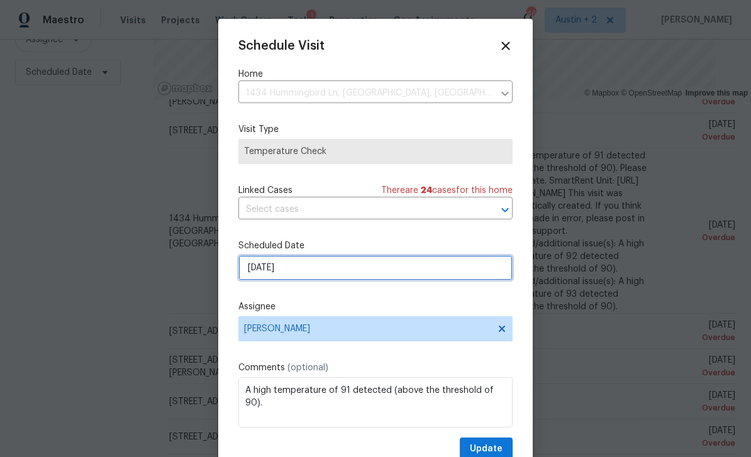
click at [336, 270] on input "9/22/2025" at bounding box center [375, 267] width 274 height 25
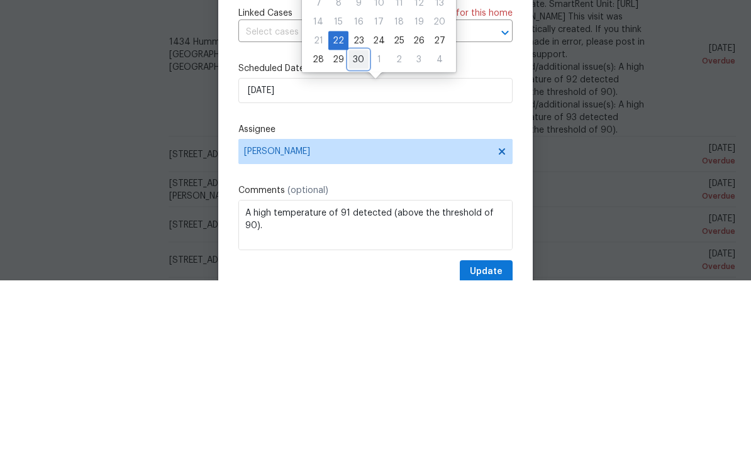
click at [357, 228] on div "30" at bounding box center [358, 237] width 20 height 18
type input "9/30/2025"
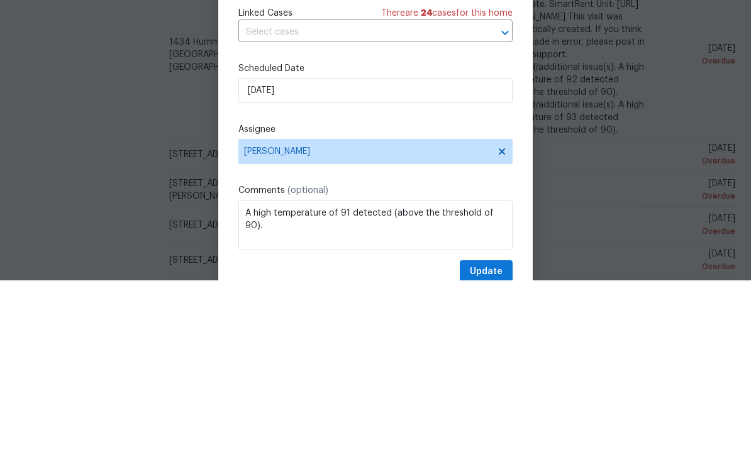
scroll to position [40, 0]
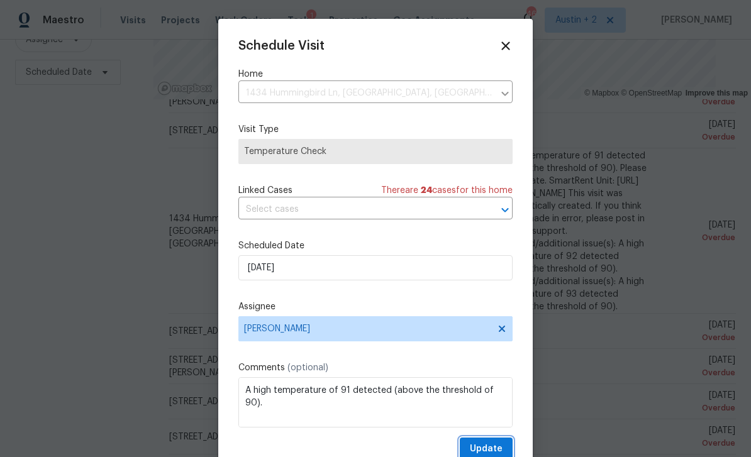
click at [496, 453] on span "Update" at bounding box center [486, 449] width 33 height 16
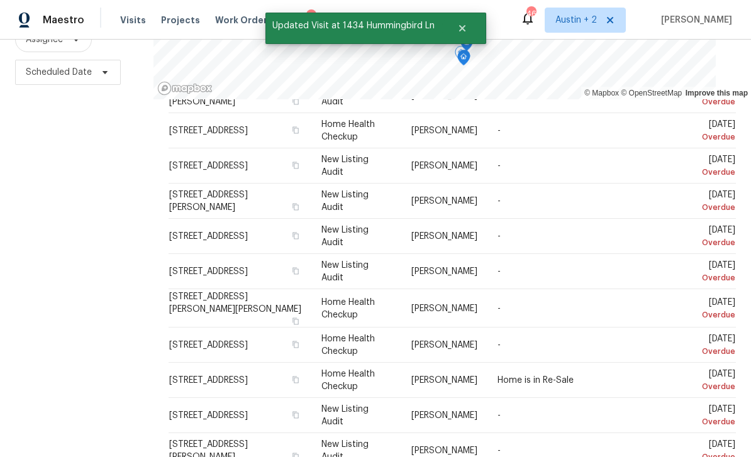
click at [0, 0] on icon at bounding box center [0, 0] width 0 height 0
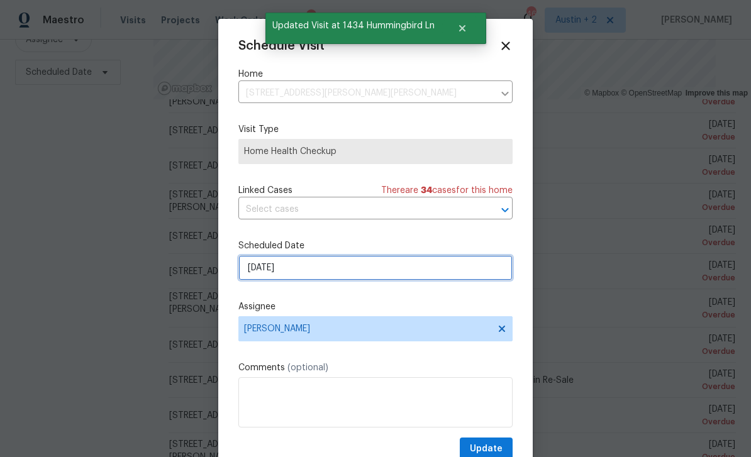
click at [322, 272] on input "9/22/2025" at bounding box center [375, 267] width 274 height 25
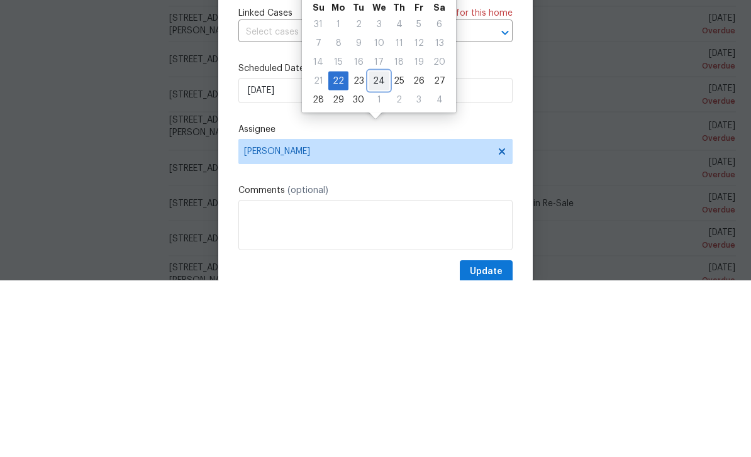
click at [375, 249] on div "24" at bounding box center [378, 258] width 21 height 18
type input "9/24/2025"
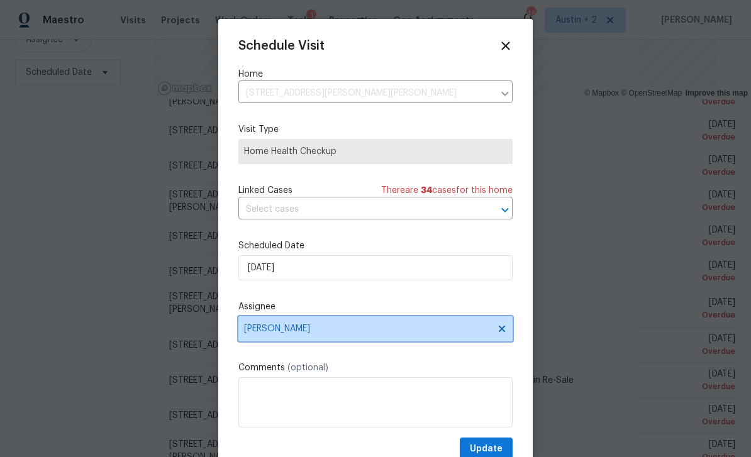
click at [345, 334] on span "[PERSON_NAME]" at bounding box center [367, 329] width 246 height 10
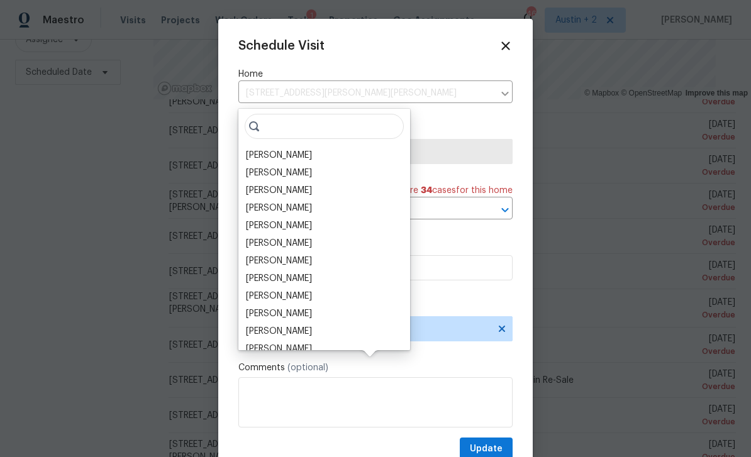
click at [311, 149] on div "[PERSON_NAME]" at bounding box center [279, 155] width 66 height 13
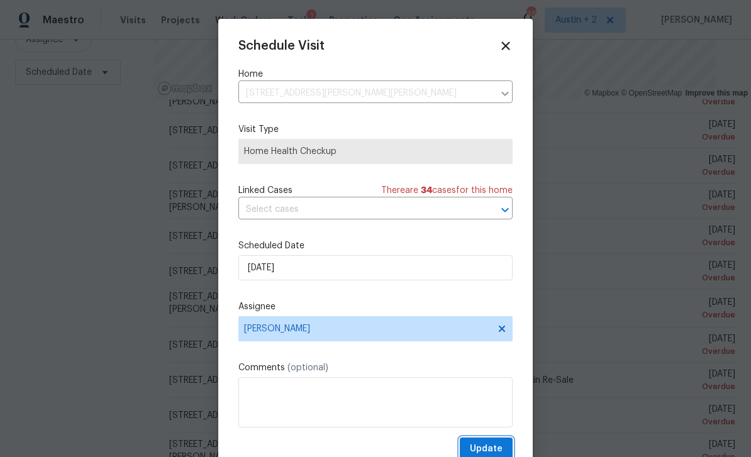
click at [500, 450] on span "Update" at bounding box center [486, 449] width 33 height 16
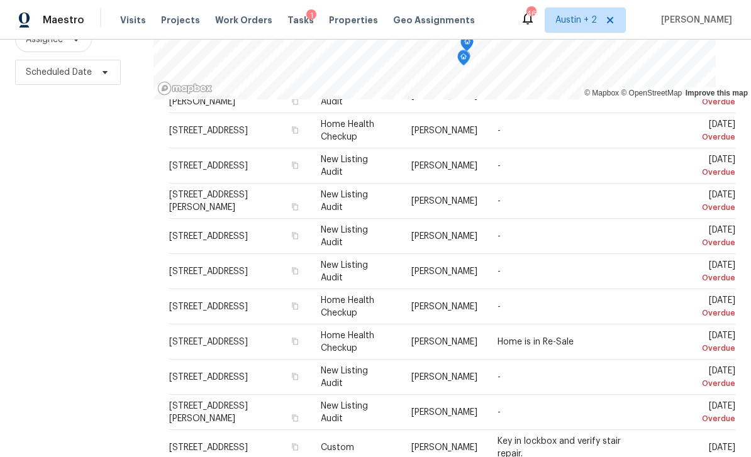
click at [0, 0] on icon at bounding box center [0, 0] width 0 height 0
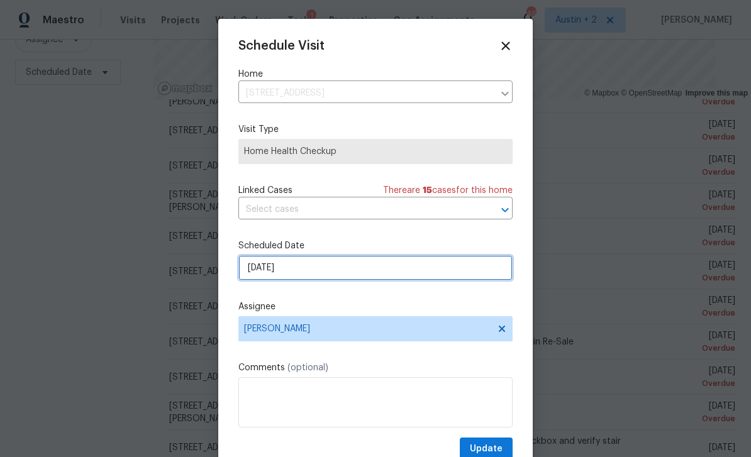
click at [318, 269] on input "9/22/2025" at bounding box center [375, 267] width 274 height 25
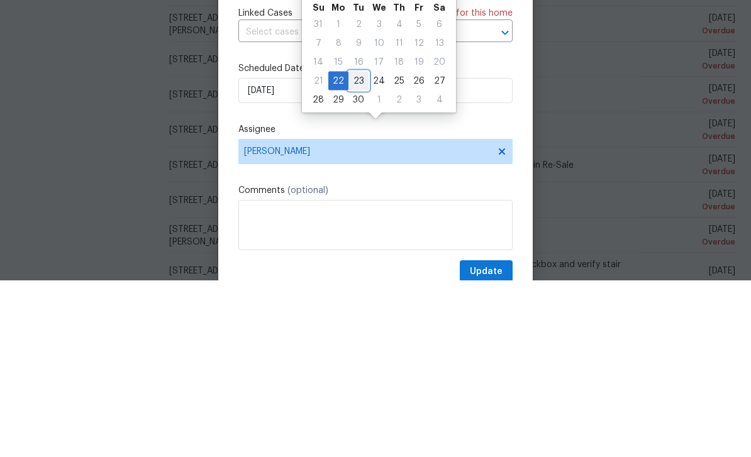
click at [362, 249] on div "23" at bounding box center [358, 258] width 20 height 18
type input "[DATE]"
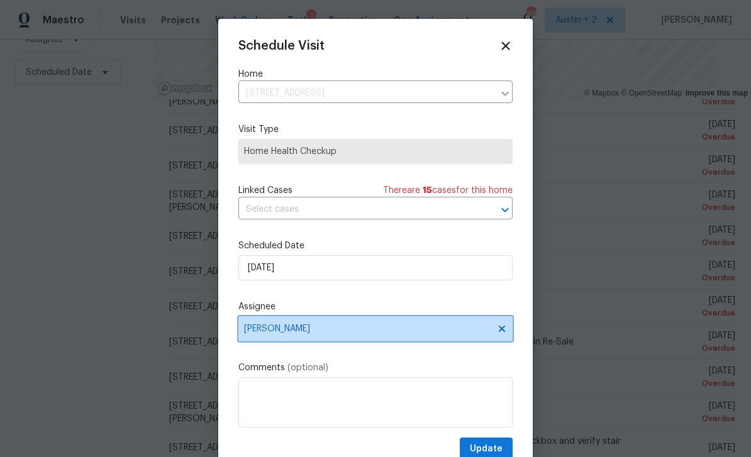
click at [398, 329] on span "[PERSON_NAME]" at bounding box center [367, 329] width 246 height 10
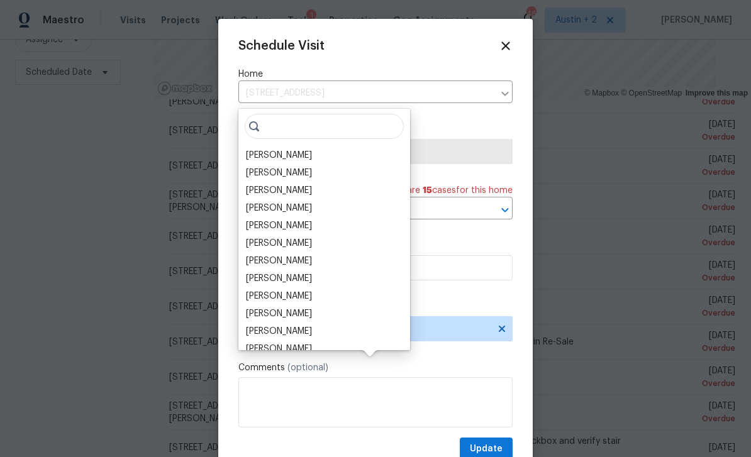
click at [312, 149] on div "[PERSON_NAME]" at bounding box center [279, 155] width 66 height 13
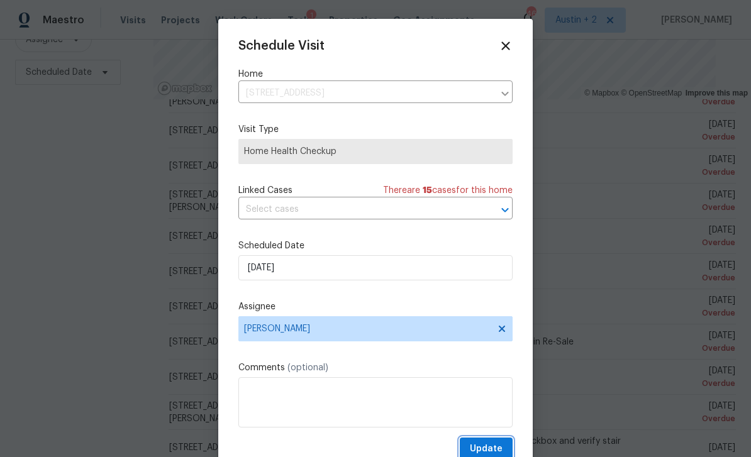
click at [492, 448] on span "Update" at bounding box center [486, 449] width 33 height 16
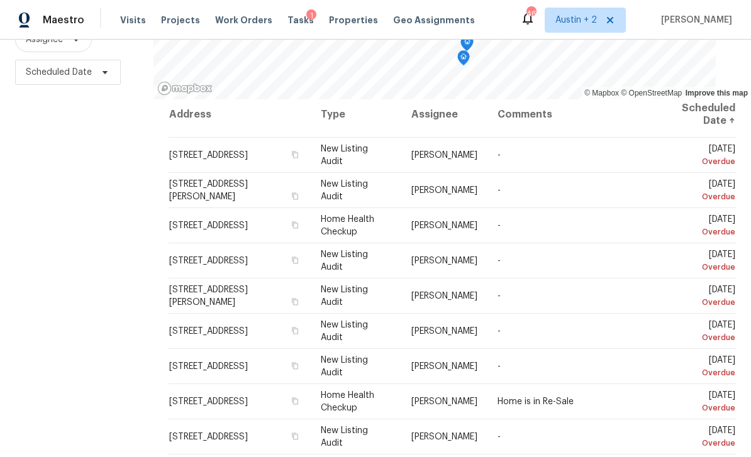
scroll to position [8, 0]
click at [0, 0] on span at bounding box center [0, 0] width 0 height 0
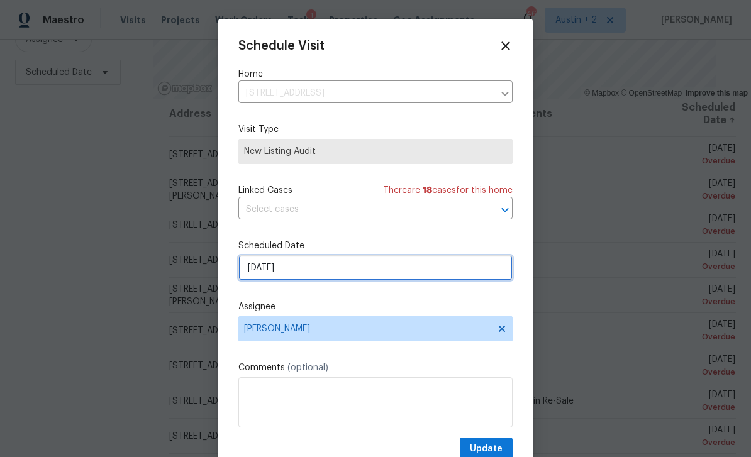
click at [336, 269] on input "9/22/2025" at bounding box center [375, 267] width 274 height 25
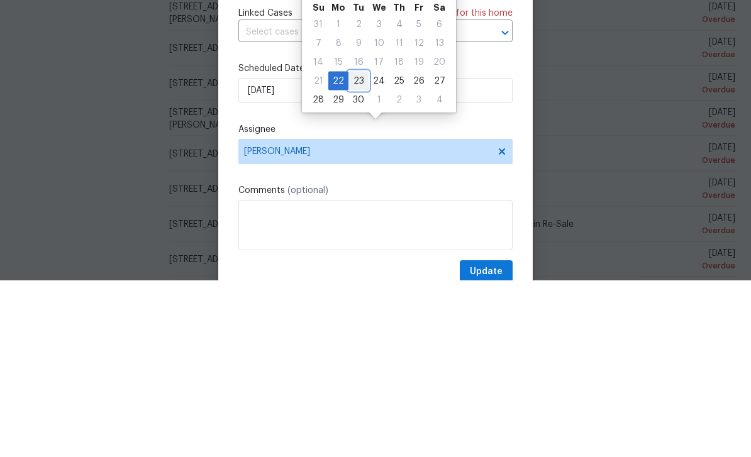
click at [361, 249] on div "23" at bounding box center [358, 258] width 20 height 18
type input "[DATE]"
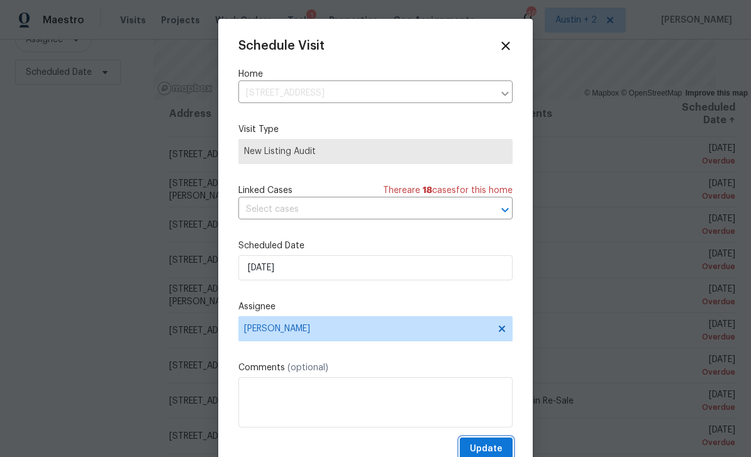
click at [495, 450] on span "Update" at bounding box center [486, 449] width 33 height 16
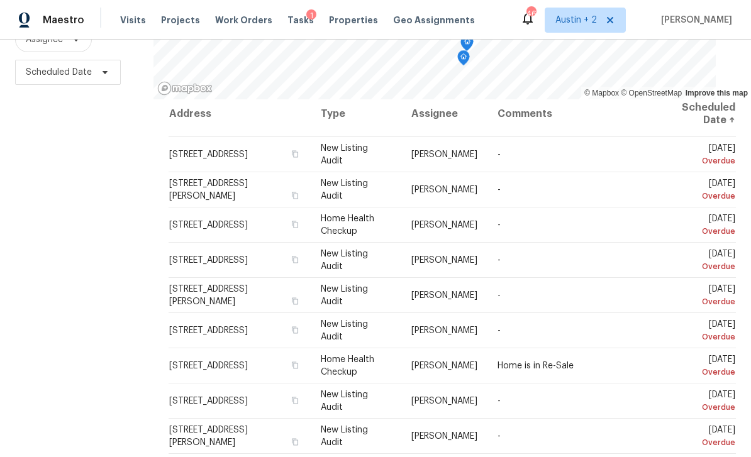
click at [0, 0] on icon at bounding box center [0, 0] width 0 height 0
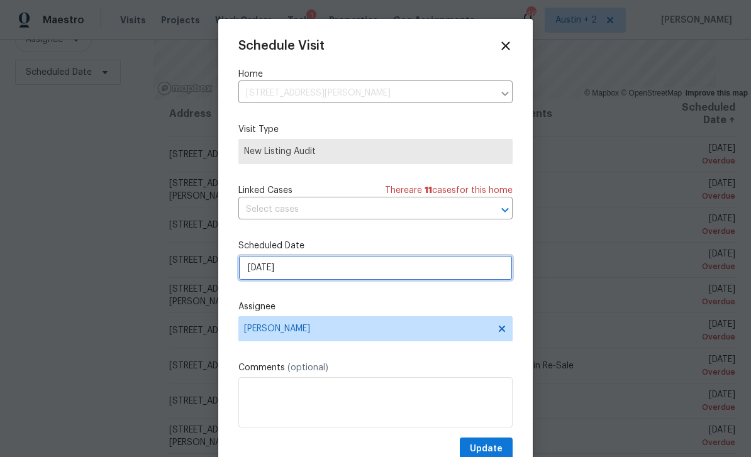
click at [326, 272] on input "9/22/2025" at bounding box center [375, 267] width 274 height 25
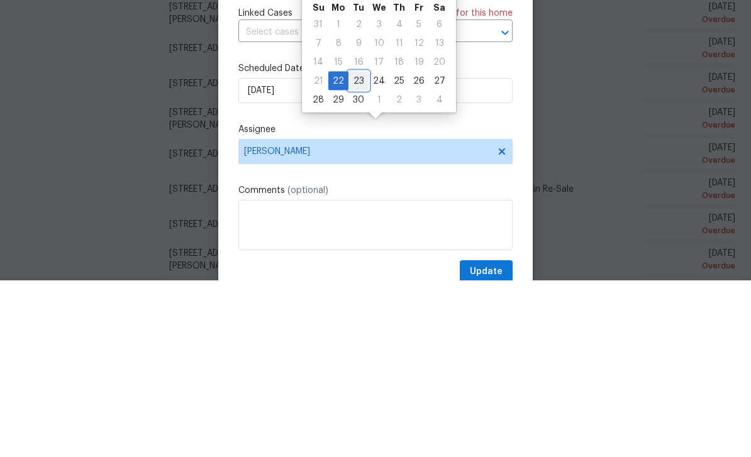
click at [363, 249] on div "23" at bounding box center [358, 258] width 20 height 18
type input "[DATE]"
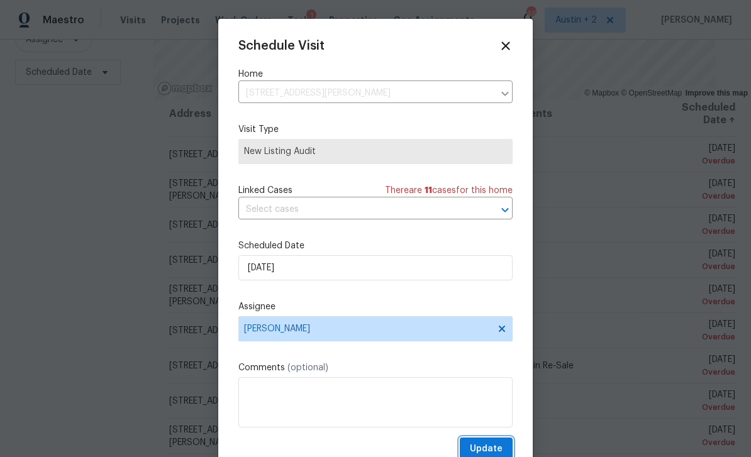
click at [490, 450] on span "Update" at bounding box center [486, 449] width 33 height 16
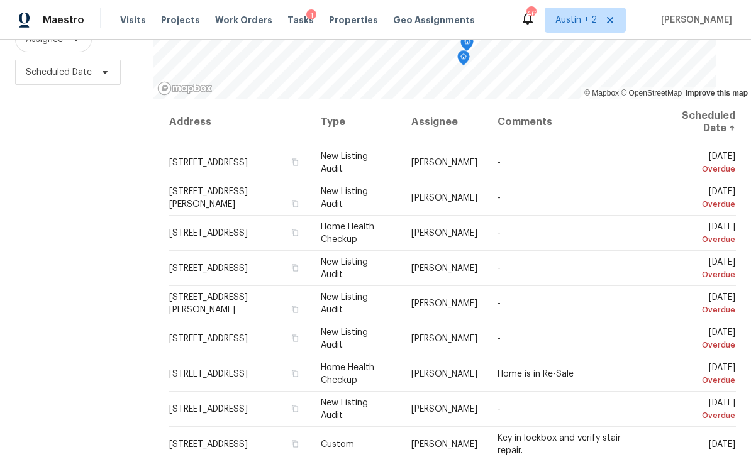
scroll to position [0, 0]
click at [0, 0] on icon at bounding box center [0, 0] width 0 height 0
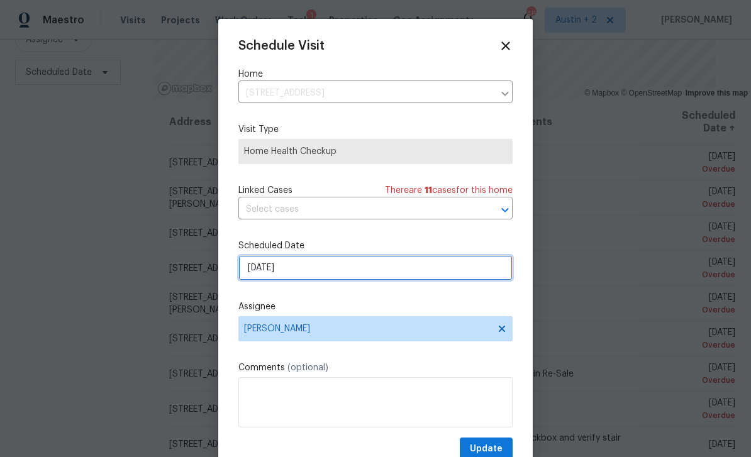
click at [305, 277] on input "9/19/2025" at bounding box center [375, 267] width 274 height 25
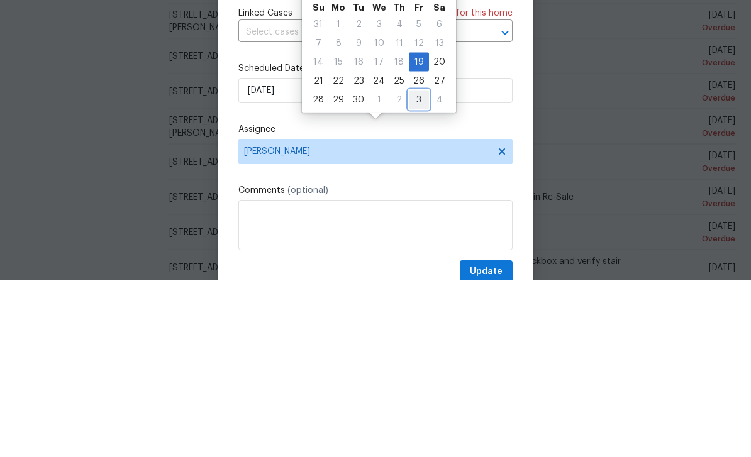
click at [418, 268] on div "3" at bounding box center [419, 277] width 20 height 18
type input "10/3/2025"
select select "9"
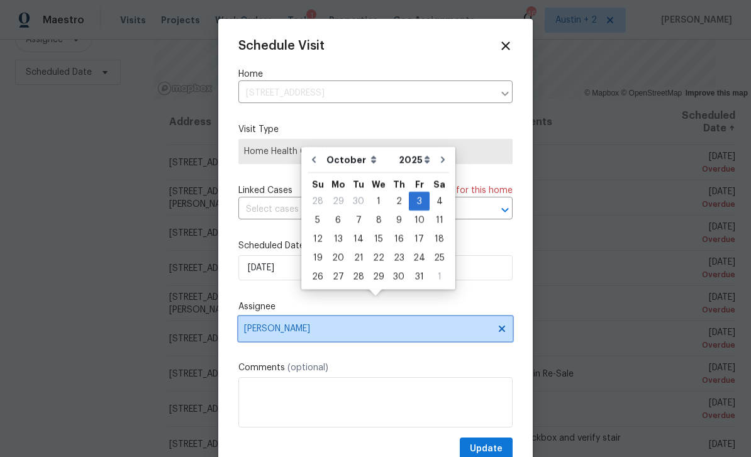
click at [355, 333] on span "[PERSON_NAME]" at bounding box center [367, 329] width 246 height 10
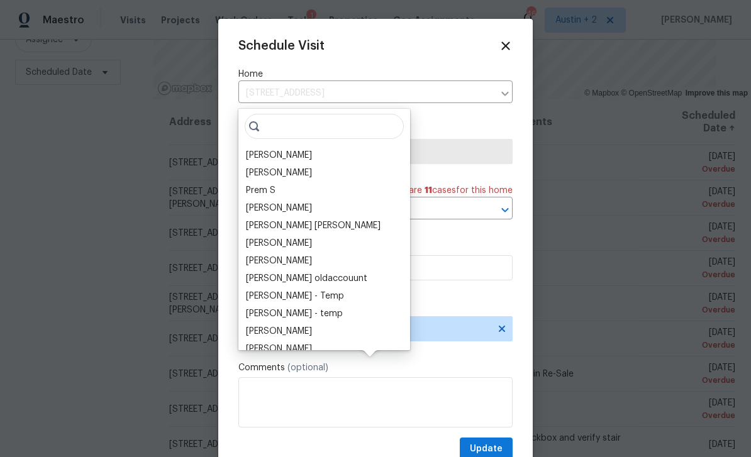
click at [321, 147] on div "[PERSON_NAME]" at bounding box center [324, 156] width 164 height 18
click at [284, 149] on div "[PERSON_NAME]" at bounding box center [279, 155] width 66 height 13
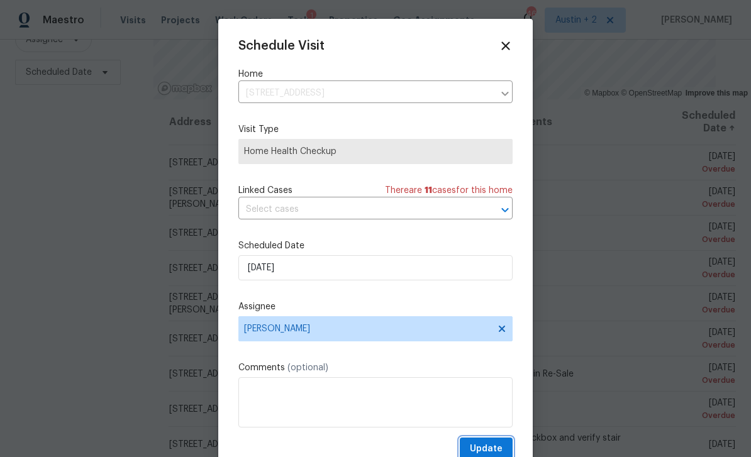
click at [490, 448] on span "Update" at bounding box center [486, 449] width 33 height 16
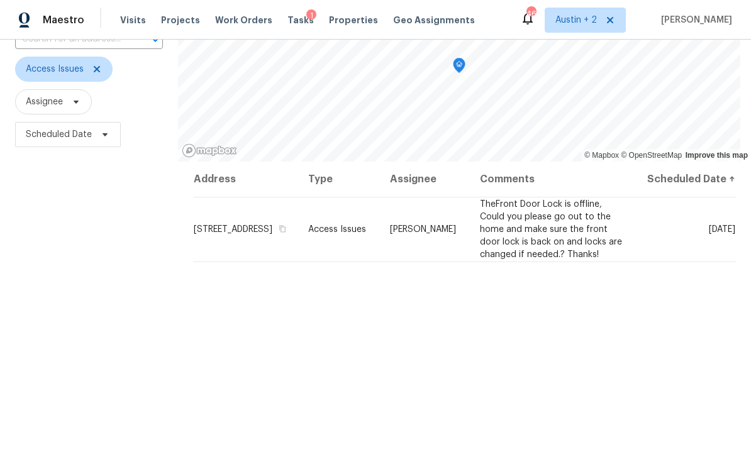
scroll to position [101, 0]
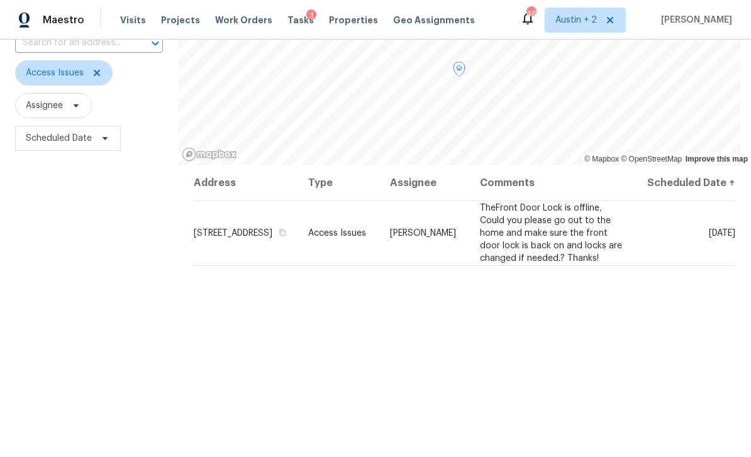
click at [0, 0] on icon at bounding box center [0, 0] width 0 height 0
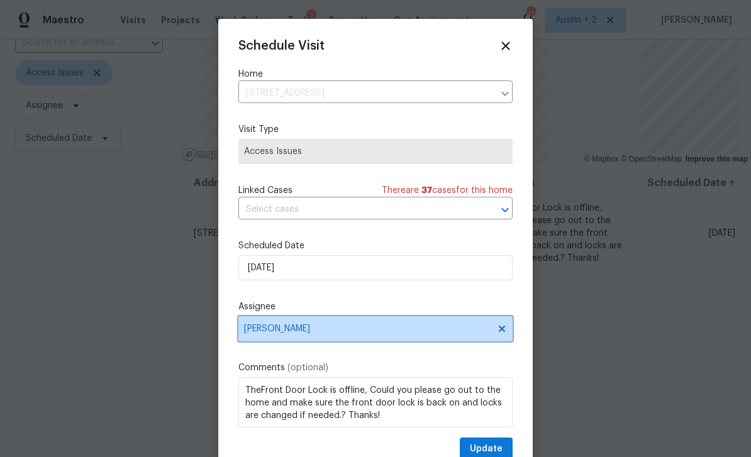
click at [329, 331] on span "[PERSON_NAME]" at bounding box center [367, 329] width 246 height 10
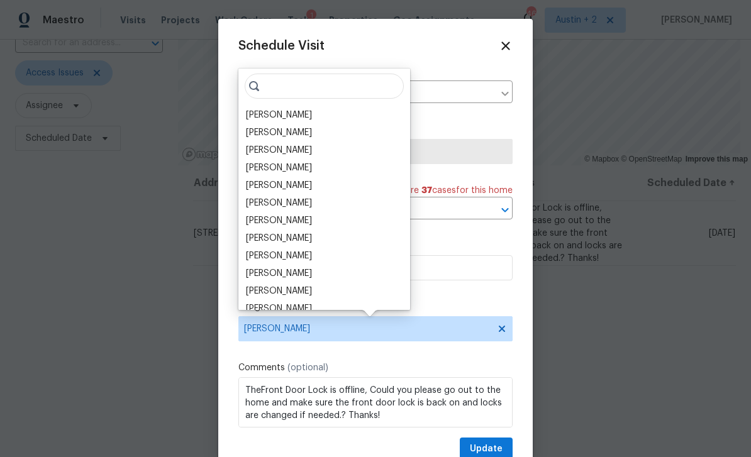
click at [317, 113] on div "[PERSON_NAME]" at bounding box center [324, 115] width 164 height 18
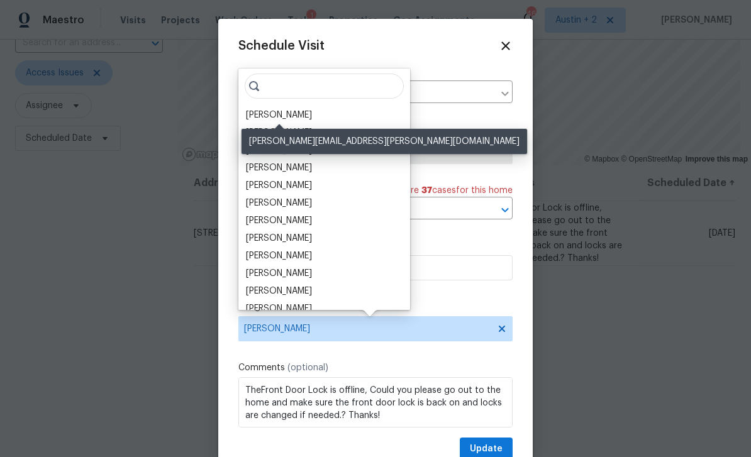
click at [306, 113] on div "[PERSON_NAME]" at bounding box center [279, 115] width 66 height 13
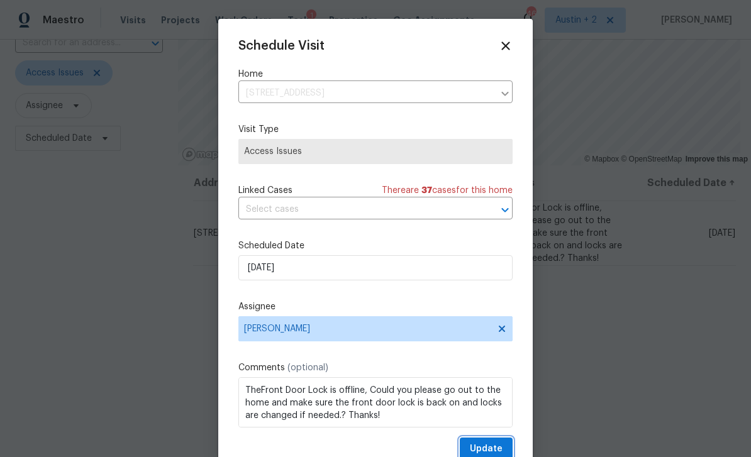
click at [491, 448] on span "Update" at bounding box center [486, 449] width 33 height 16
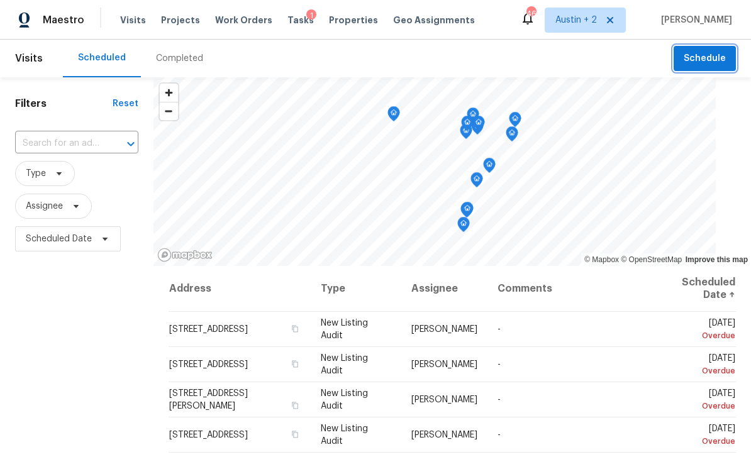
click at [707, 57] on span "Schedule" at bounding box center [705, 59] width 42 height 16
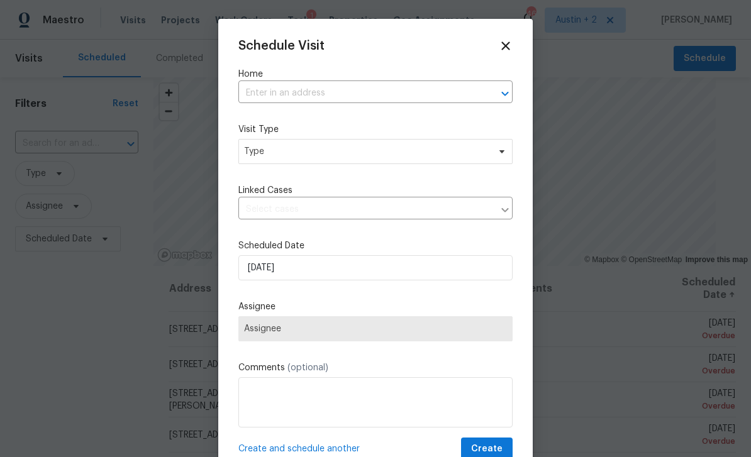
click at [377, 85] on input "text" at bounding box center [357, 93] width 239 height 19
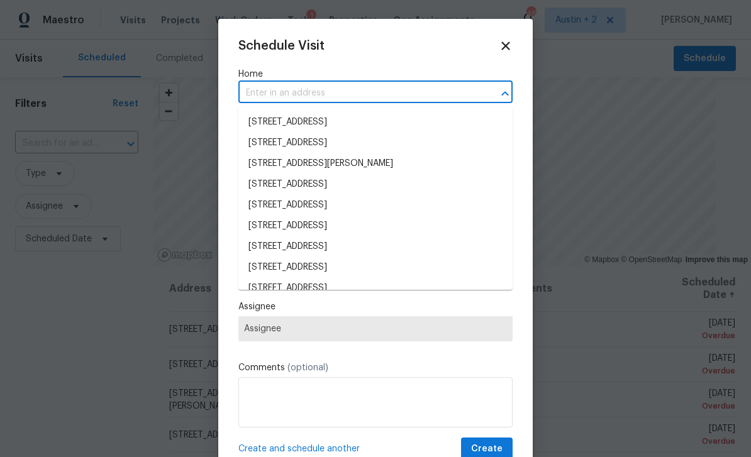
click at [280, 94] on input "text" at bounding box center [357, 93] width 239 height 19
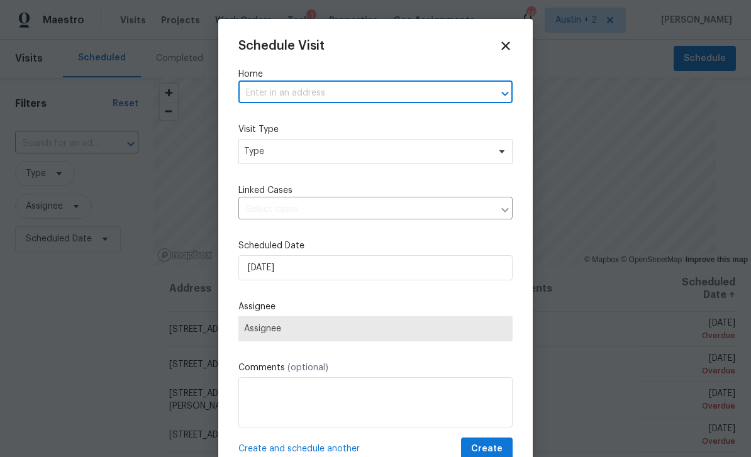
paste input "5705 Southern Belle Dr, Killeen, TX 76542"
type input "5705 Southern Belle Dr, Killeen, TX 76542"
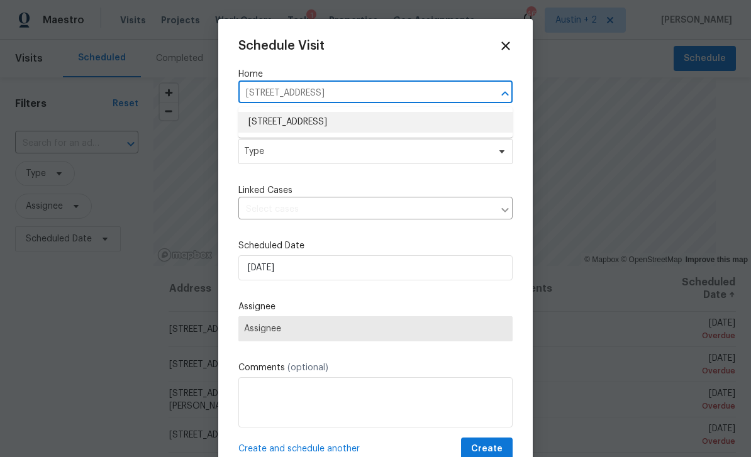
click at [380, 118] on li "5705 Southern Belle Dr, Killeen, TX 76542" at bounding box center [375, 122] width 274 height 21
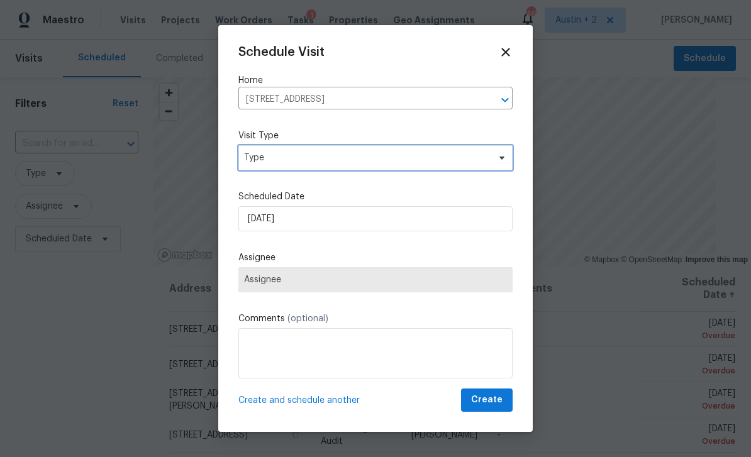
click at [359, 150] on span "Type" at bounding box center [375, 157] width 274 height 25
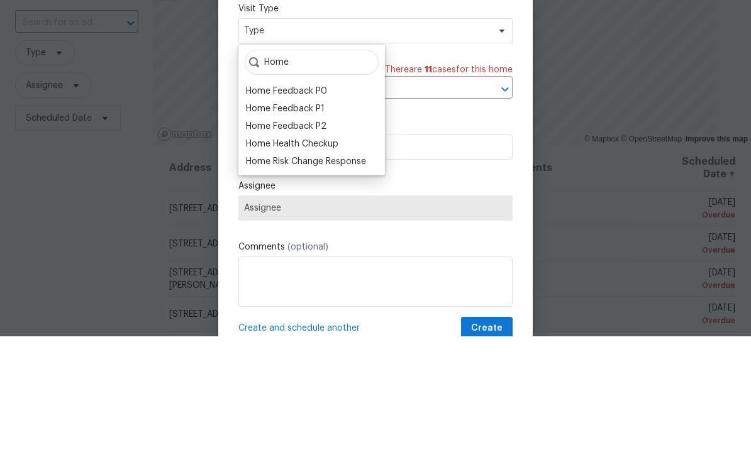
type input "Home"
click at [330, 258] on div "Home Health Checkup" at bounding box center [292, 264] width 92 height 13
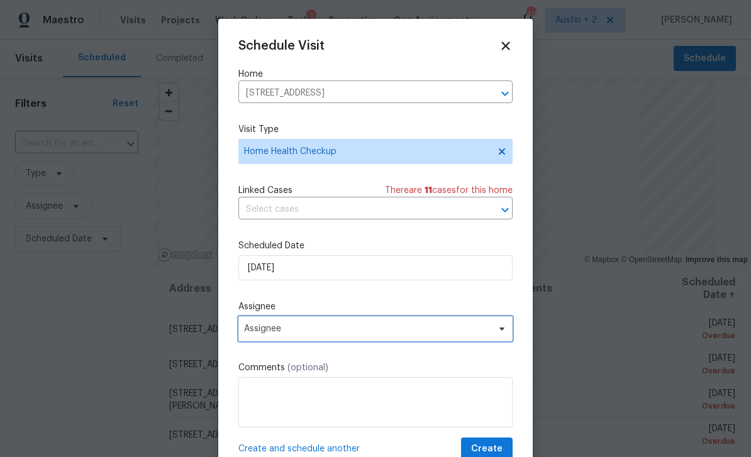
click at [365, 331] on span "Assignee" at bounding box center [367, 329] width 246 height 10
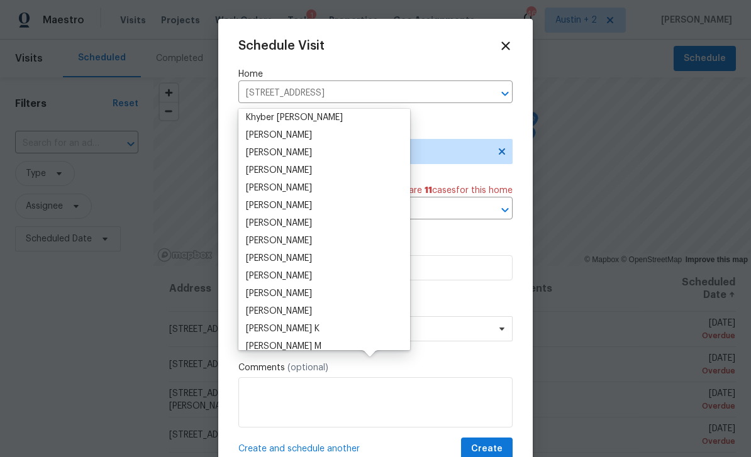
scroll to position [734, 0]
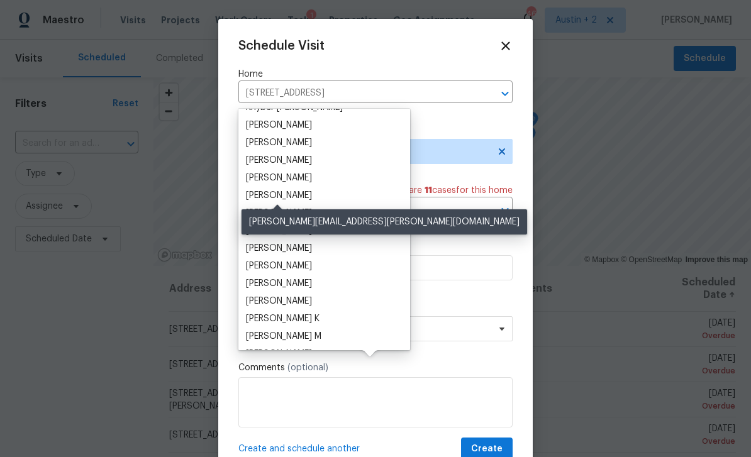
click at [308, 189] on div "[PERSON_NAME]" at bounding box center [279, 195] width 66 height 13
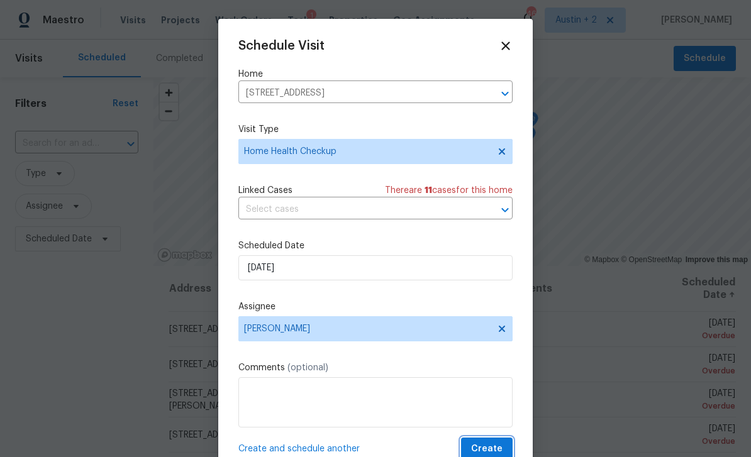
click at [499, 449] on span "Create" at bounding box center [486, 449] width 31 height 16
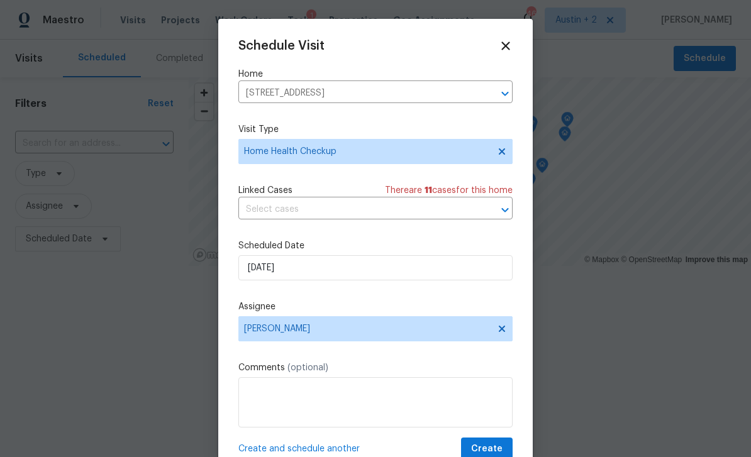
scroll to position [0, 0]
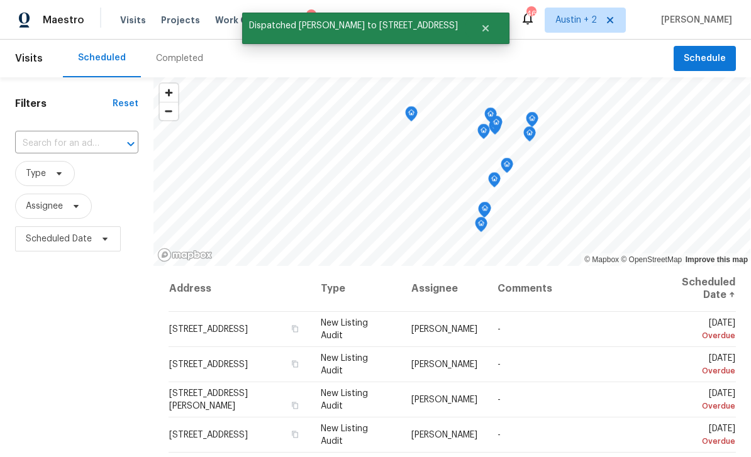
click at [220, 327] on span "5705 Southern Belle Dr, Killeen, TX 76542" at bounding box center [208, 329] width 79 height 9
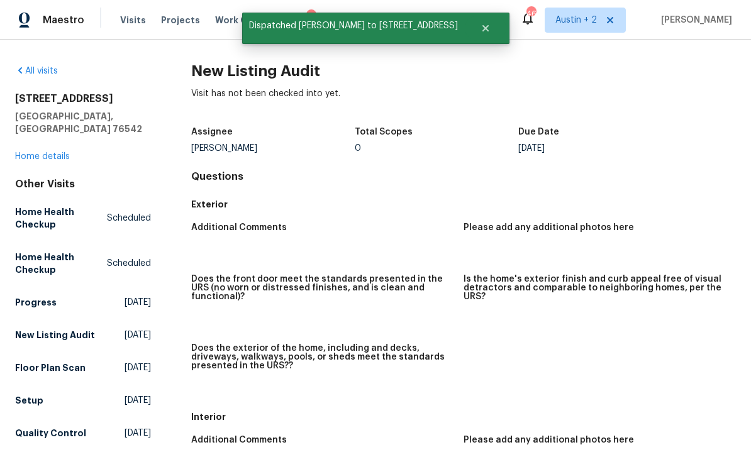
click at [56, 152] on link "Home details" at bounding box center [42, 156] width 55 height 9
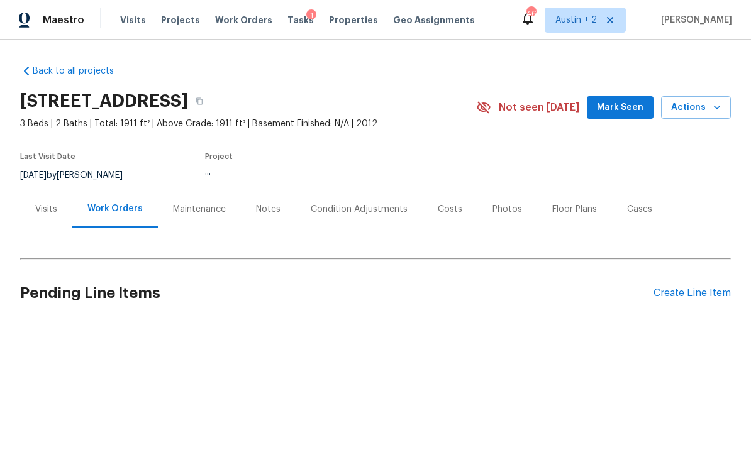
click at [46, 218] on div "Visits" at bounding box center [46, 209] width 52 height 37
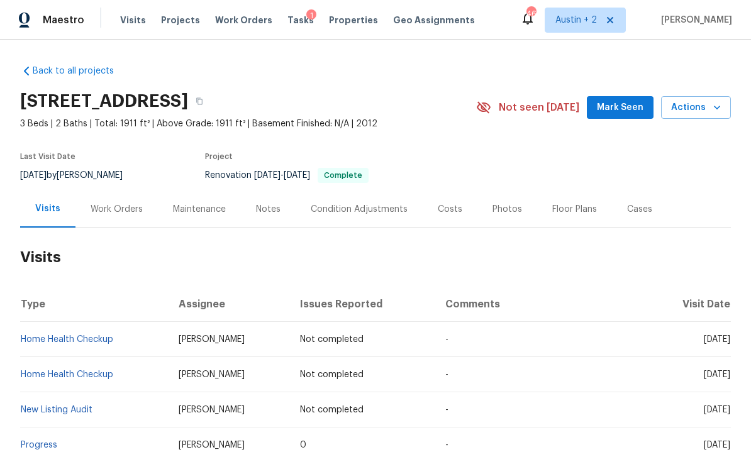
click at [129, 25] on span "Visits" at bounding box center [133, 20] width 26 height 13
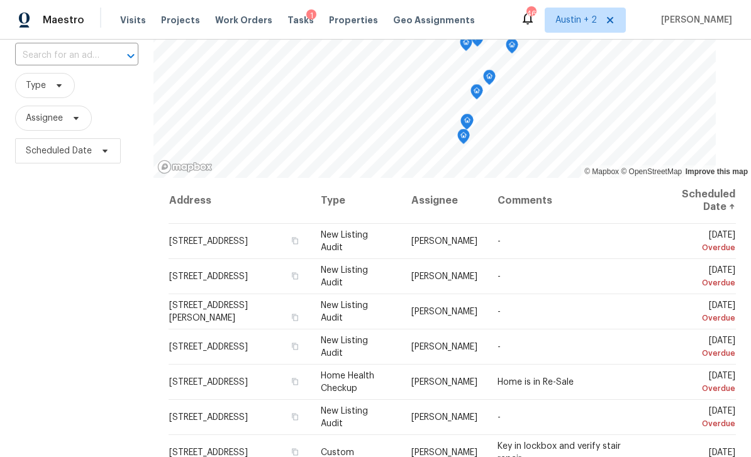
scroll to position [89, 0]
click at [0, 0] on icon at bounding box center [0, 0] width 0 height 0
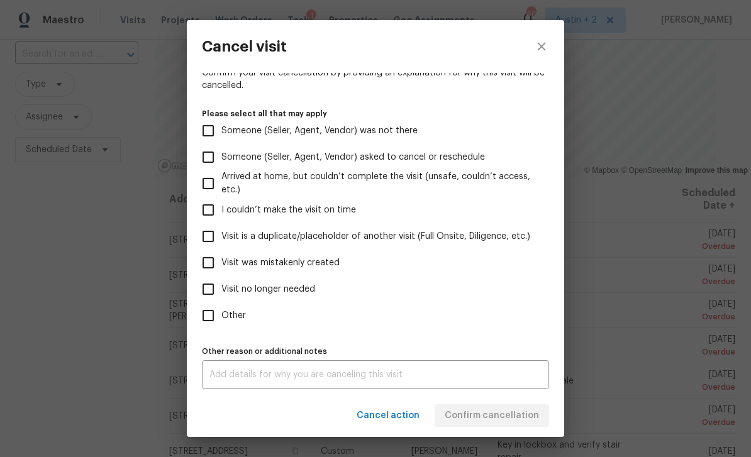
scroll to position [104, 0]
click at [323, 265] on span "Visit was mistakenly created" at bounding box center [280, 263] width 118 height 13
click at [221, 265] on input "Visit was mistakenly created" at bounding box center [208, 263] width 26 height 26
checkbox input "true"
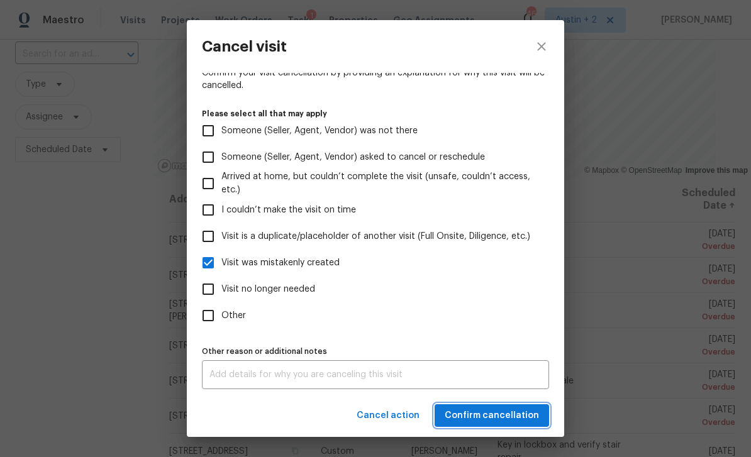
click at [506, 418] on span "Confirm cancellation" at bounding box center [492, 416] width 94 height 16
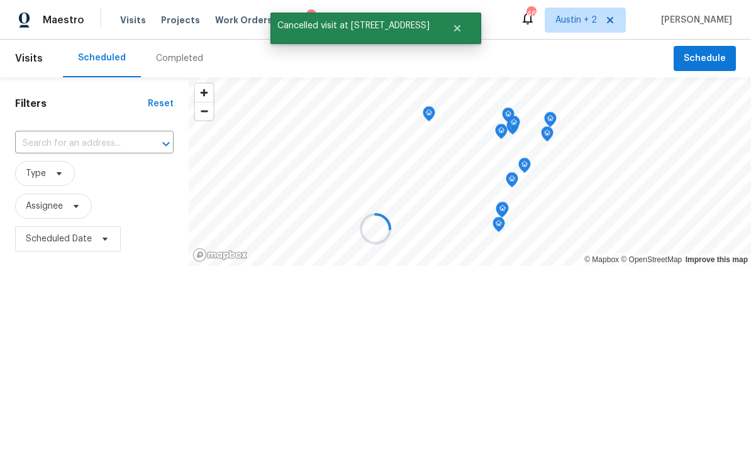
scroll to position [0, 0]
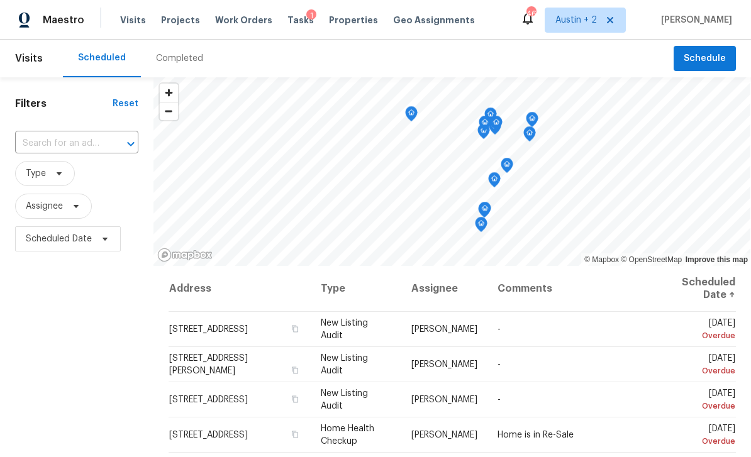
click at [182, 19] on span "Projects" at bounding box center [180, 20] width 39 height 13
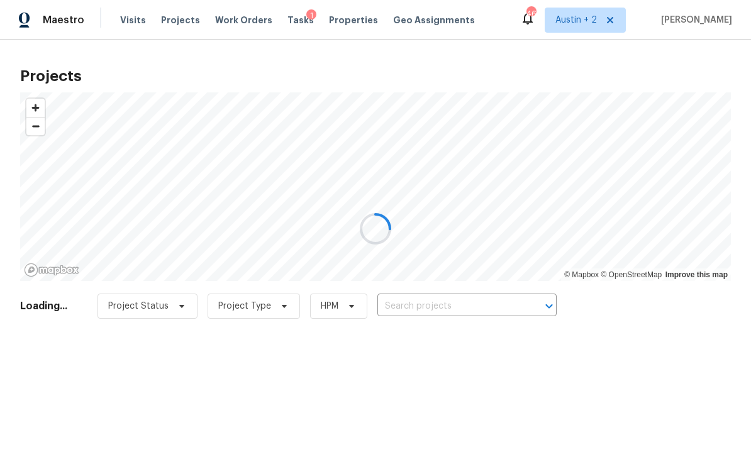
click at [445, 302] on div at bounding box center [375, 228] width 751 height 457
click at [445, 306] on div at bounding box center [375, 228] width 751 height 457
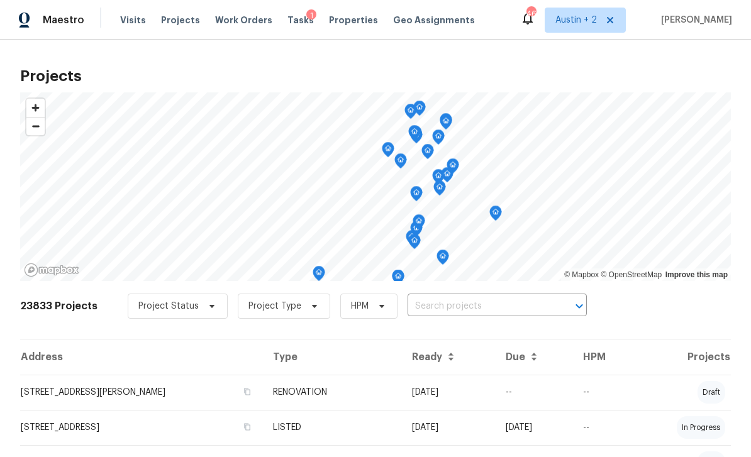
click at [462, 293] on div "23833 Projects Project Status Project Type HPM ​" at bounding box center [375, 314] width 711 height 50
click at [449, 301] on input "text" at bounding box center [479, 306] width 144 height 19
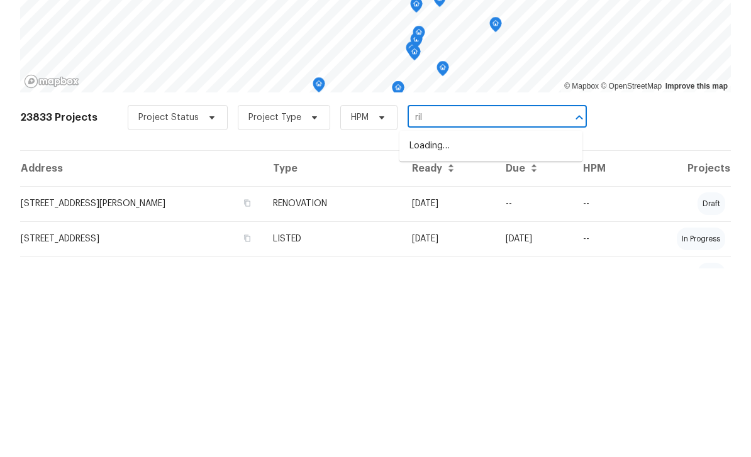
type input "rile"
click at [511, 324] on li "2405 Riley Dr, Killeen, TX 76542" at bounding box center [490, 334] width 183 height 21
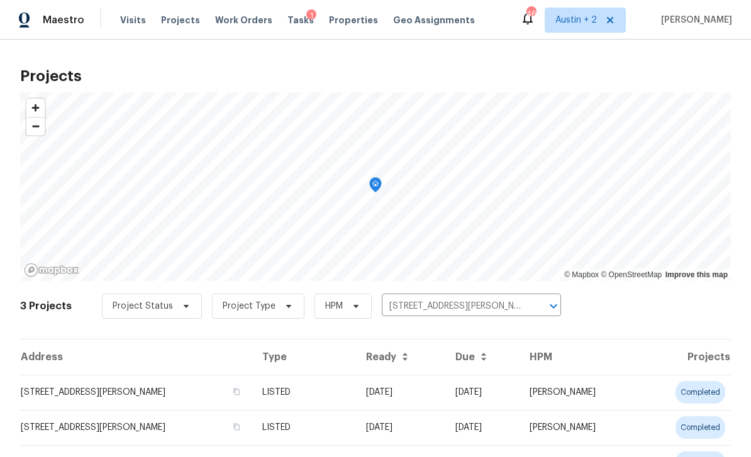
click at [116, 397] on td "2405 Riley Dr, Killeen, TX 76542" at bounding box center [136, 392] width 232 height 35
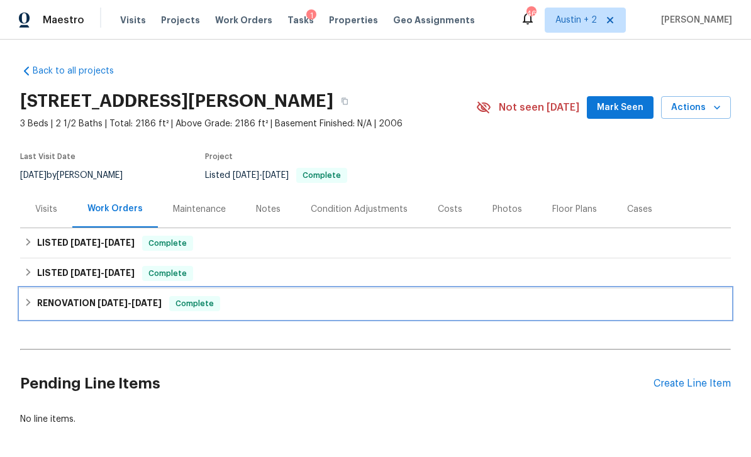
click at [265, 297] on div "RENOVATION 7/21/25 - 7/28/25 Complete" at bounding box center [375, 303] width 703 height 15
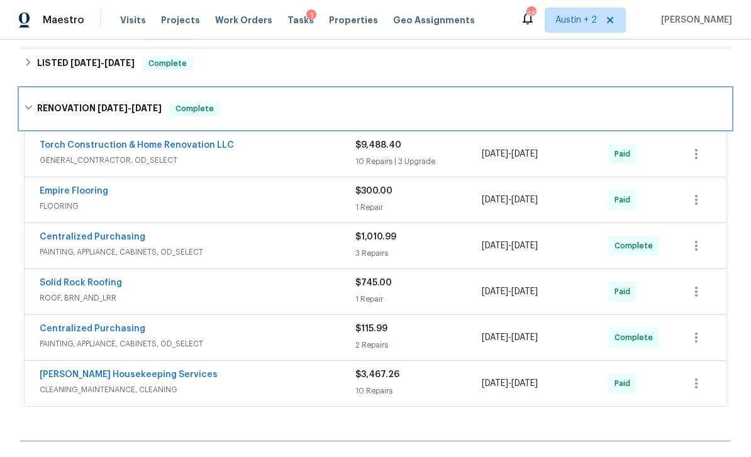
scroll to position [212, 0]
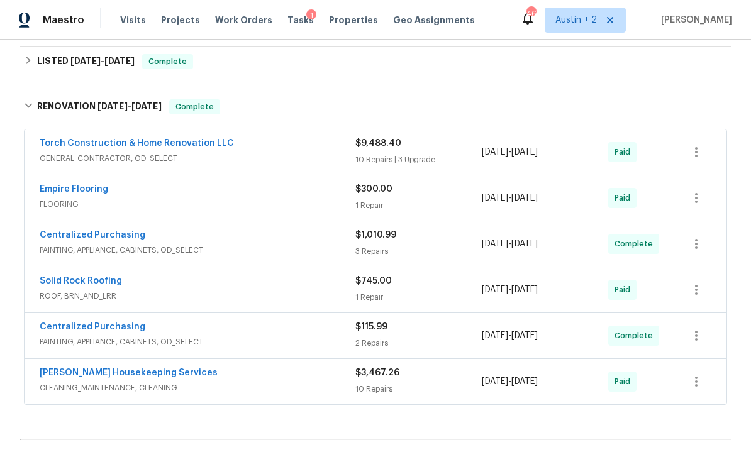
click at [441, 382] on div "$3,467.26 10 Repairs" at bounding box center [418, 382] width 126 height 30
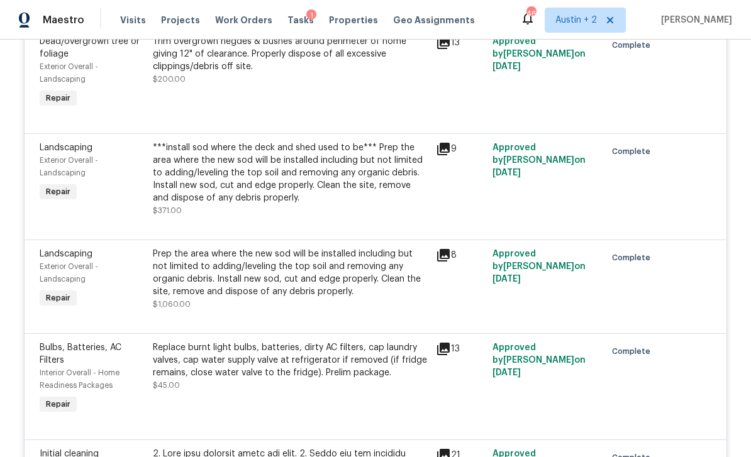
scroll to position [1165, 0]
click at [442, 355] on icon at bounding box center [443, 349] width 13 height 13
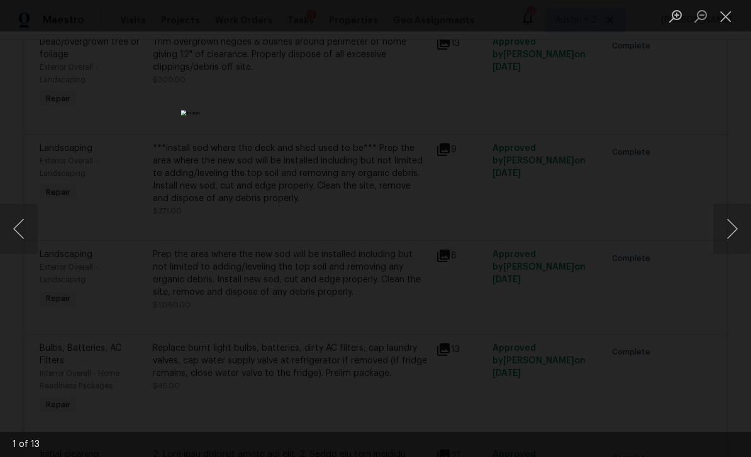
click at [734, 228] on button "Next image" at bounding box center [732, 229] width 38 height 50
click at [732, 231] on button "Next image" at bounding box center [732, 229] width 38 height 50
click at [728, 231] on button "Next image" at bounding box center [732, 229] width 38 height 50
click at [731, 231] on button "Next image" at bounding box center [732, 229] width 38 height 50
click at [730, 231] on button "Next image" at bounding box center [732, 229] width 38 height 50
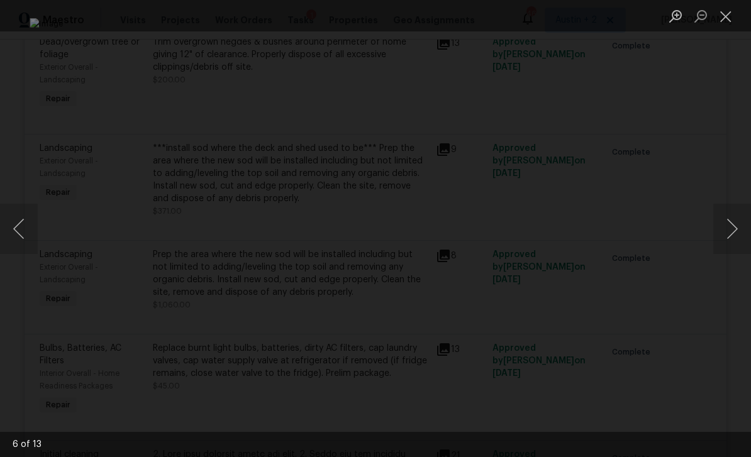
click at [729, 233] on button "Next image" at bounding box center [732, 229] width 38 height 50
click at [726, 233] on button "Next image" at bounding box center [732, 229] width 38 height 50
click at [731, 230] on button "Next image" at bounding box center [732, 229] width 38 height 50
click at [731, 232] on button "Next image" at bounding box center [732, 229] width 38 height 50
click at [731, 231] on button "Next image" at bounding box center [732, 229] width 38 height 50
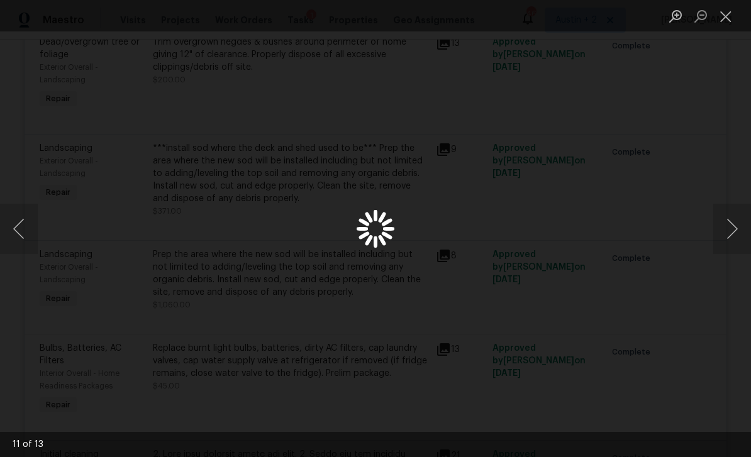
click at [730, 231] on button "Next image" at bounding box center [732, 229] width 38 height 50
click at [731, 231] on button "Next image" at bounding box center [732, 229] width 38 height 50
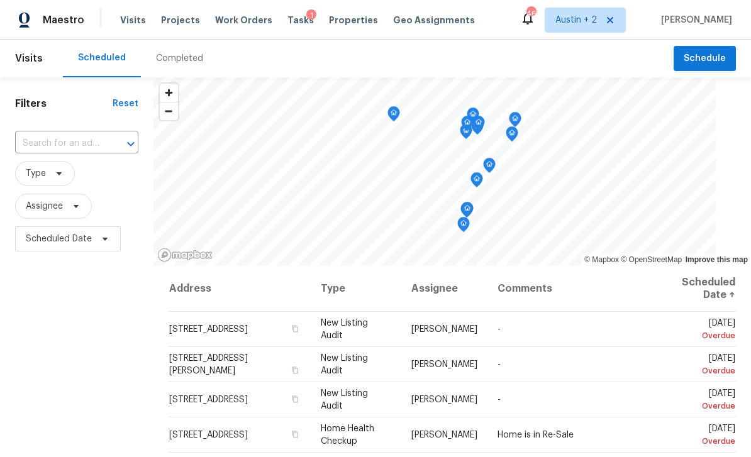
click at [179, 21] on span "Projects" at bounding box center [180, 20] width 39 height 13
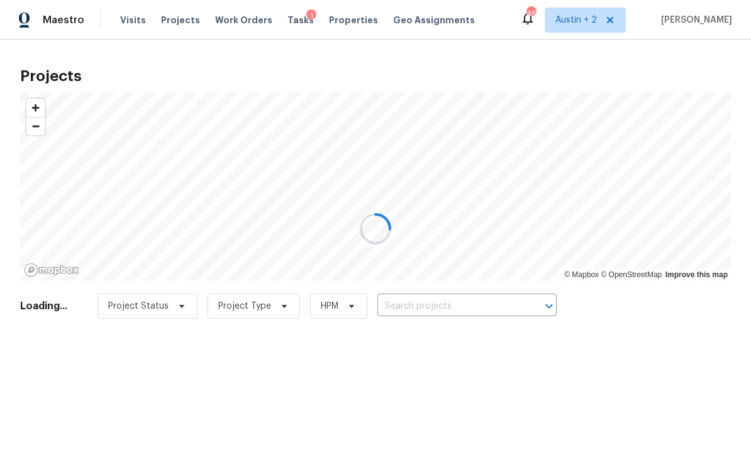
click at [429, 302] on div at bounding box center [375, 228] width 751 height 457
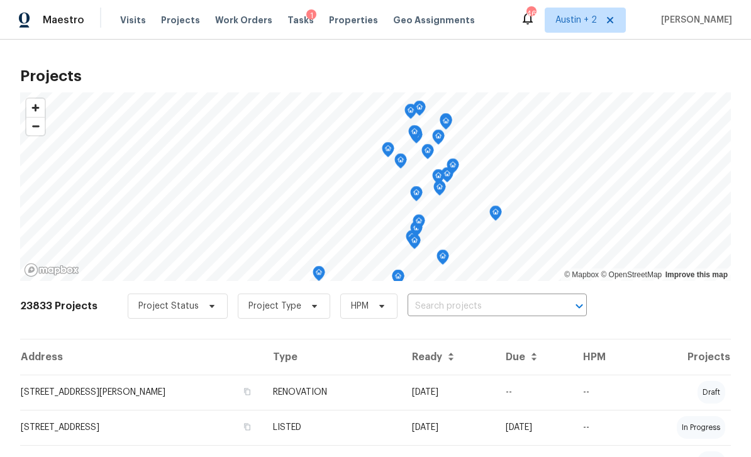
click at [457, 300] on input "text" at bounding box center [479, 306] width 144 height 19
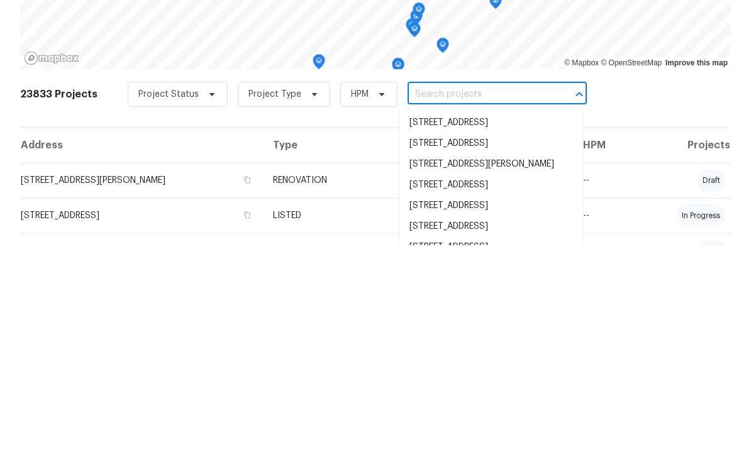
click at [422, 297] on input "text" at bounding box center [479, 306] width 144 height 19
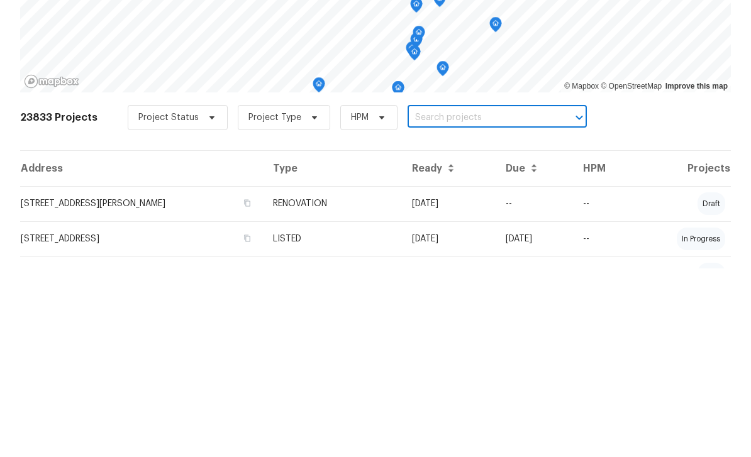
click at [421, 297] on input "text" at bounding box center [479, 306] width 144 height 19
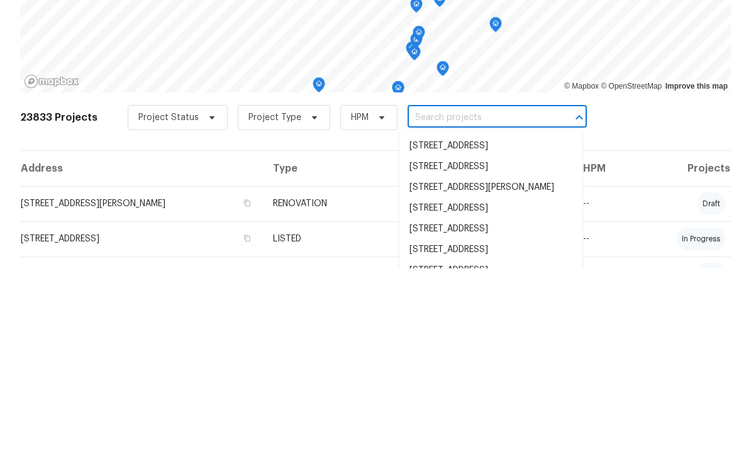
paste input "[STREET_ADDRESS]"
type input "[STREET_ADDRESS]"
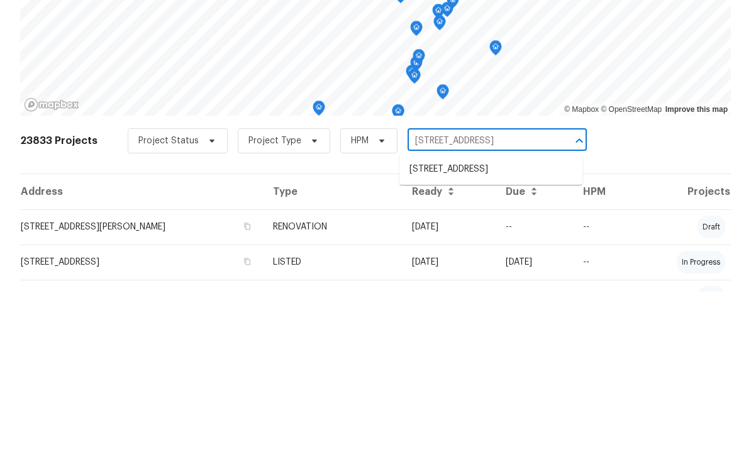
click at [468, 324] on li "[STREET_ADDRESS]" at bounding box center [490, 334] width 183 height 21
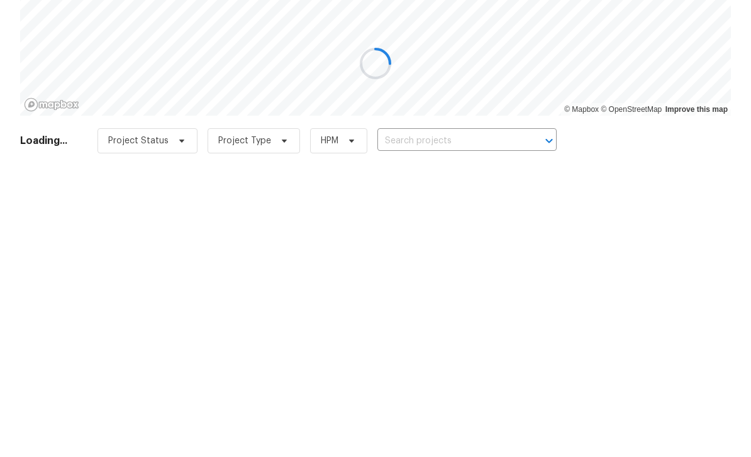
type input "[STREET_ADDRESS]"
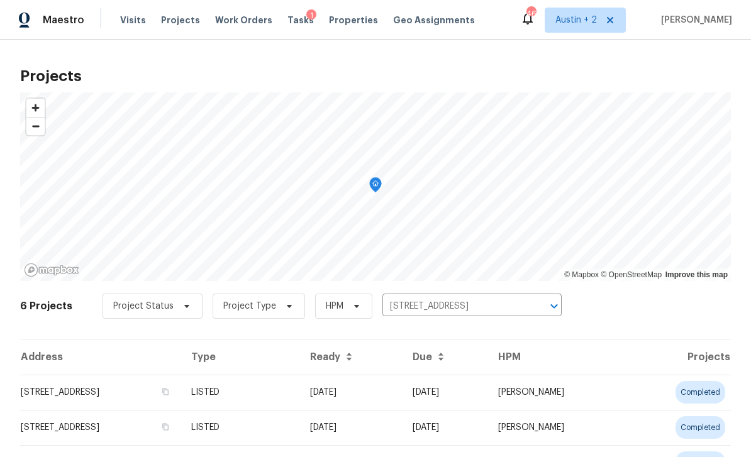
click at [66, 390] on td "[STREET_ADDRESS]" at bounding box center [100, 392] width 161 height 35
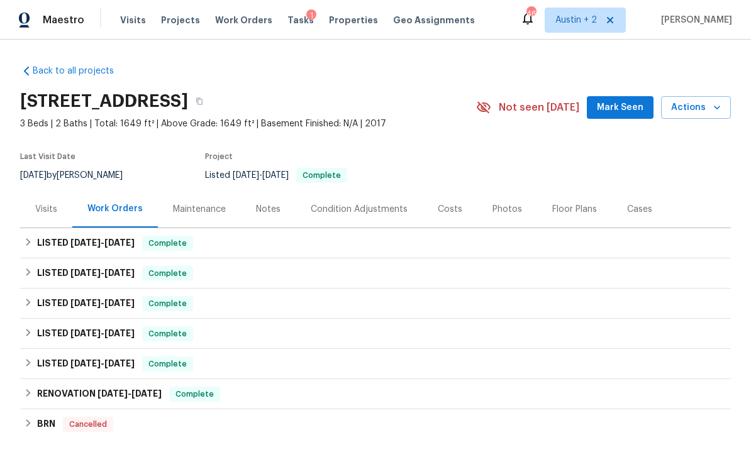
click at [38, 204] on div "Visits" at bounding box center [46, 209] width 22 height 13
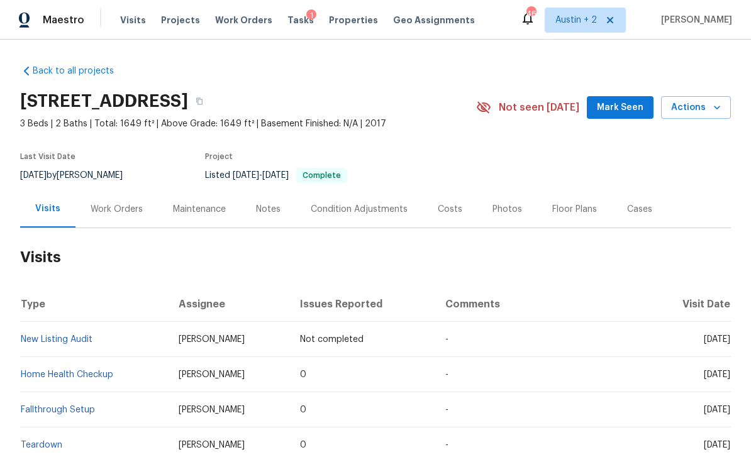
click at [625, 112] on span "Mark Seen" at bounding box center [620, 108] width 47 height 16
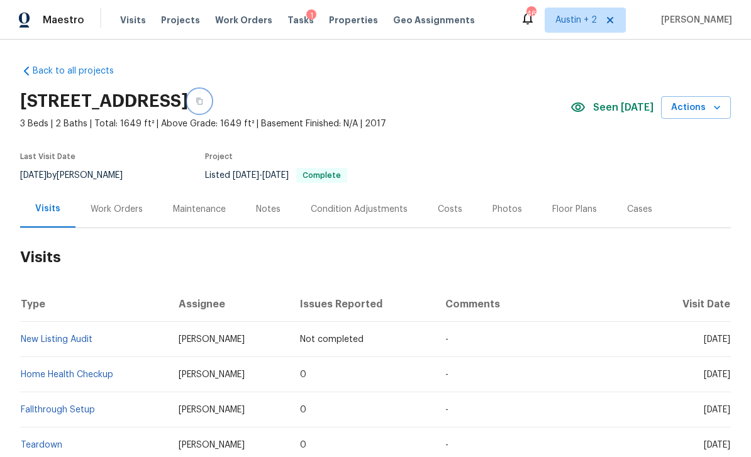
click at [211, 105] on button "button" at bounding box center [199, 101] width 23 height 23
click at [699, 106] on span "Actions" at bounding box center [696, 108] width 50 height 16
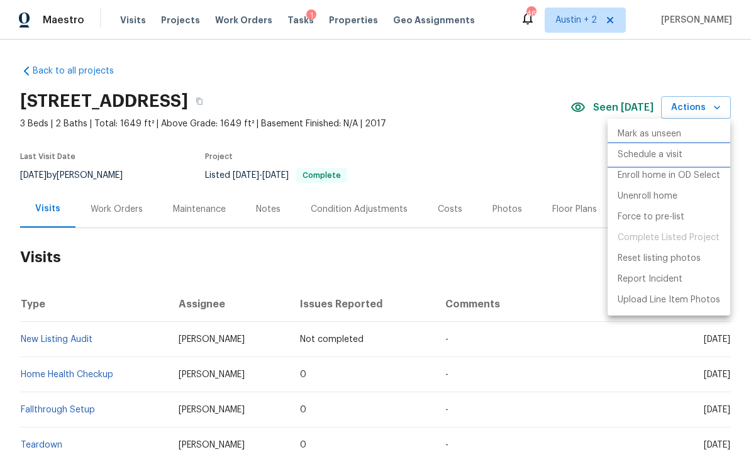
click at [650, 156] on p "Schedule a visit" at bounding box center [649, 154] width 65 height 13
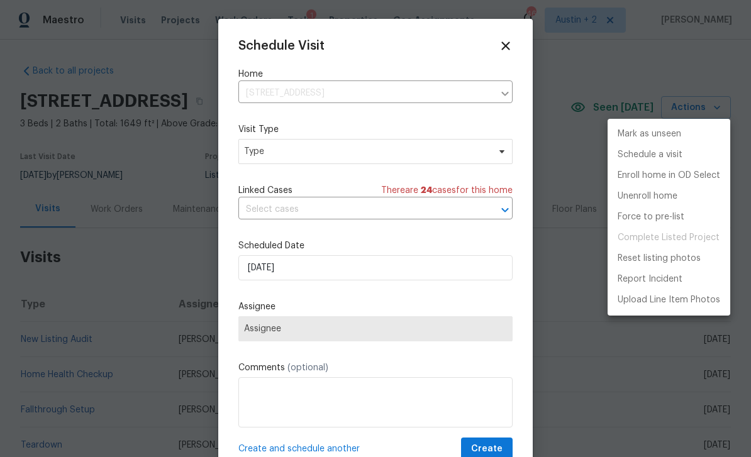
click at [346, 162] on div at bounding box center [375, 228] width 751 height 457
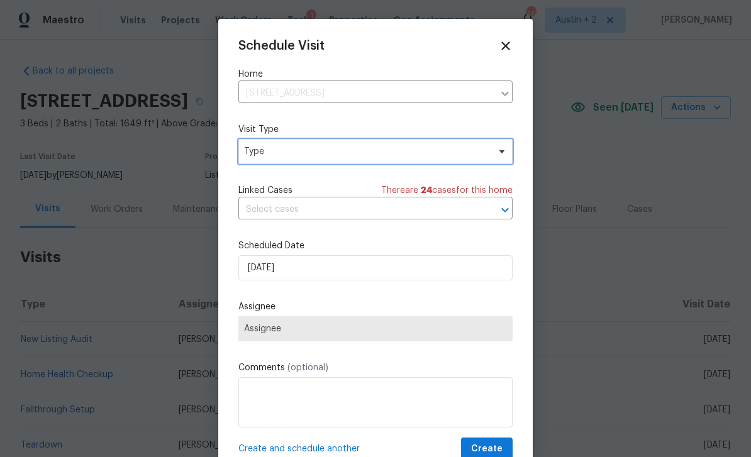
click at [474, 158] on span "Type" at bounding box center [366, 151] width 245 height 13
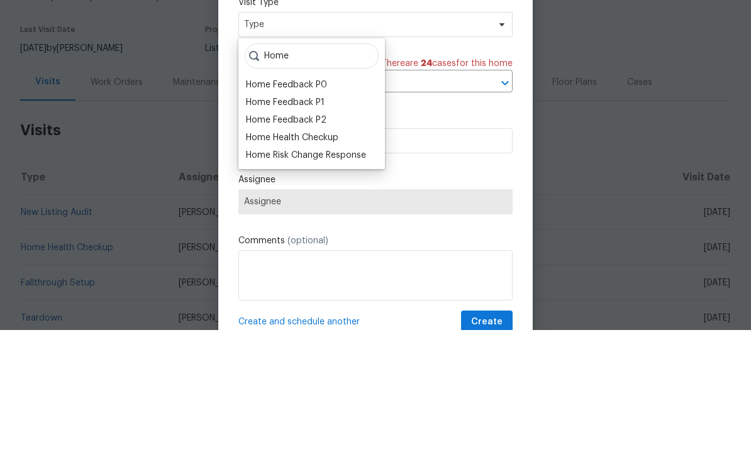
type input "Home"
click at [331, 258] on div "Home Health Checkup" at bounding box center [292, 264] width 92 height 13
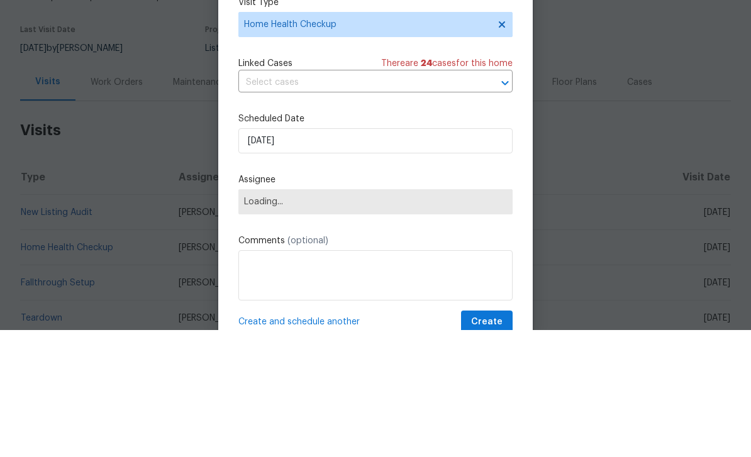
scroll to position [40, 0]
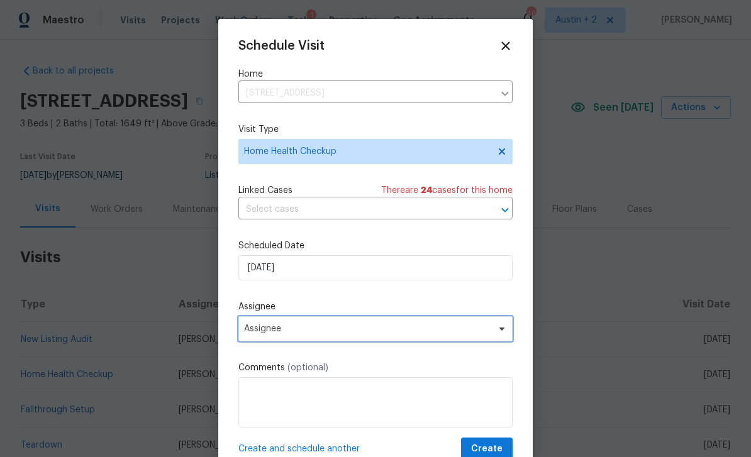
click at [352, 328] on span "Assignee" at bounding box center [367, 329] width 246 height 10
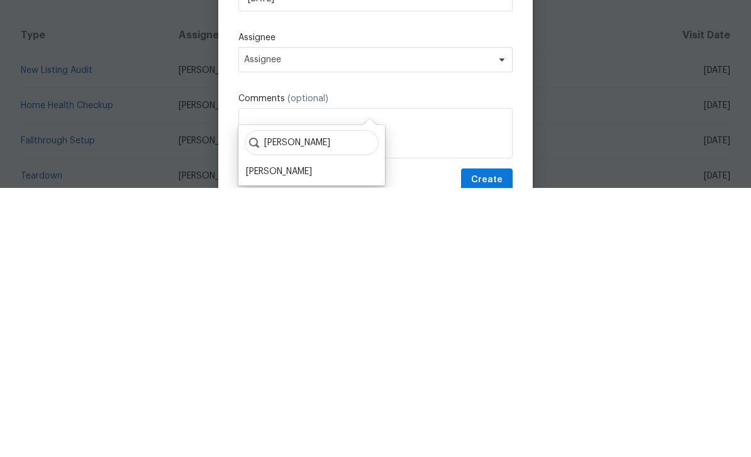
type input "Sheil"
click at [307, 435] on div "[PERSON_NAME]" at bounding box center [279, 441] width 66 height 13
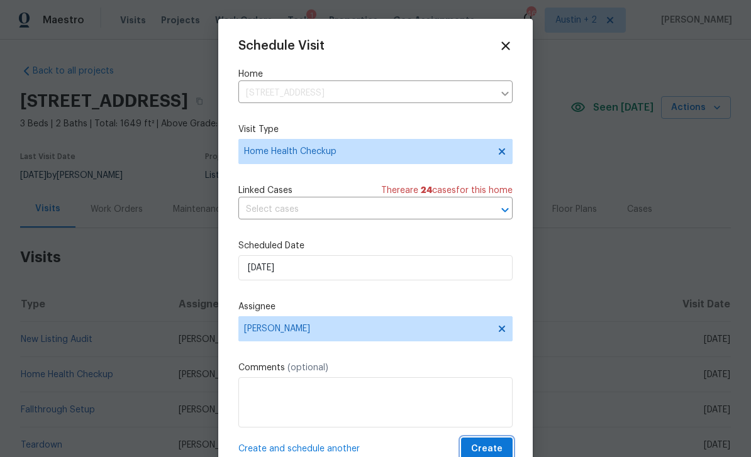
click at [497, 449] on span "Create" at bounding box center [486, 449] width 31 height 16
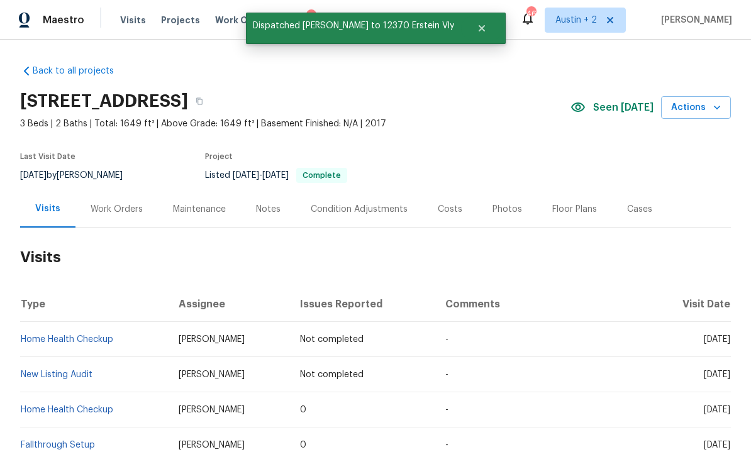
scroll to position [0, 0]
click at [130, 21] on span "Visits" at bounding box center [133, 20] width 26 height 13
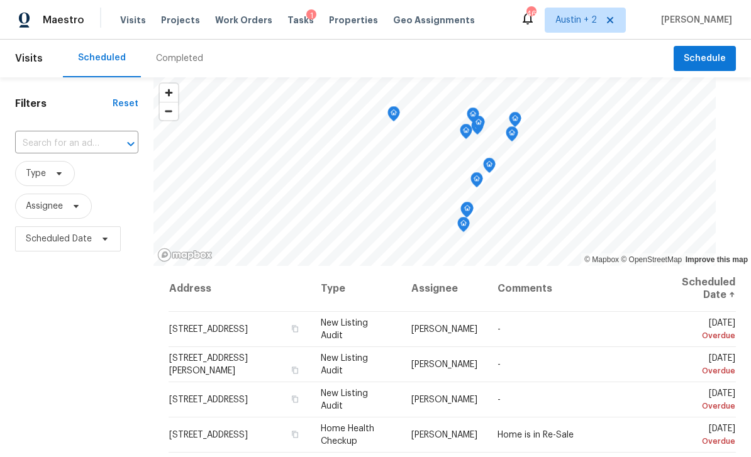
click at [0, 0] on icon at bounding box center [0, 0] width 0 height 0
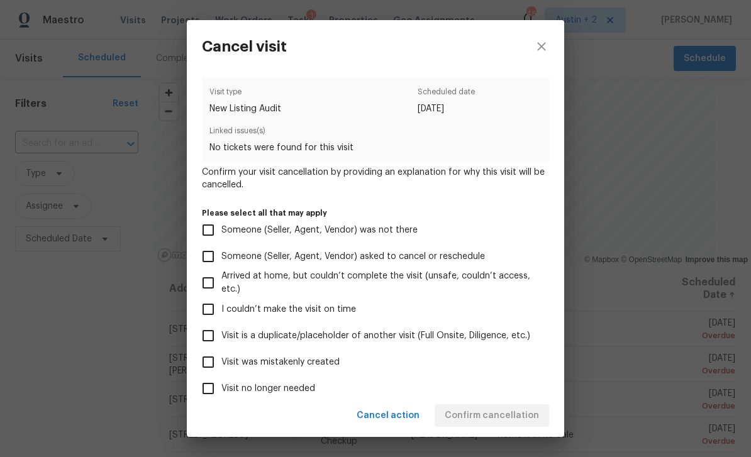
click at [372, 363] on label "Visit was mistakenly created" at bounding box center [367, 362] width 344 height 26
click at [221, 363] on input "Visit was mistakenly created" at bounding box center [208, 362] width 26 height 26
checkbox input "true"
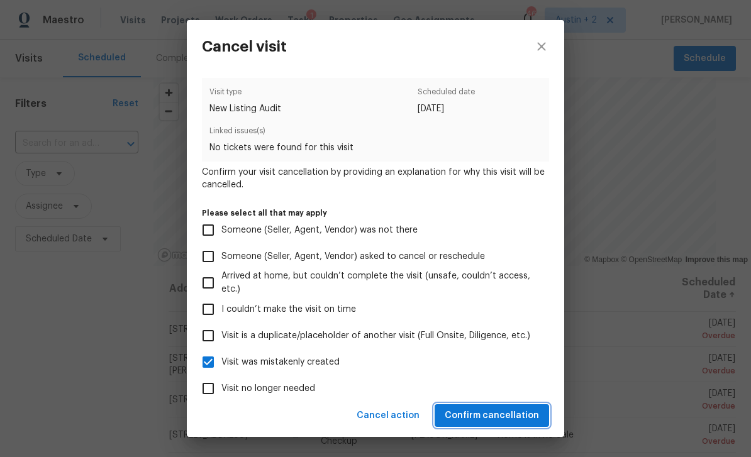
click at [492, 405] on button "Confirm cancellation" at bounding box center [492, 415] width 114 height 23
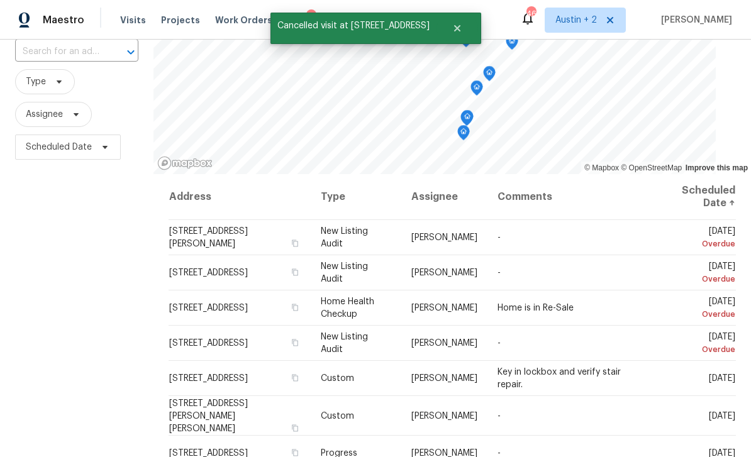
scroll to position [94, 0]
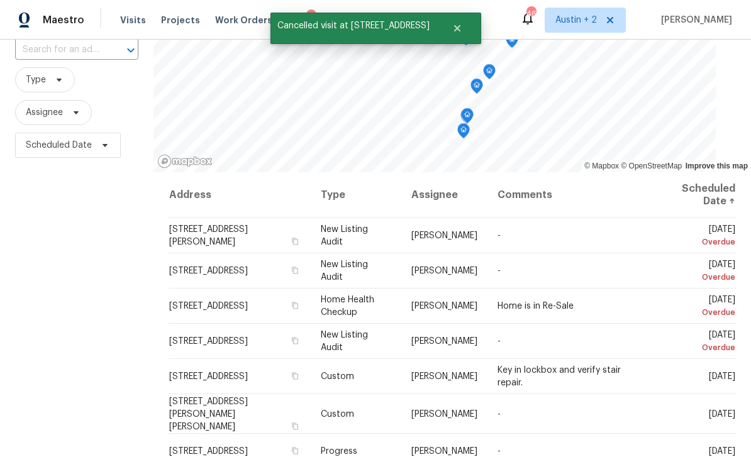
click at [0, 0] on icon at bounding box center [0, 0] width 0 height 0
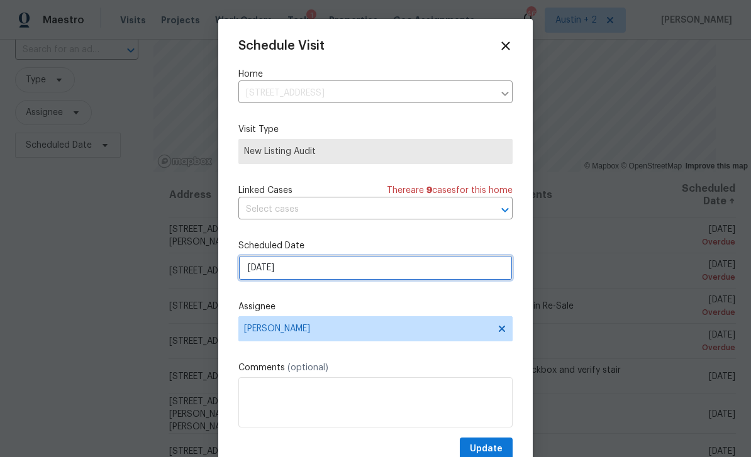
click at [329, 276] on input "9/22/2025" at bounding box center [375, 267] width 274 height 25
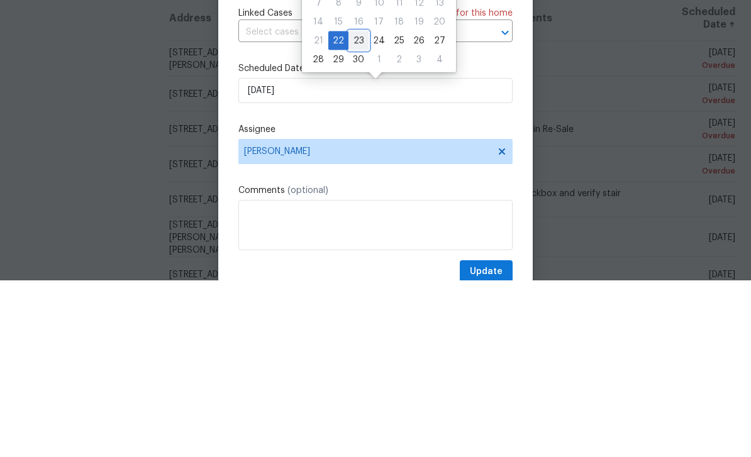
click at [365, 209] on div "23" at bounding box center [358, 218] width 20 height 18
type input "[DATE]"
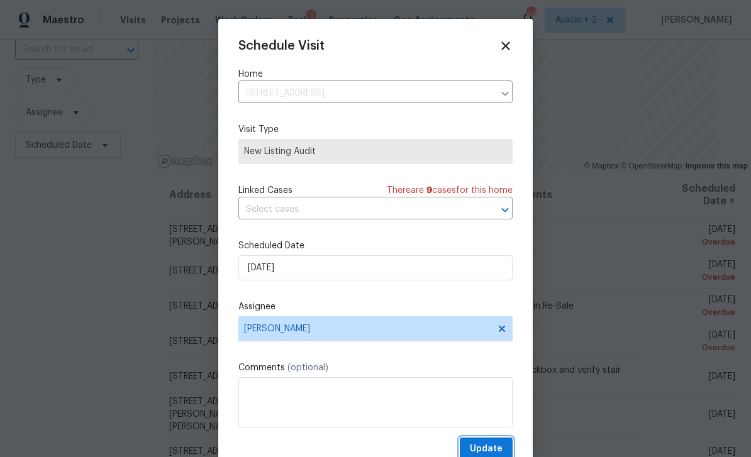
click at [496, 451] on span "Update" at bounding box center [486, 449] width 33 height 16
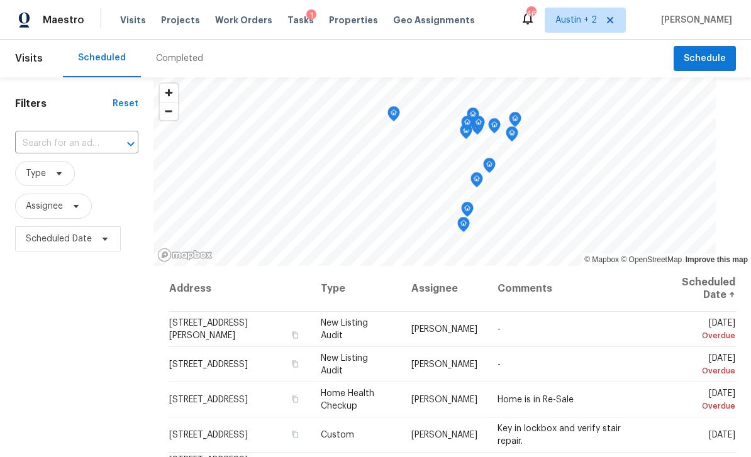
click at [174, 26] on span "Projects" at bounding box center [180, 20] width 39 height 13
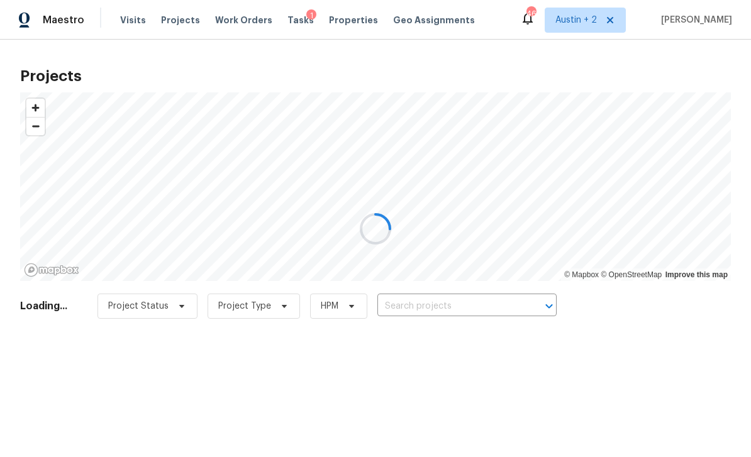
click at [445, 304] on div at bounding box center [375, 228] width 751 height 457
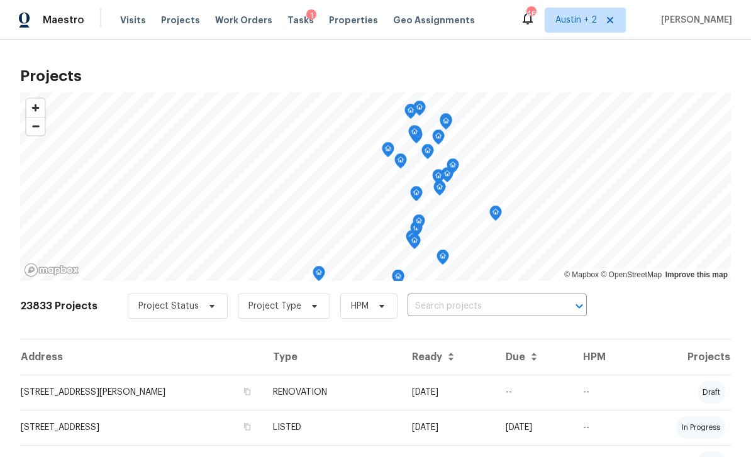
click at [452, 304] on input "text" at bounding box center [479, 306] width 144 height 19
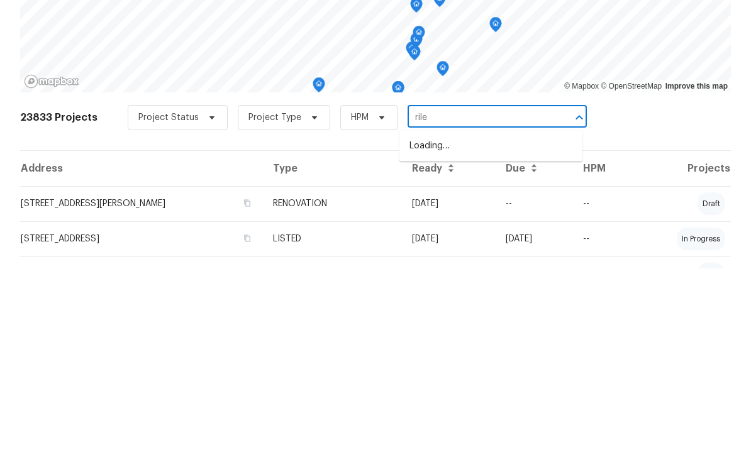
type input "[PERSON_NAME]"
click at [475, 324] on li "[STREET_ADDRESS][PERSON_NAME]" at bounding box center [490, 334] width 183 height 21
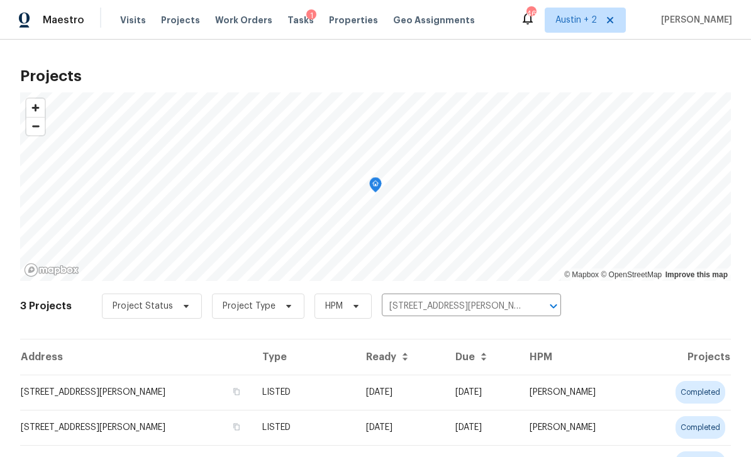
click at [119, 391] on td "[STREET_ADDRESS][PERSON_NAME]" at bounding box center [136, 392] width 232 height 35
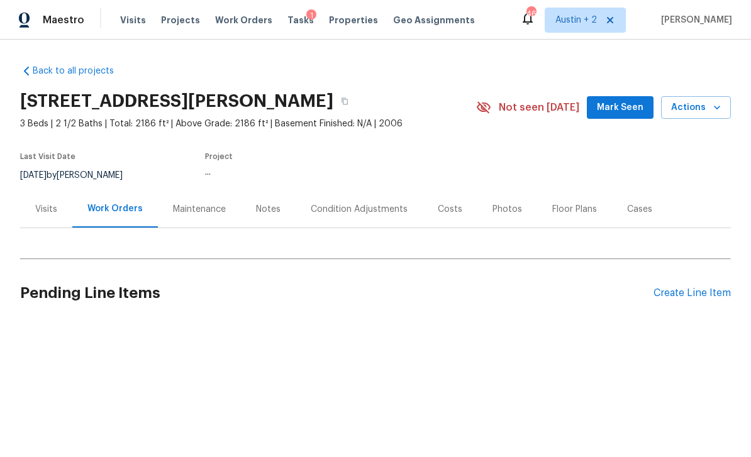
click at [616, 105] on span "Mark Seen" at bounding box center [620, 108] width 47 height 16
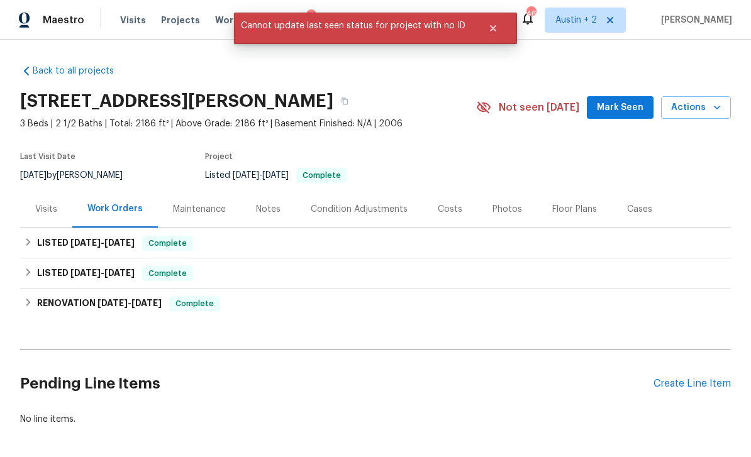
click at [618, 114] on span "Mark Seen" at bounding box center [620, 108] width 47 height 16
click at [618, 99] on div "Seen [DATE] Actions" at bounding box center [650, 107] width 160 height 23
click at [263, 208] on div "Notes" at bounding box center [268, 209] width 25 height 13
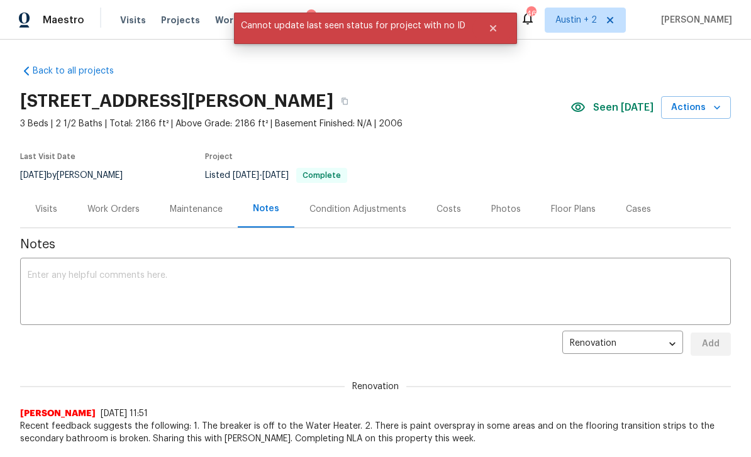
click at [397, 292] on textarea at bounding box center [375, 293] width 695 height 44
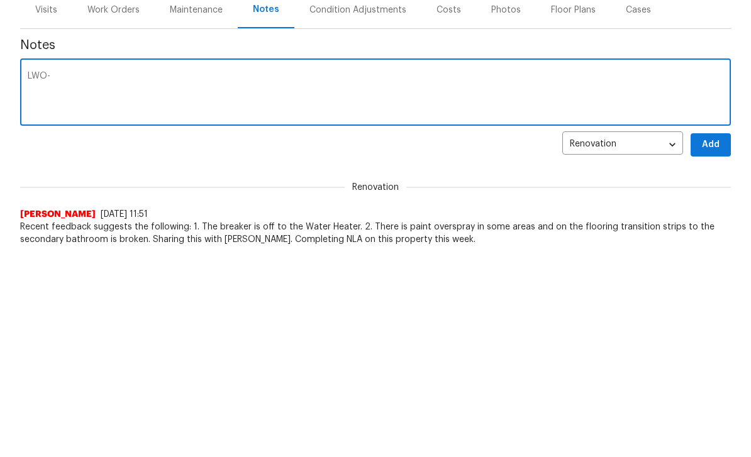
click at [97, 271] on textarea "LWO-" at bounding box center [375, 293] width 695 height 44
paste textarea "[URL][DOMAIN_NAME]"
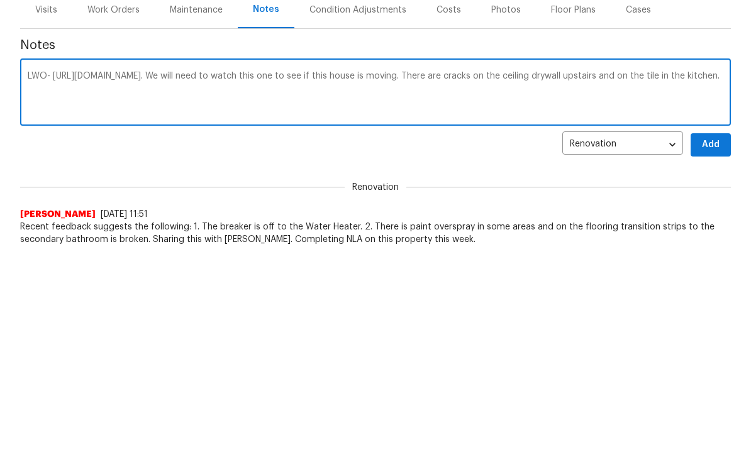
type textarea "LWO- [URL][DOMAIN_NAME]. We will need to watch this one to see if this house is…"
click at [712, 336] on span "Add" at bounding box center [710, 344] width 20 height 16
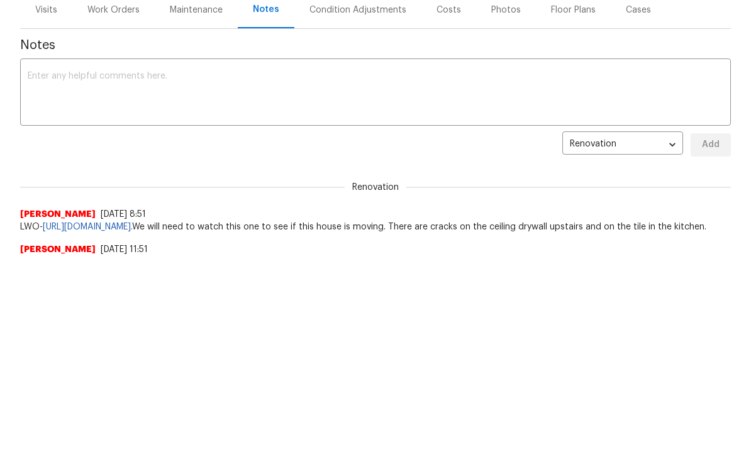
scroll to position [199, 0]
click at [630, 258] on html "Maestro Visits Projects Work Orders Tasks 1 Properties Geo Assignments 46 [GEOG…" at bounding box center [375, 29] width 751 height 457
